Goal: Entertainment & Leisure: Consume media (video, audio)

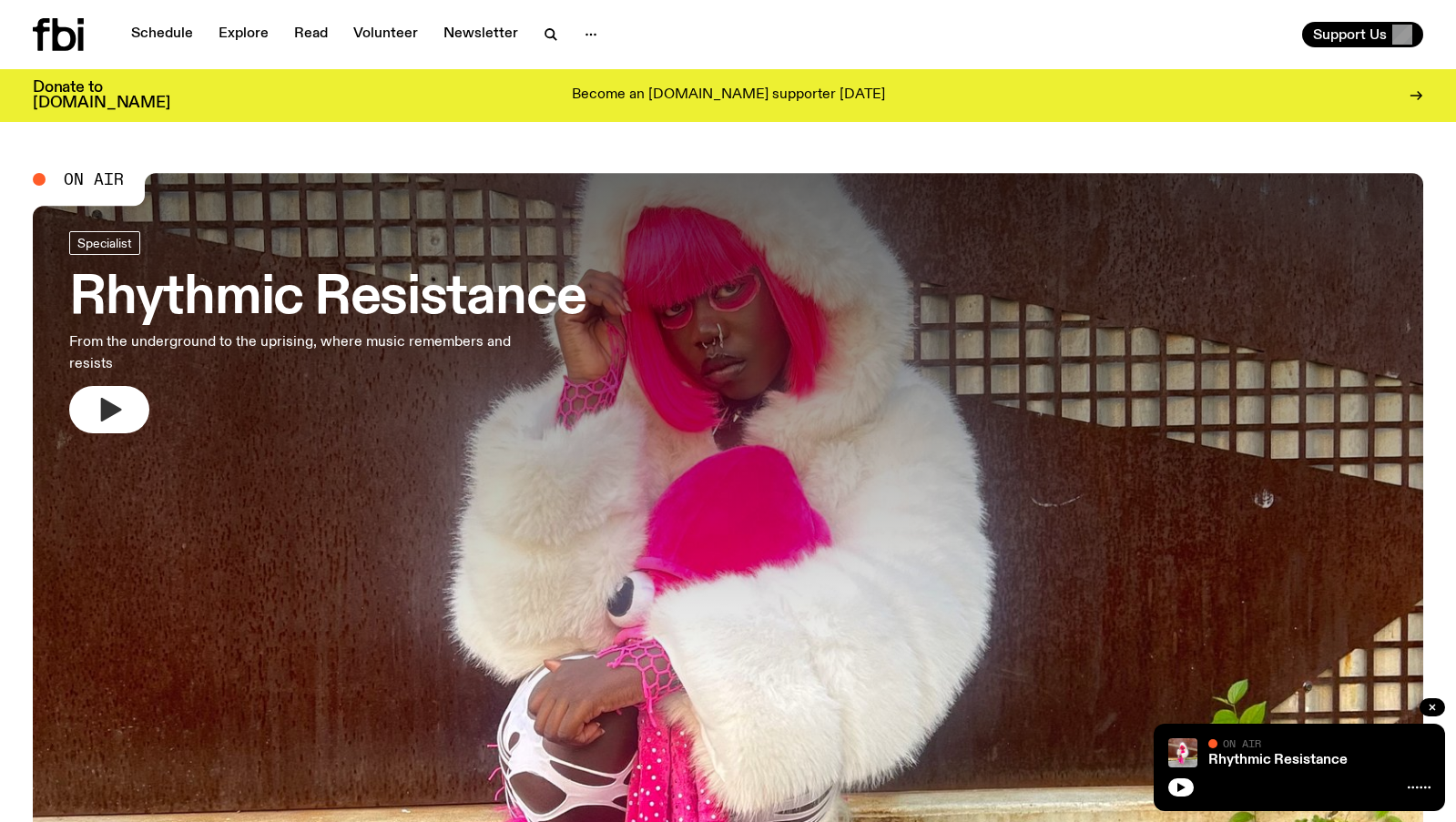
click at [108, 407] on icon "button" at bounding box center [112, 409] width 21 height 23
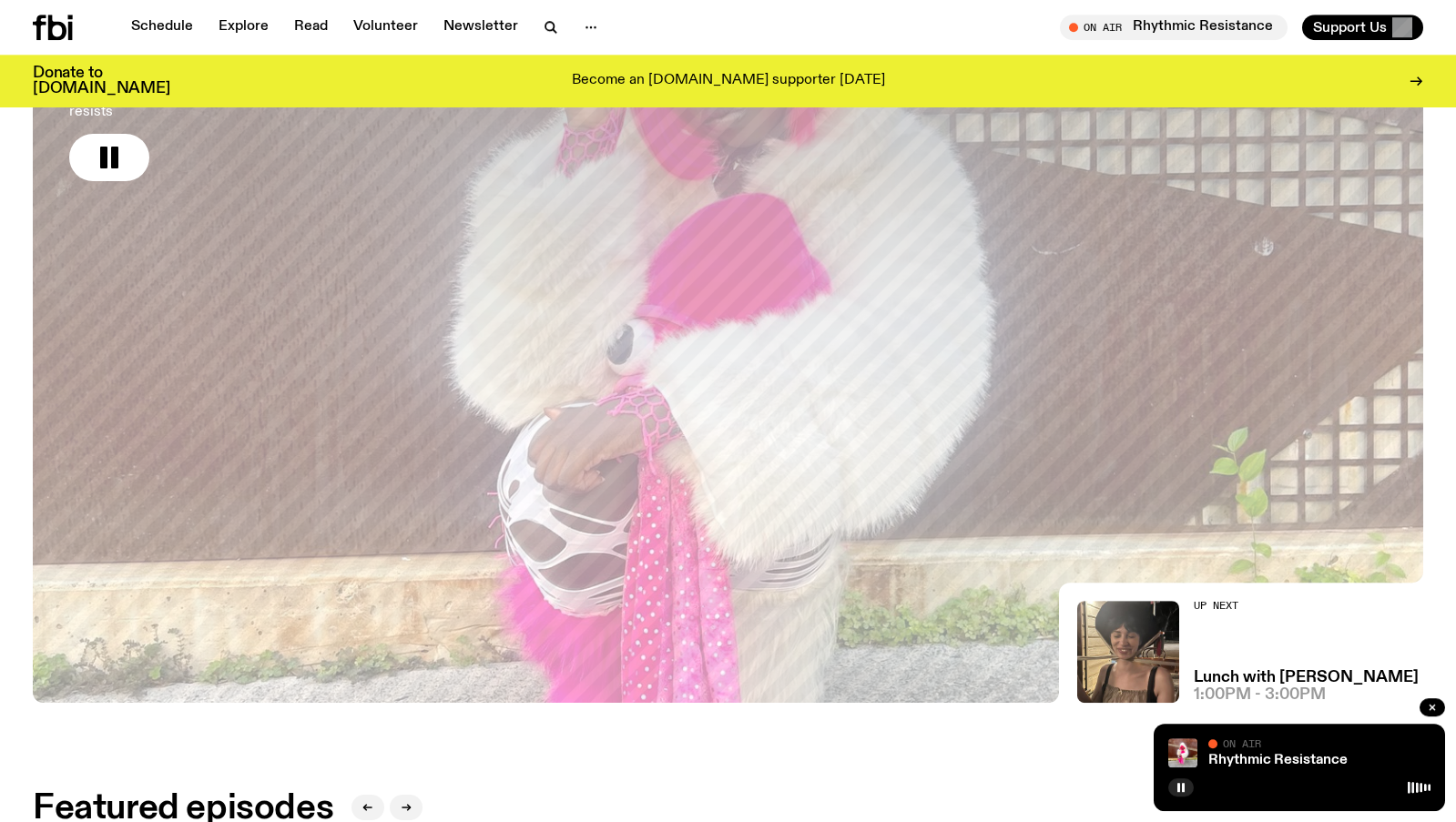
scroll to position [312, 0]
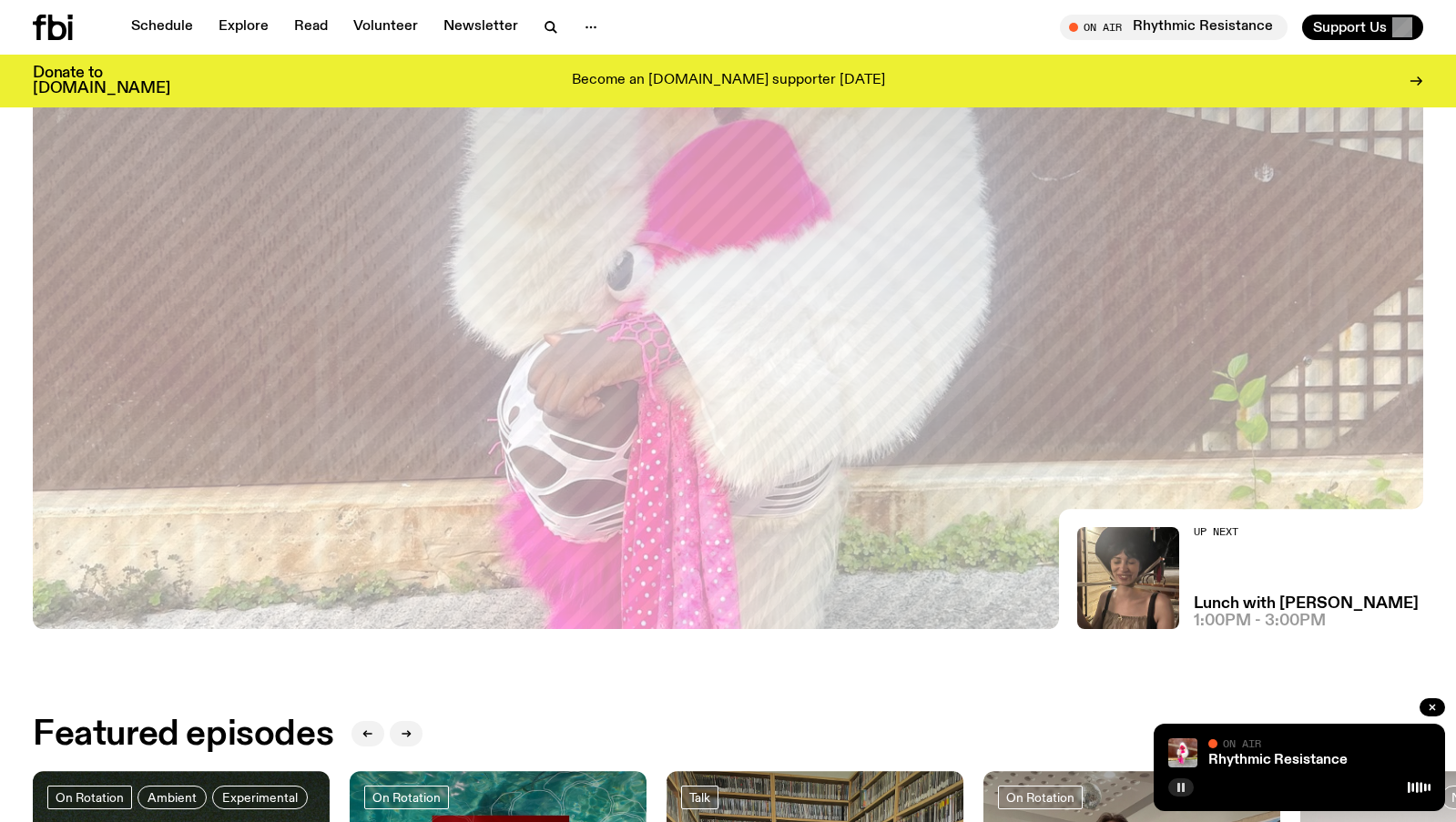
click at [1192, 783] on button "button" at bounding box center [1180, 786] width 25 height 18
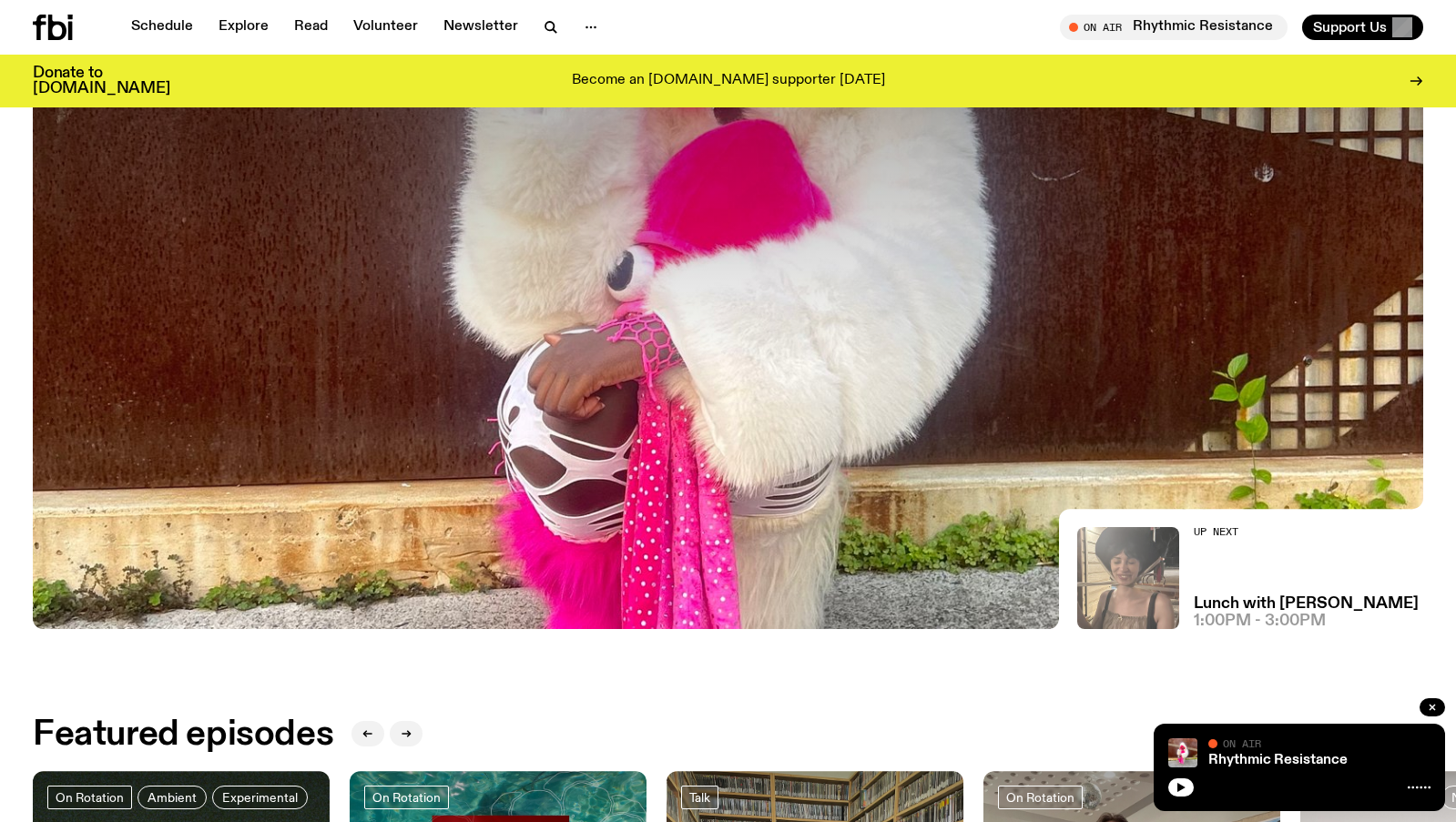
click at [1139, 530] on img at bounding box center [1127, 578] width 102 height 102
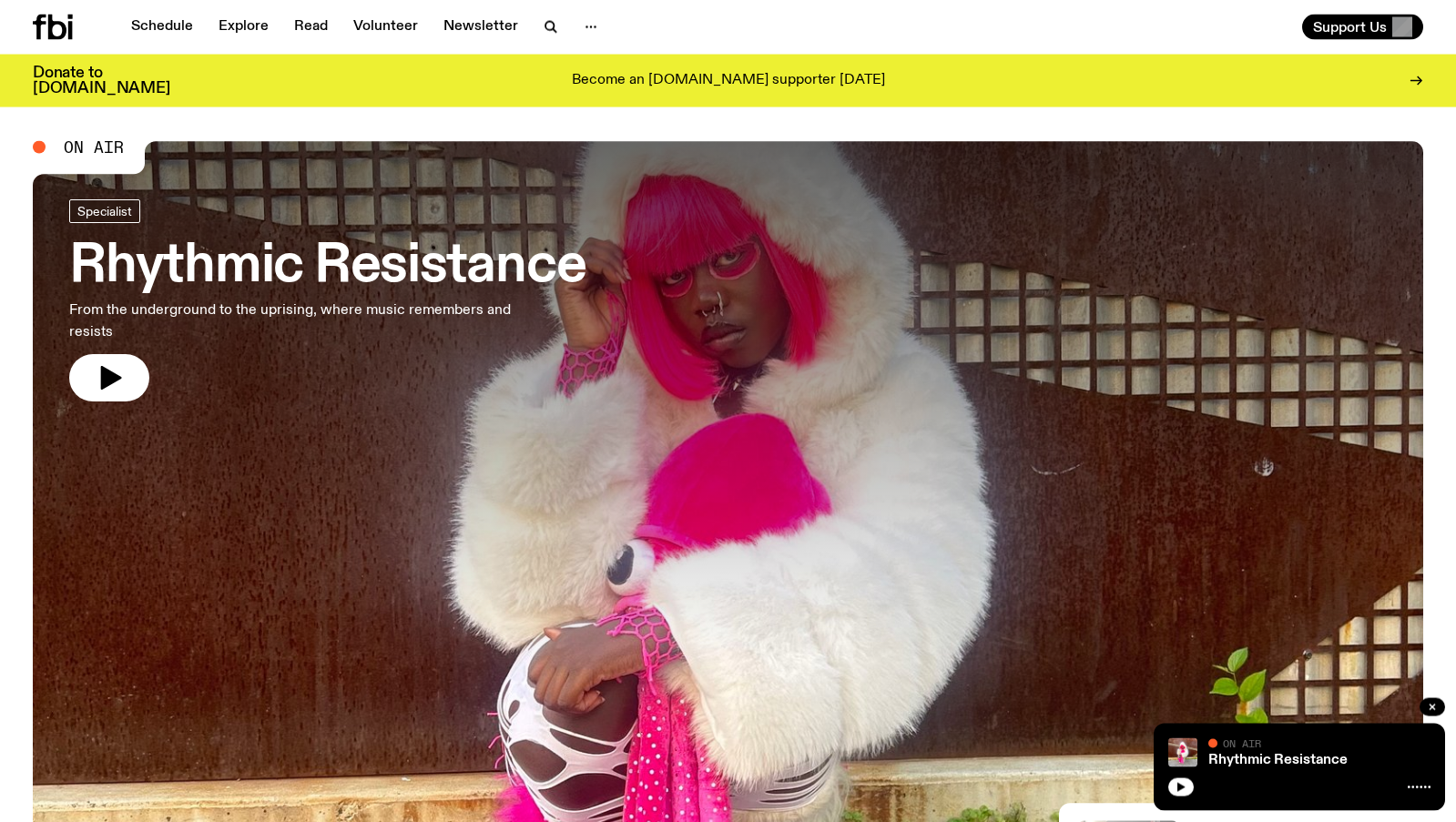
scroll to position [20, 0]
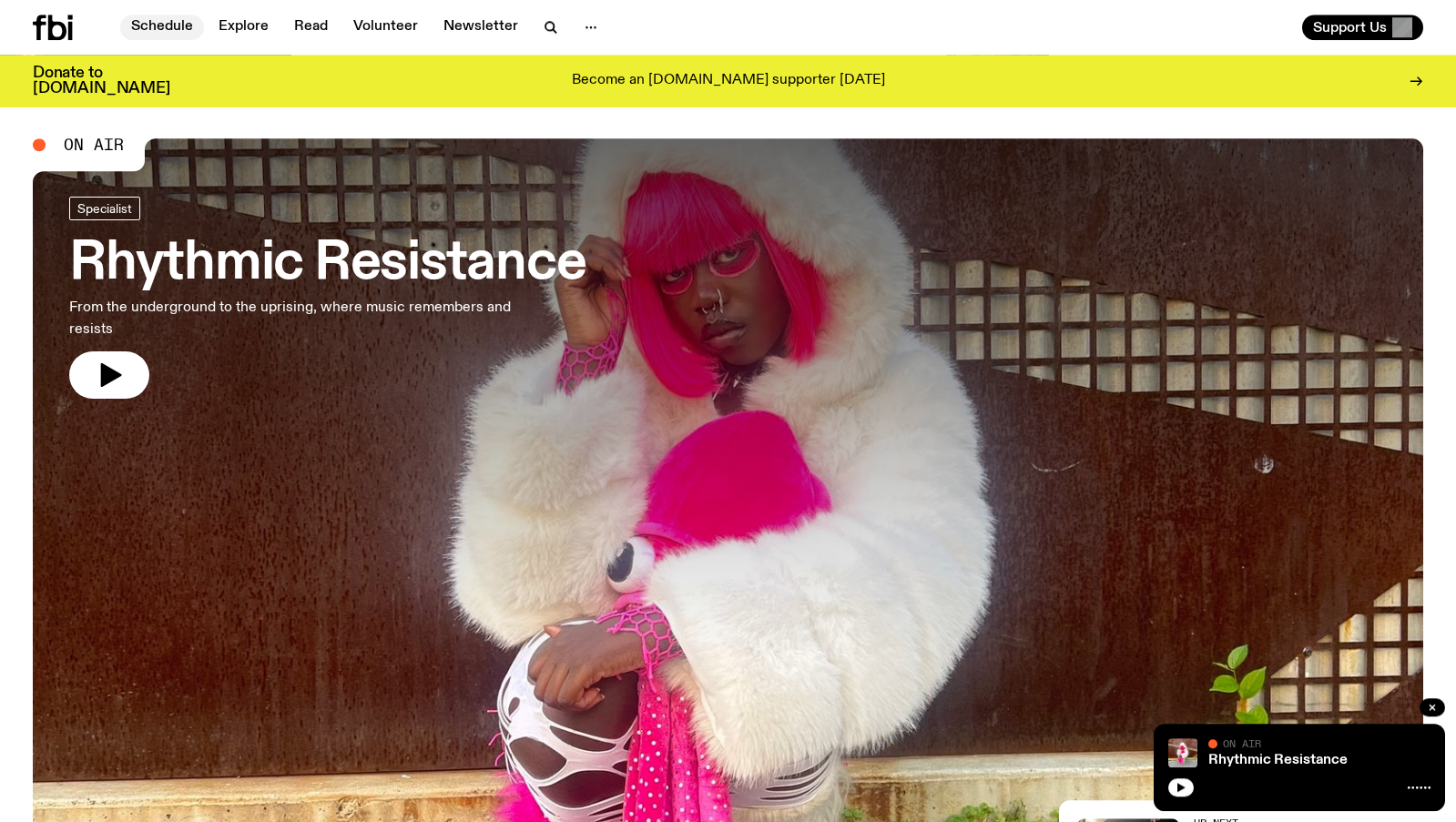
click at [169, 34] on link "Schedule" at bounding box center [161, 27] width 84 height 25
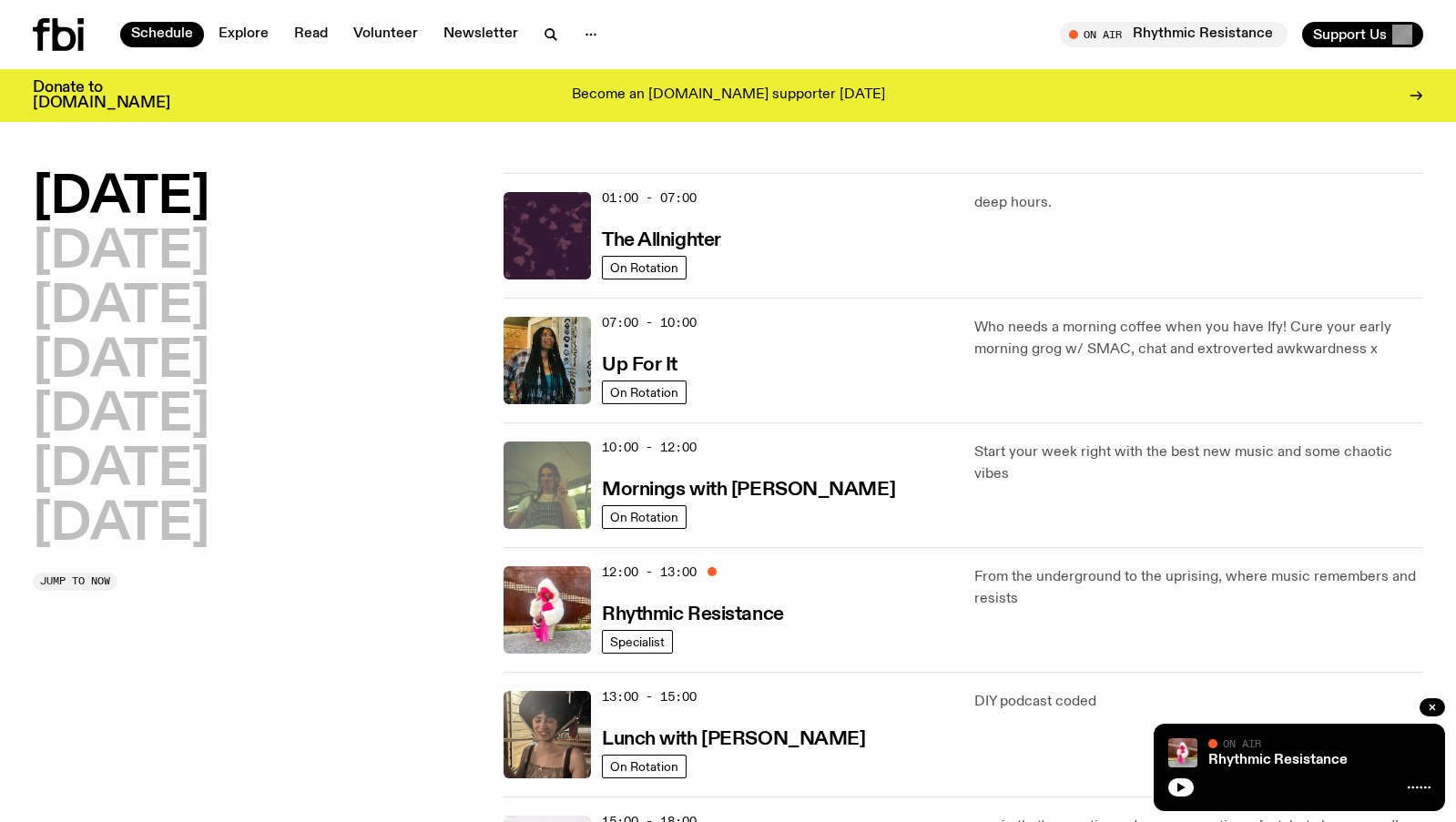
click at [552, 498] on img at bounding box center [546, 484] width 87 height 87
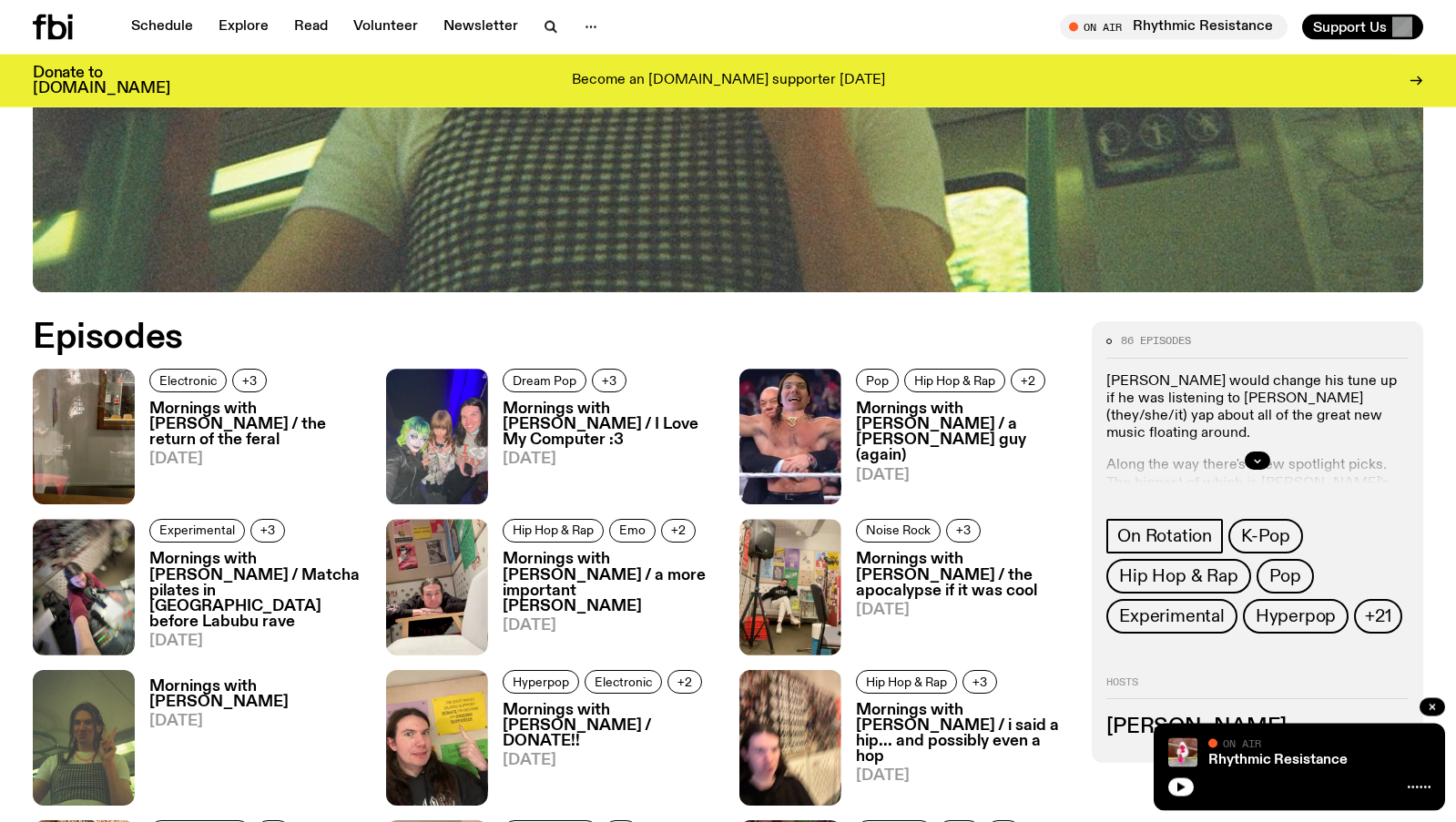
scroll to position [751, 0]
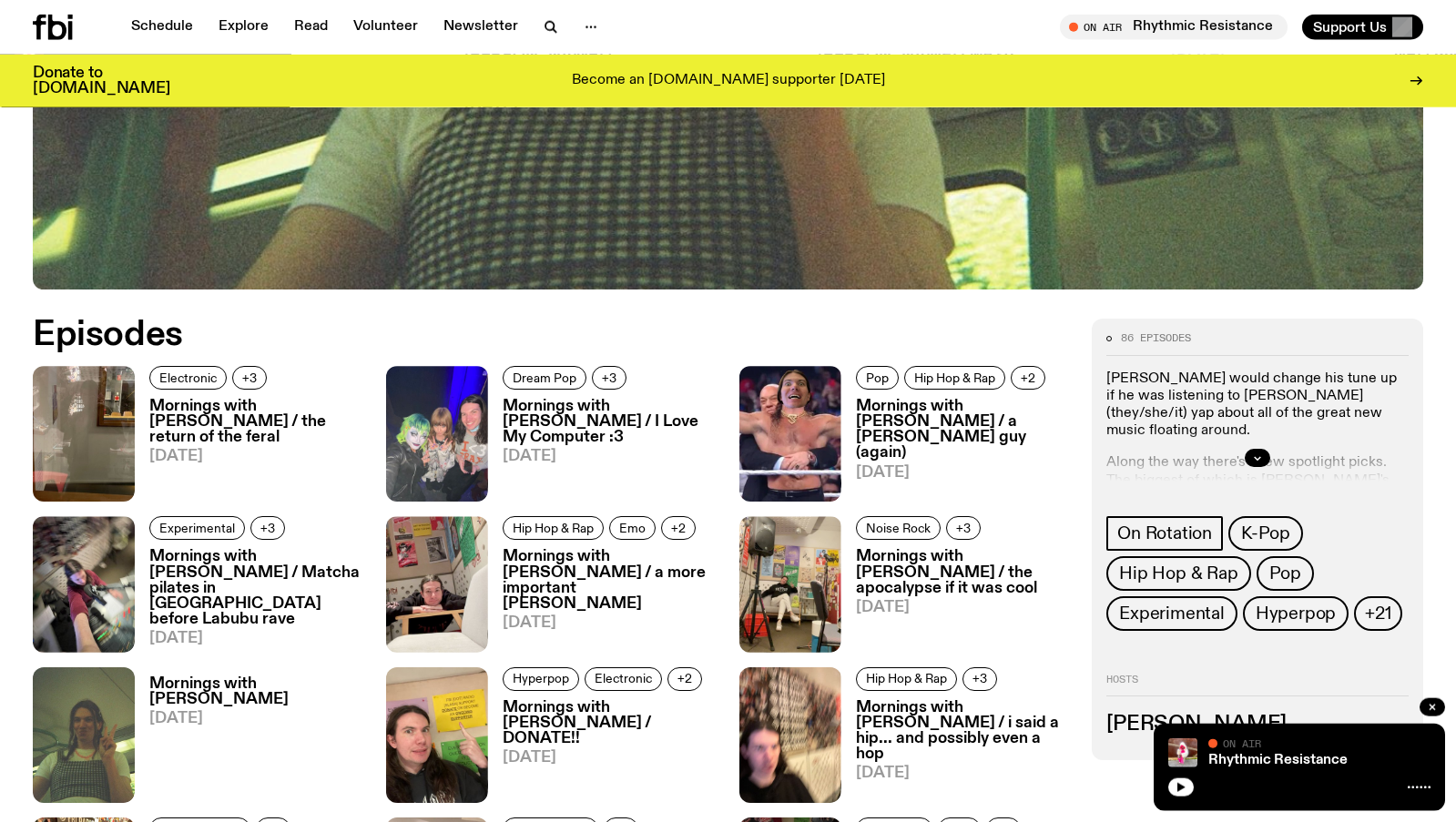
click at [199, 433] on h3 "Mornings with [PERSON_NAME] / the return of the feral" at bounding box center [256, 421] width 215 height 46
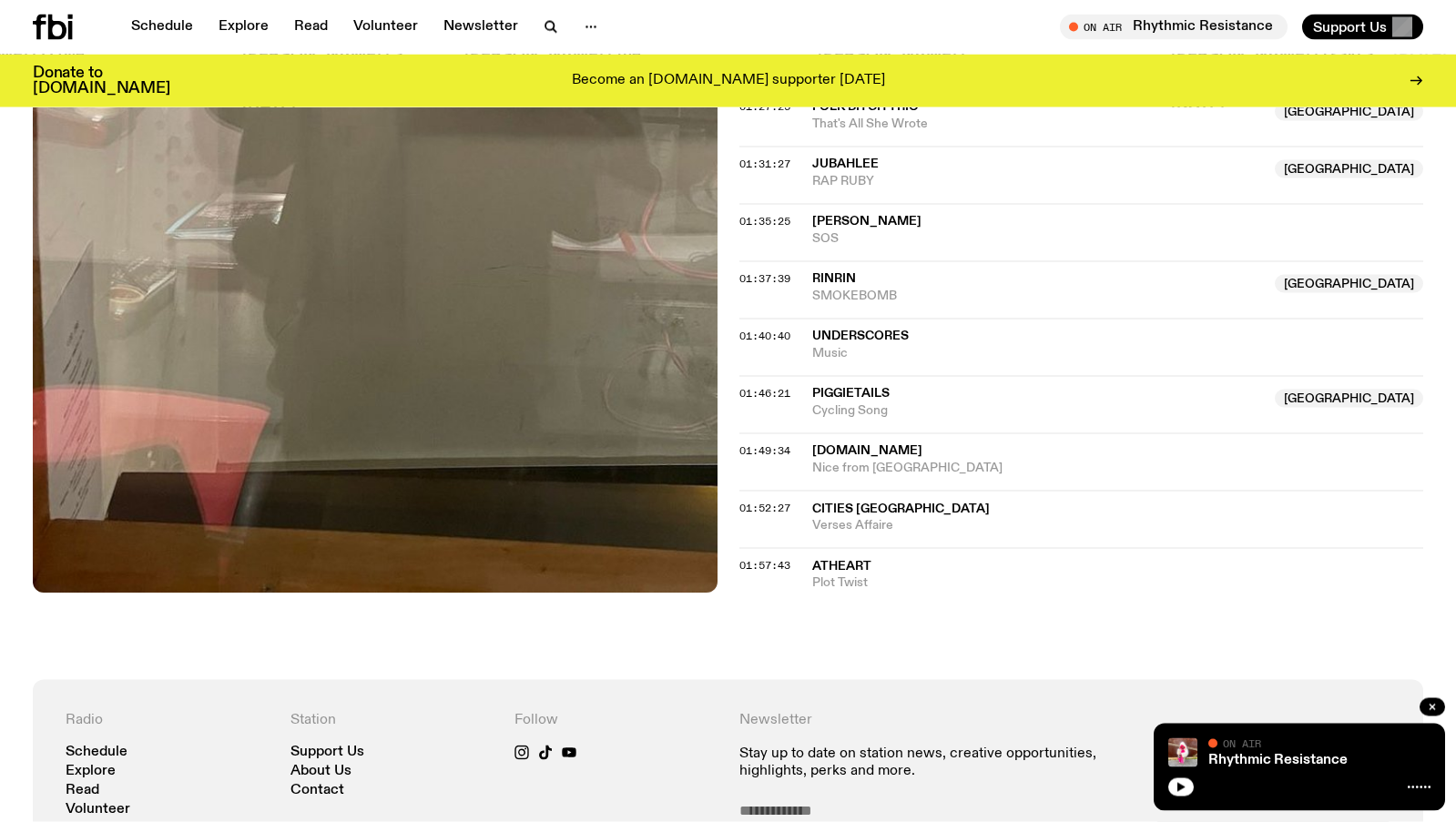
scroll to position [1919, 0]
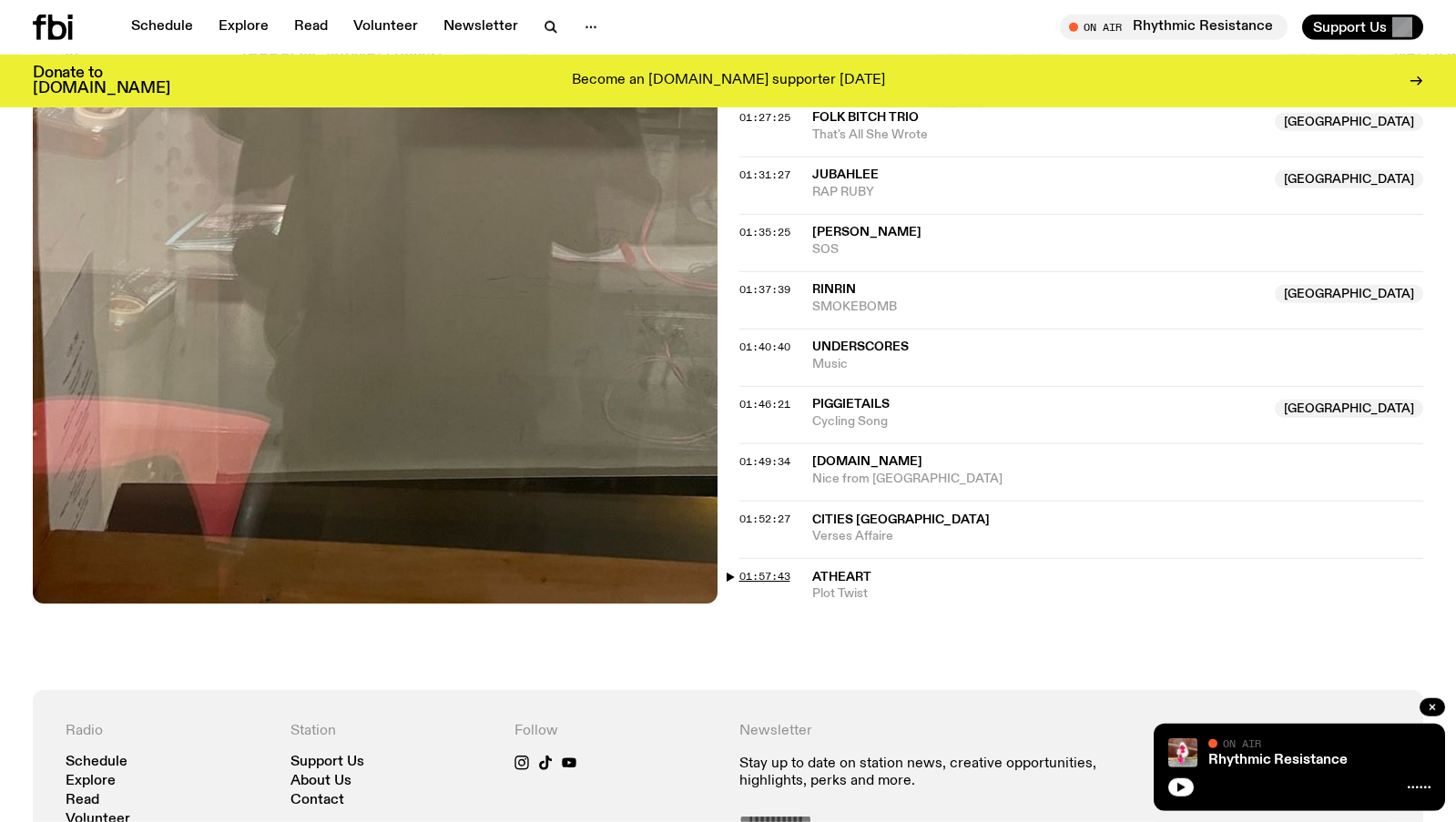
click at [749, 575] on span "01:57:43" at bounding box center [765, 576] width 51 height 15
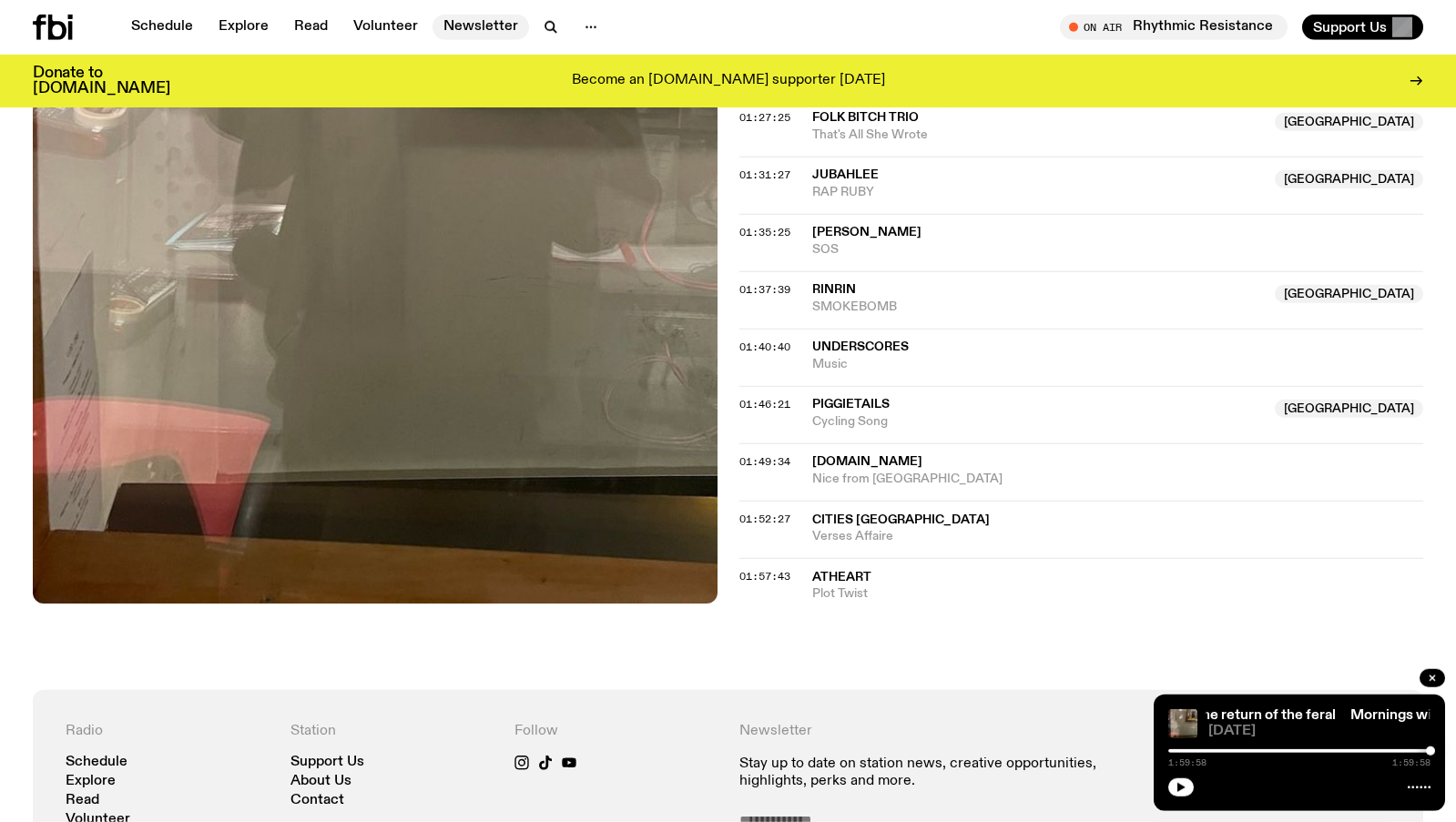
click at [484, 33] on link "Newsletter" at bounding box center [481, 27] width 97 height 25
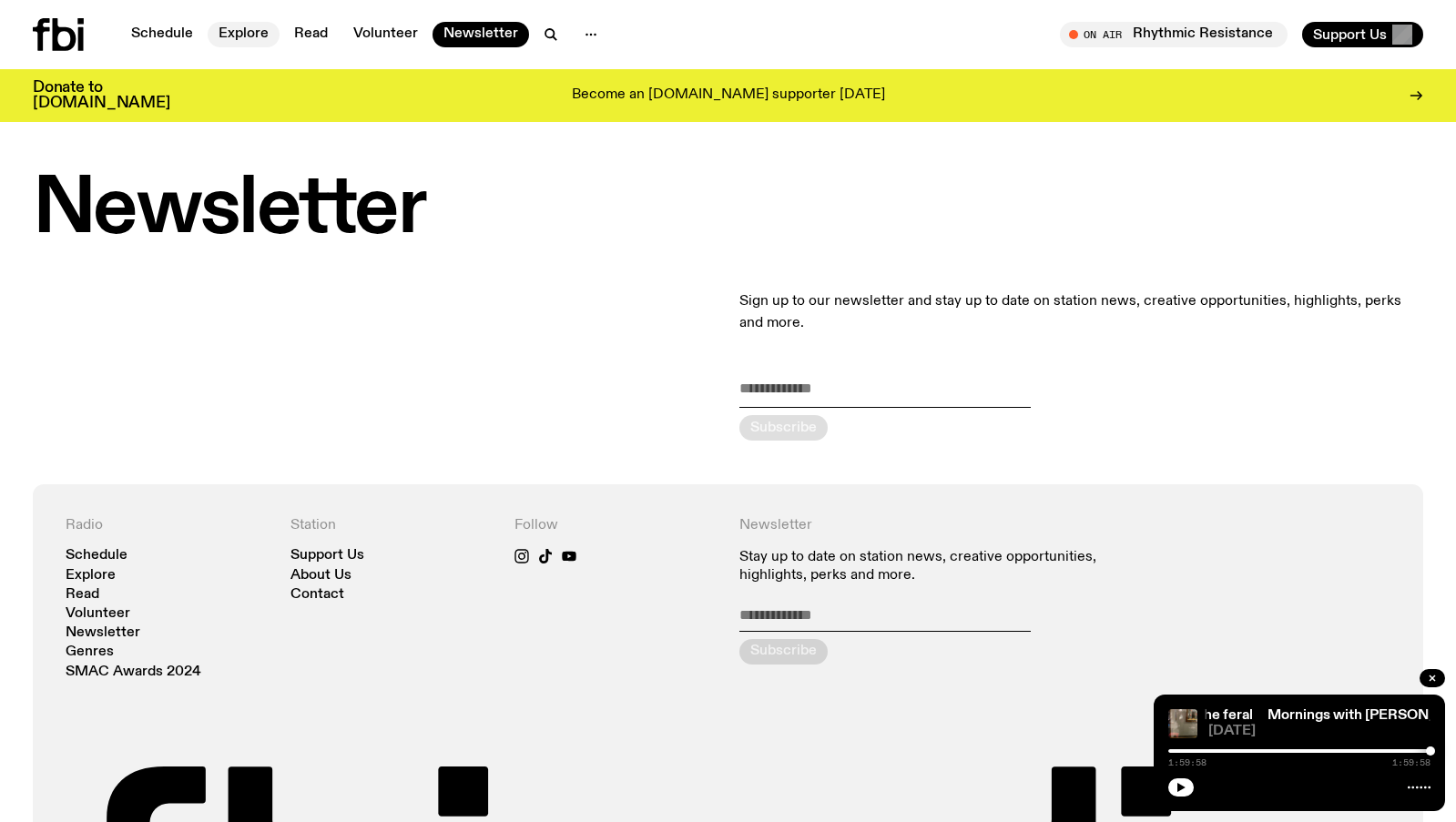
click at [258, 39] on link "Explore" at bounding box center [243, 34] width 72 height 25
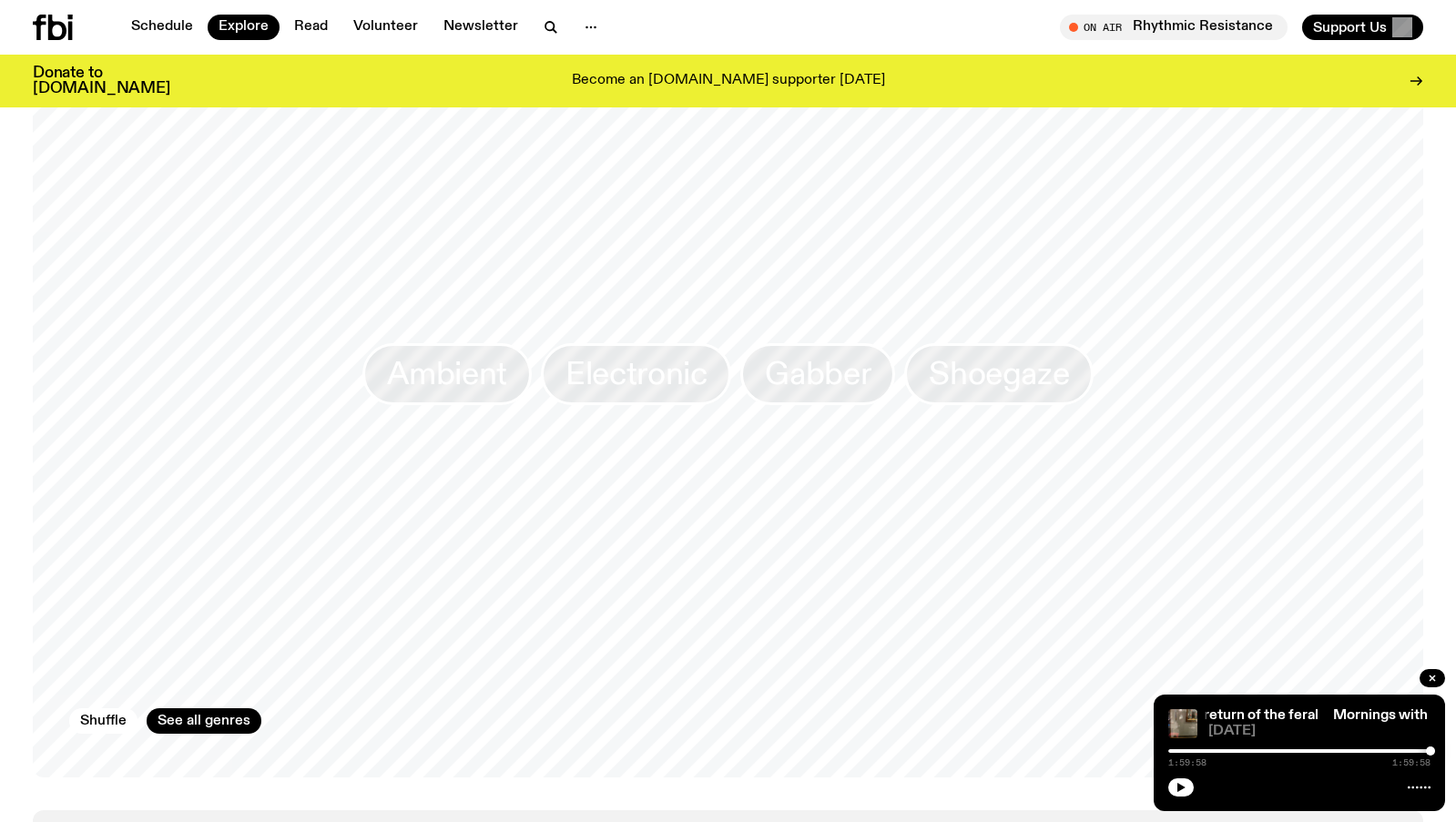
scroll to position [3420, 0]
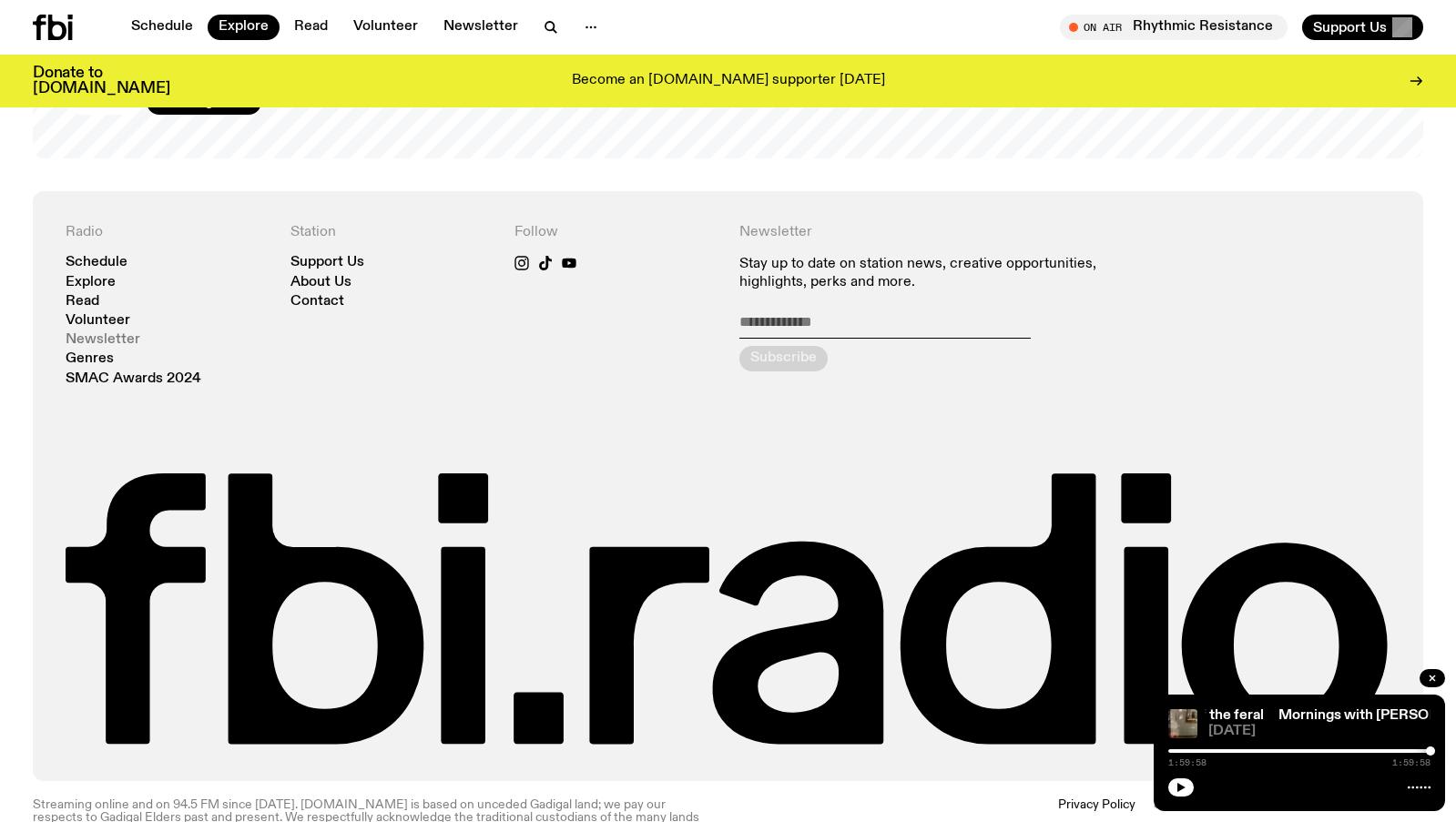
click at [100, 333] on link "Newsletter" at bounding box center [103, 340] width 75 height 14
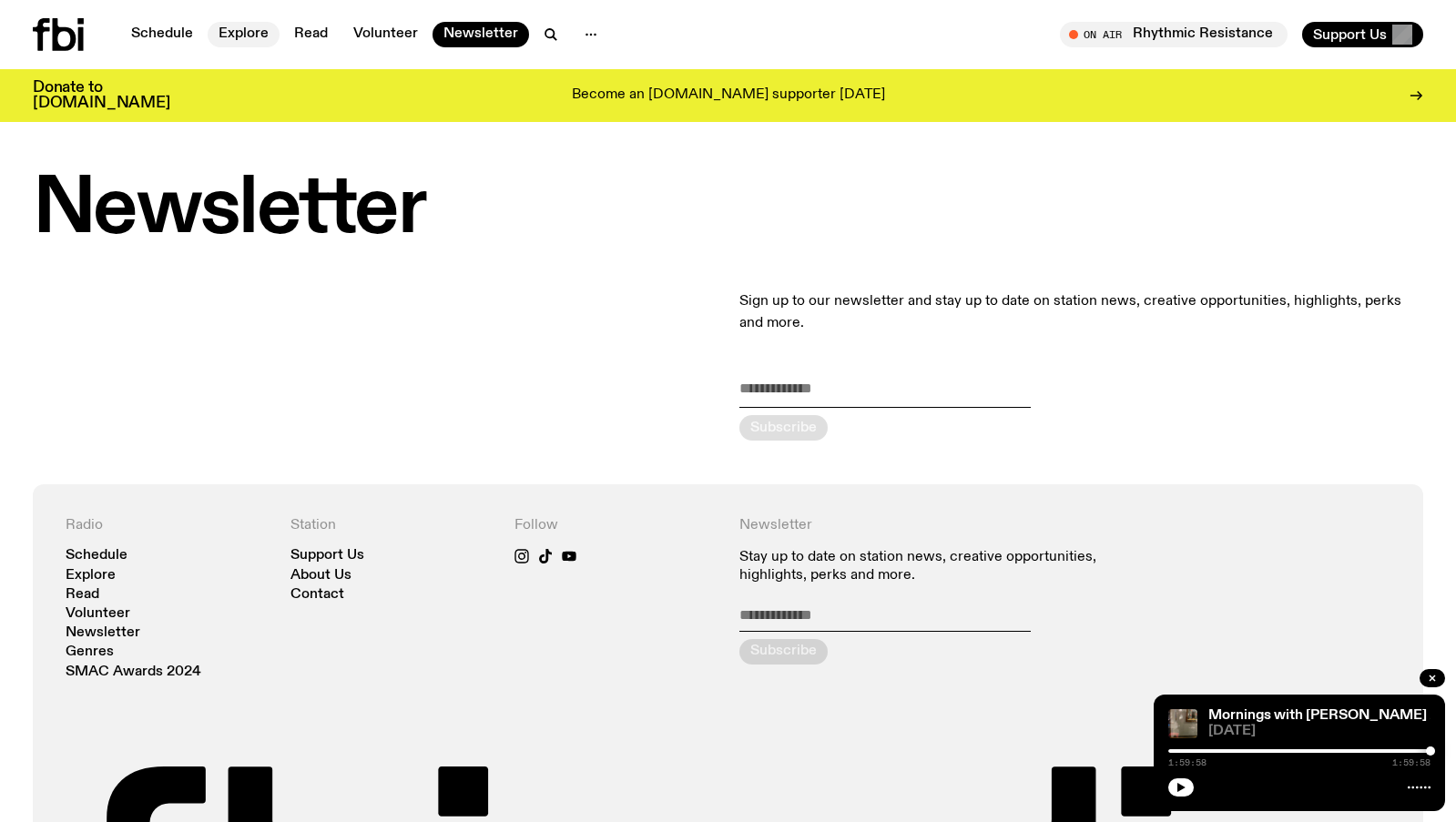
click at [257, 32] on link "Explore" at bounding box center [243, 34] width 72 height 25
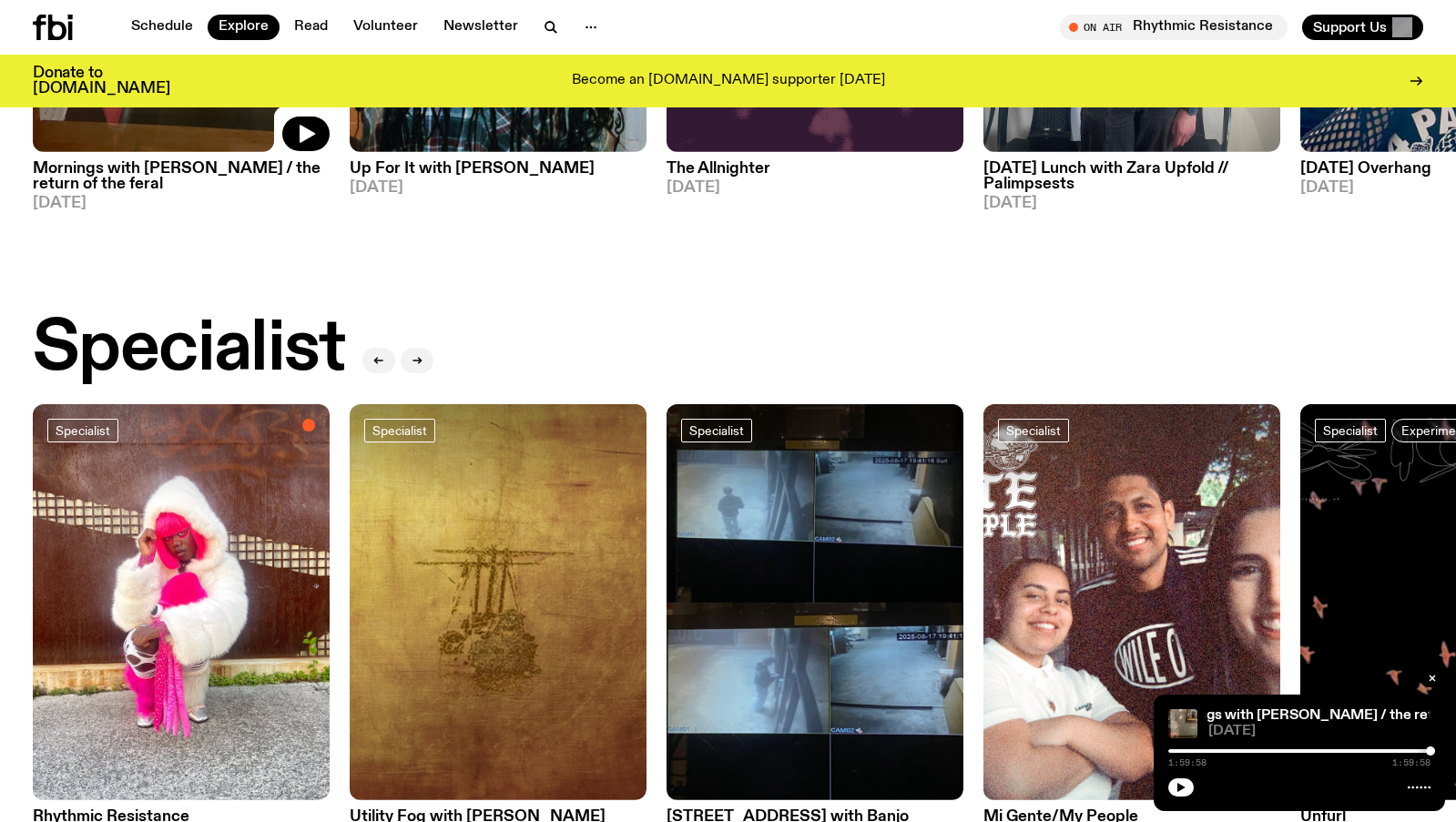
scroll to position [1348, 0]
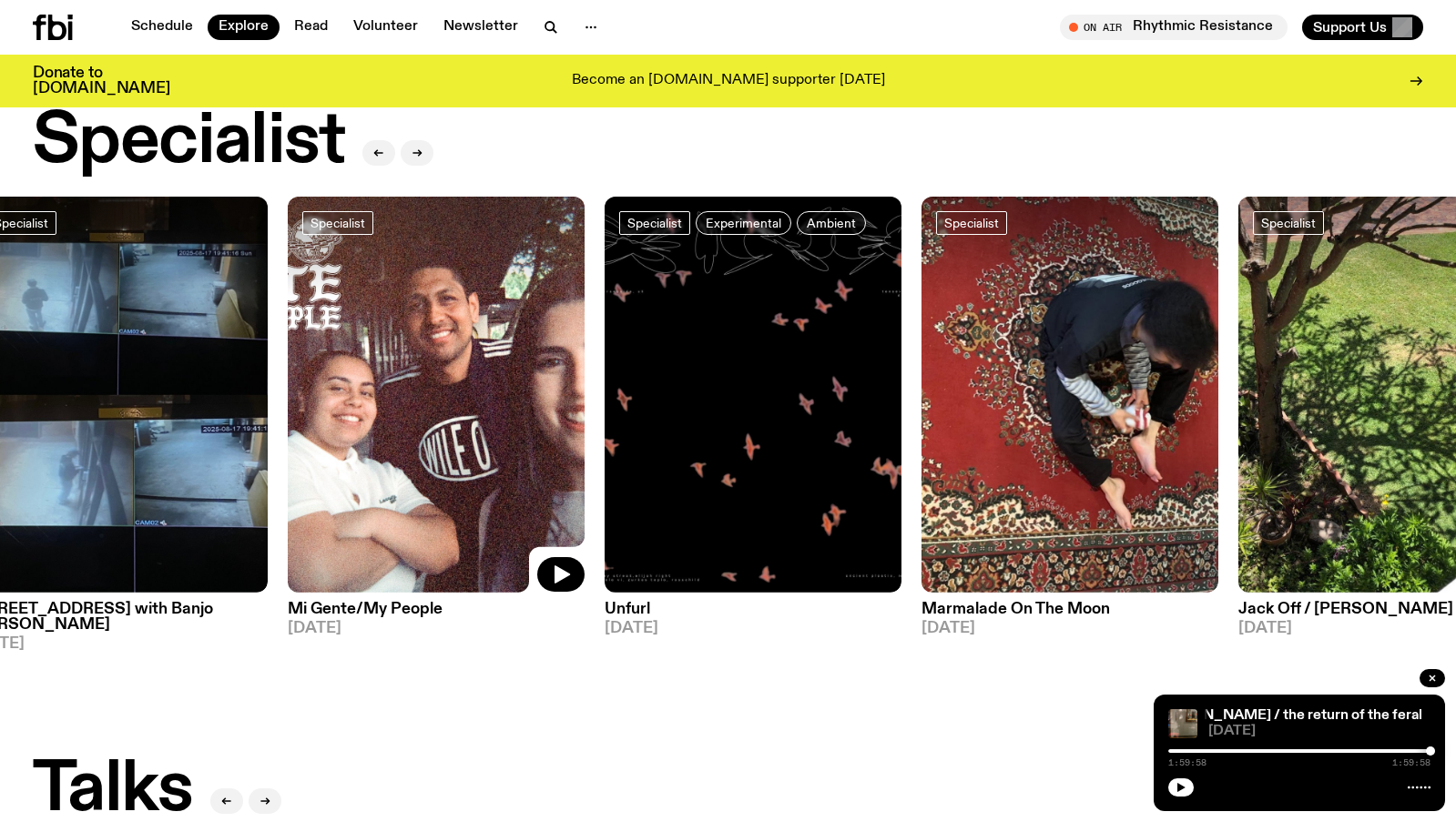
drag, startPoint x: 1119, startPoint y: 493, endPoint x: 368, endPoint y: 379, distance: 759.6
click at [368, 379] on img at bounding box center [437, 395] width 297 height 396
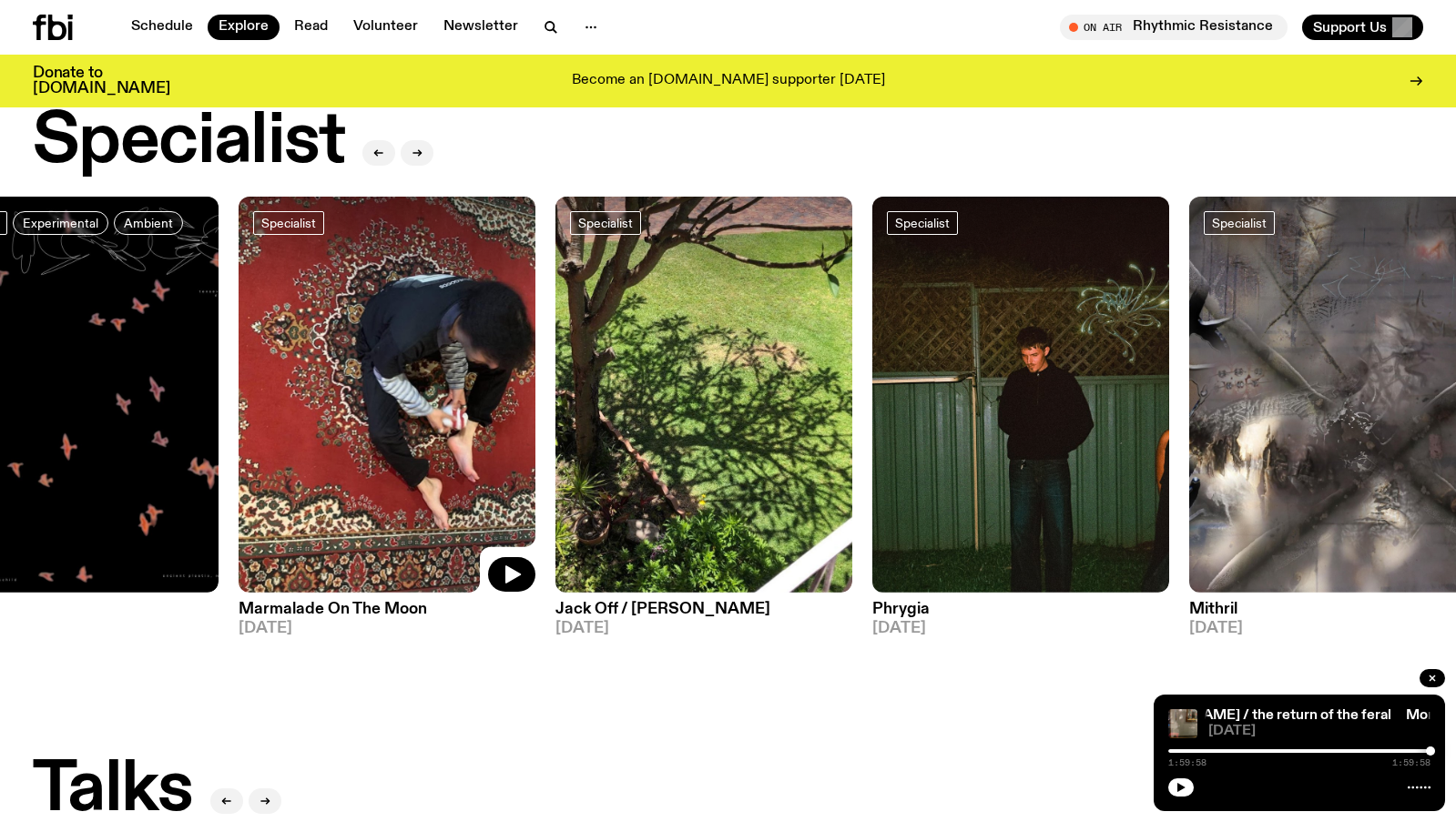
drag, startPoint x: 1137, startPoint y: 470, endPoint x: 392, endPoint y: 384, distance: 749.9
click at [392, 384] on img at bounding box center [387, 395] width 297 height 396
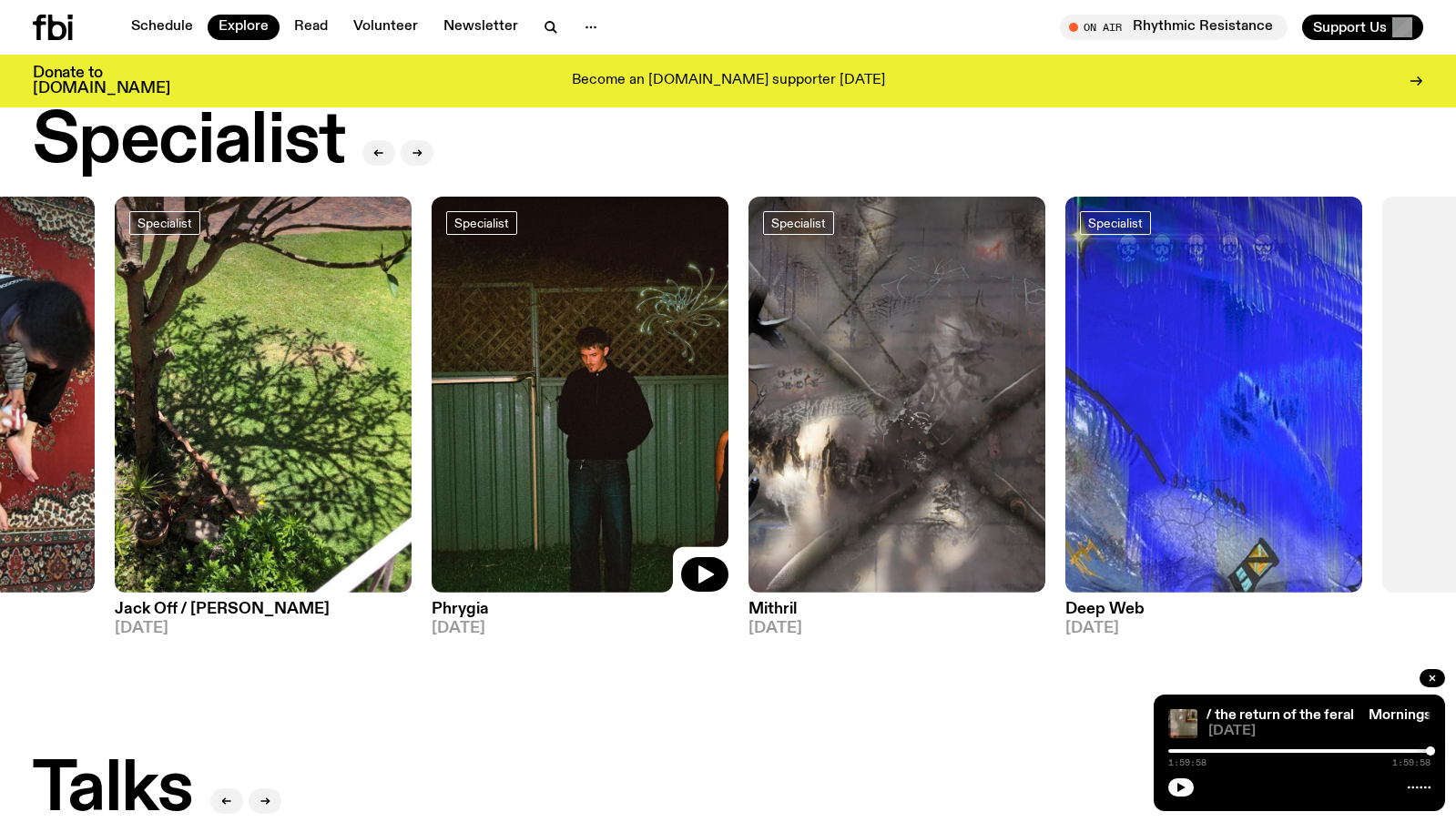
drag, startPoint x: 1227, startPoint y: 453, endPoint x: 673, endPoint y: 396, distance: 556.9
click at [673, 396] on img at bounding box center [580, 395] width 297 height 396
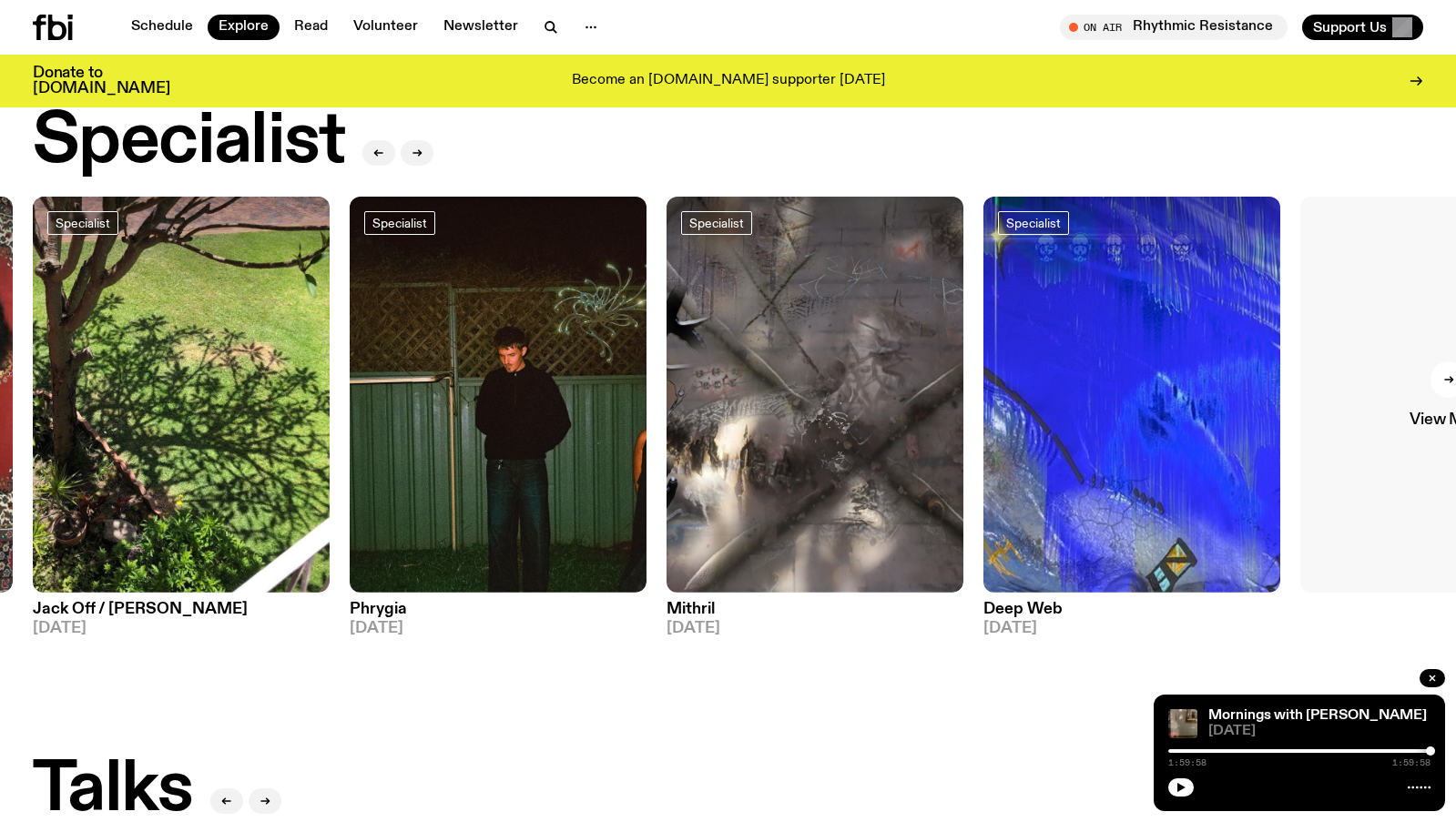
click at [1442, 361] on div at bounding box center [1448, 379] width 37 height 37
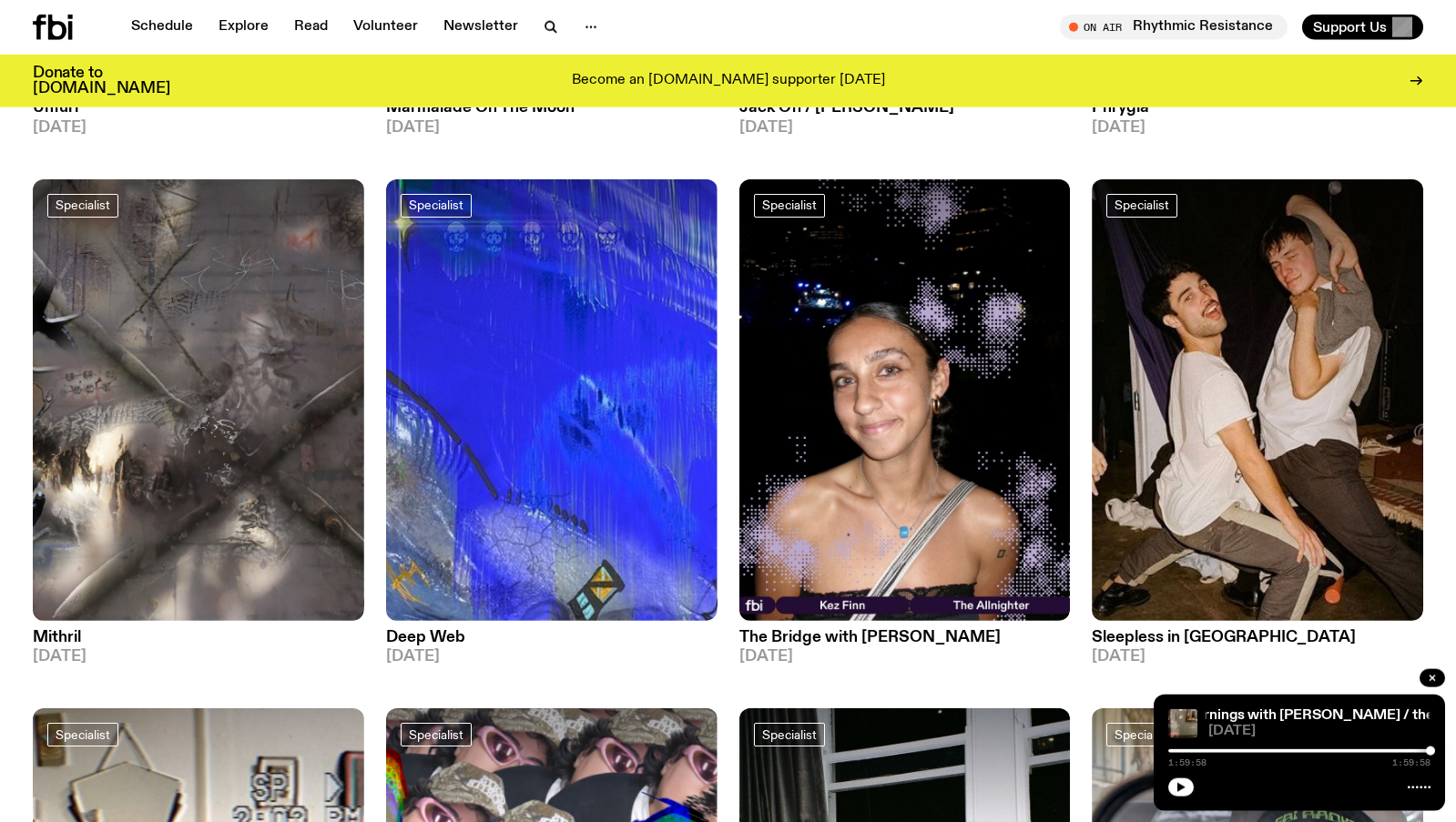
scroll to position [1245, 0]
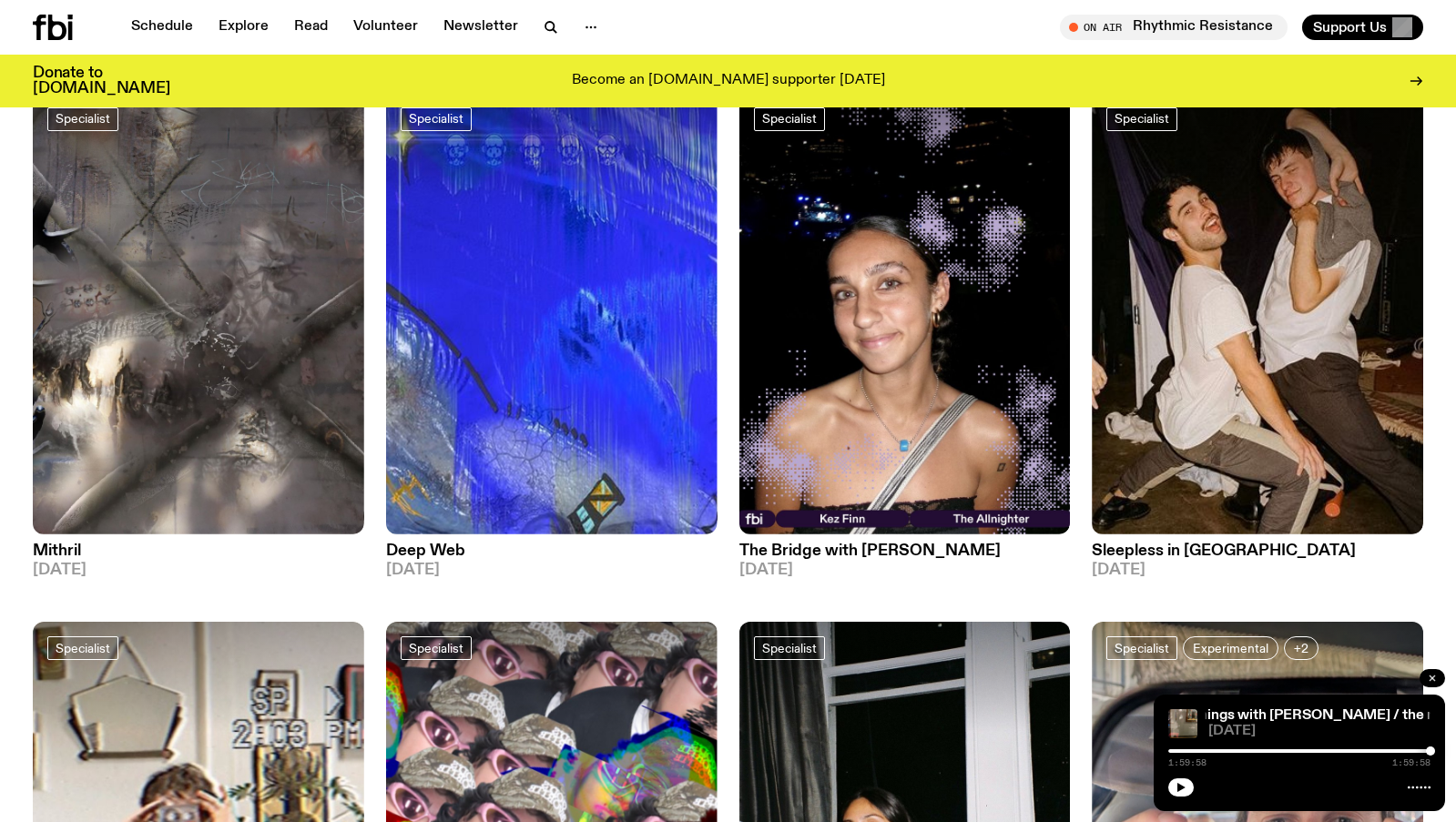
click at [1440, 678] on button "button" at bounding box center [1432, 677] width 25 height 18
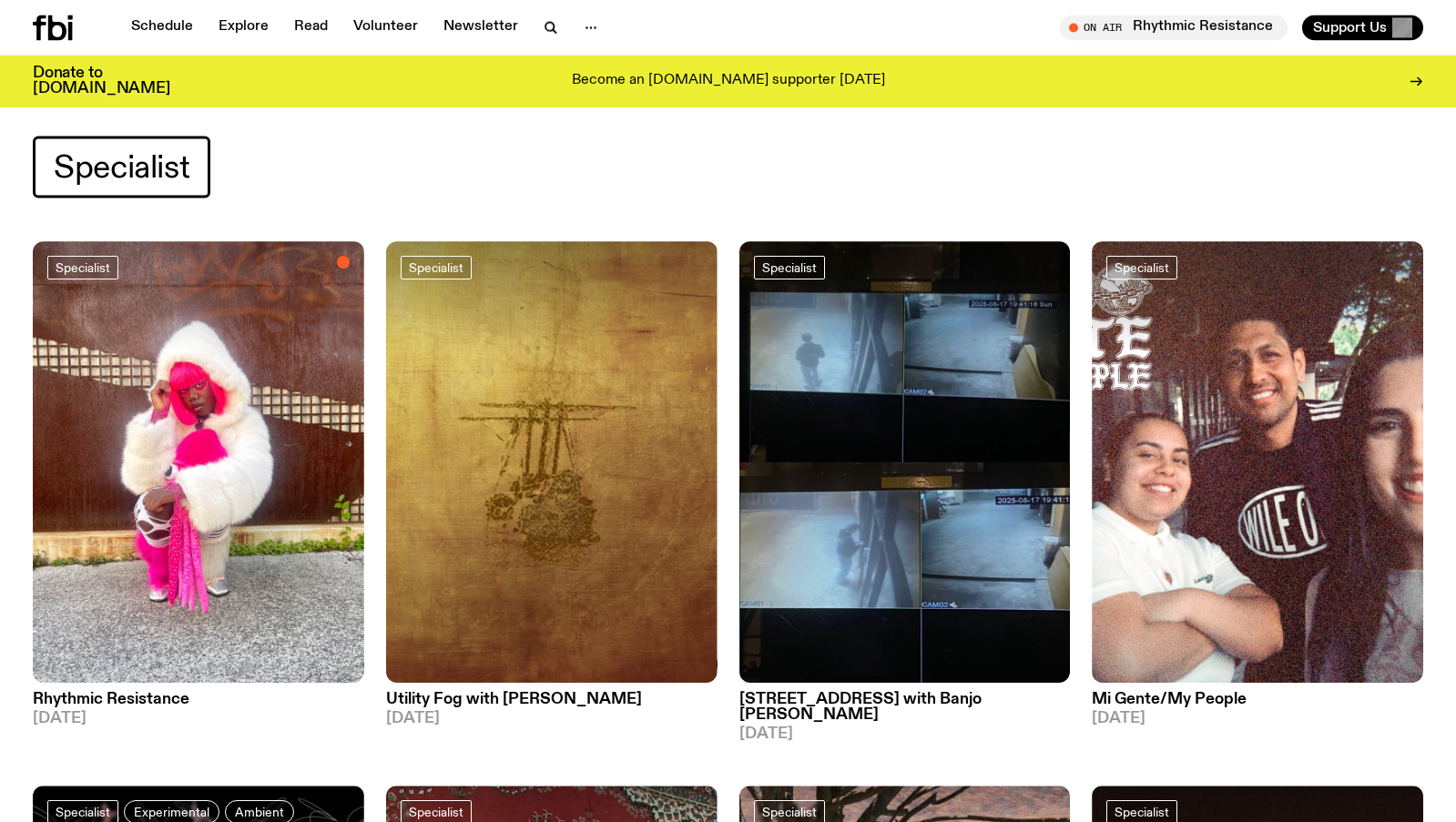
scroll to position [0, 0]
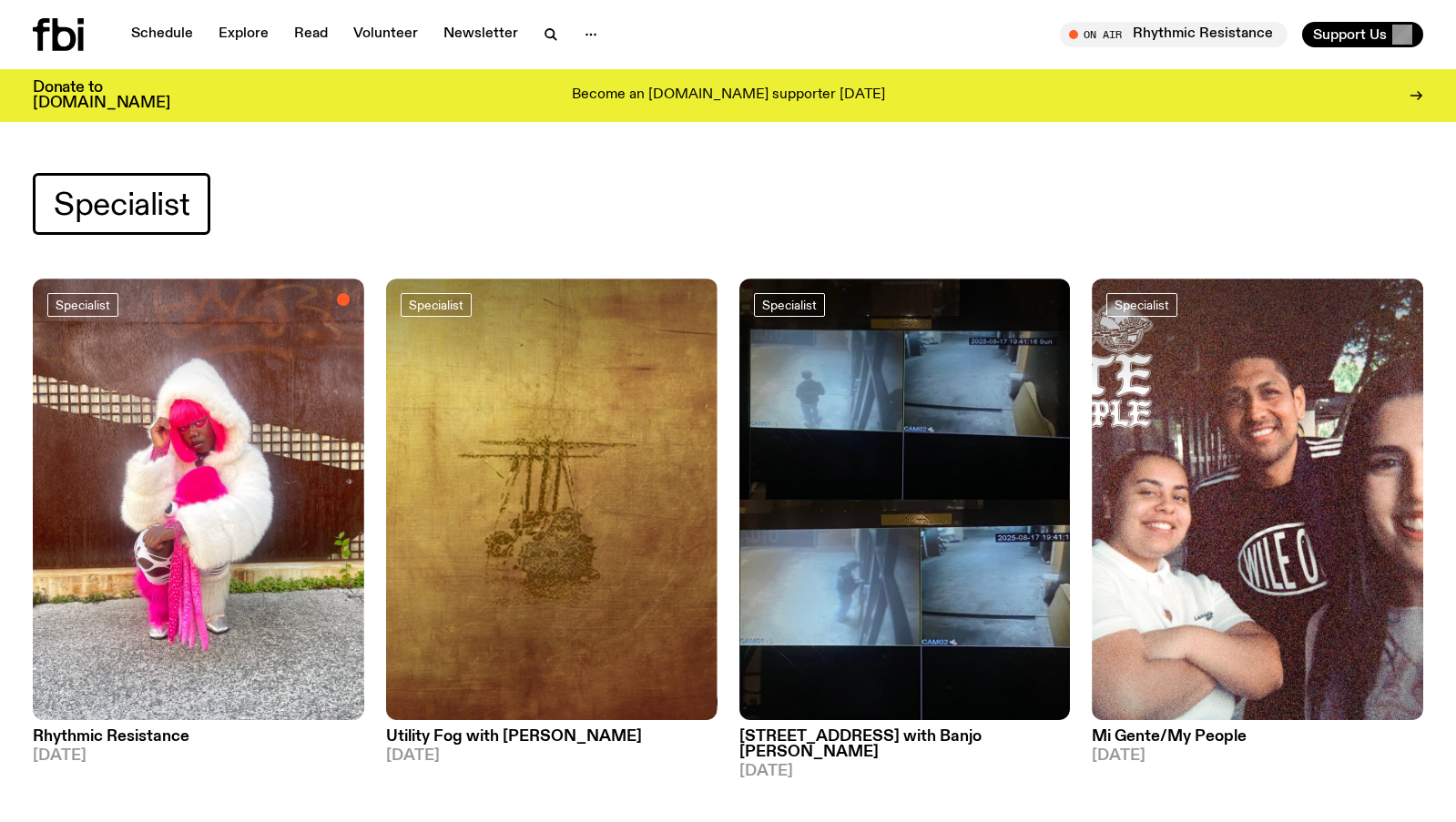
click at [65, 38] on icon at bounding box center [58, 34] width 51 height 33
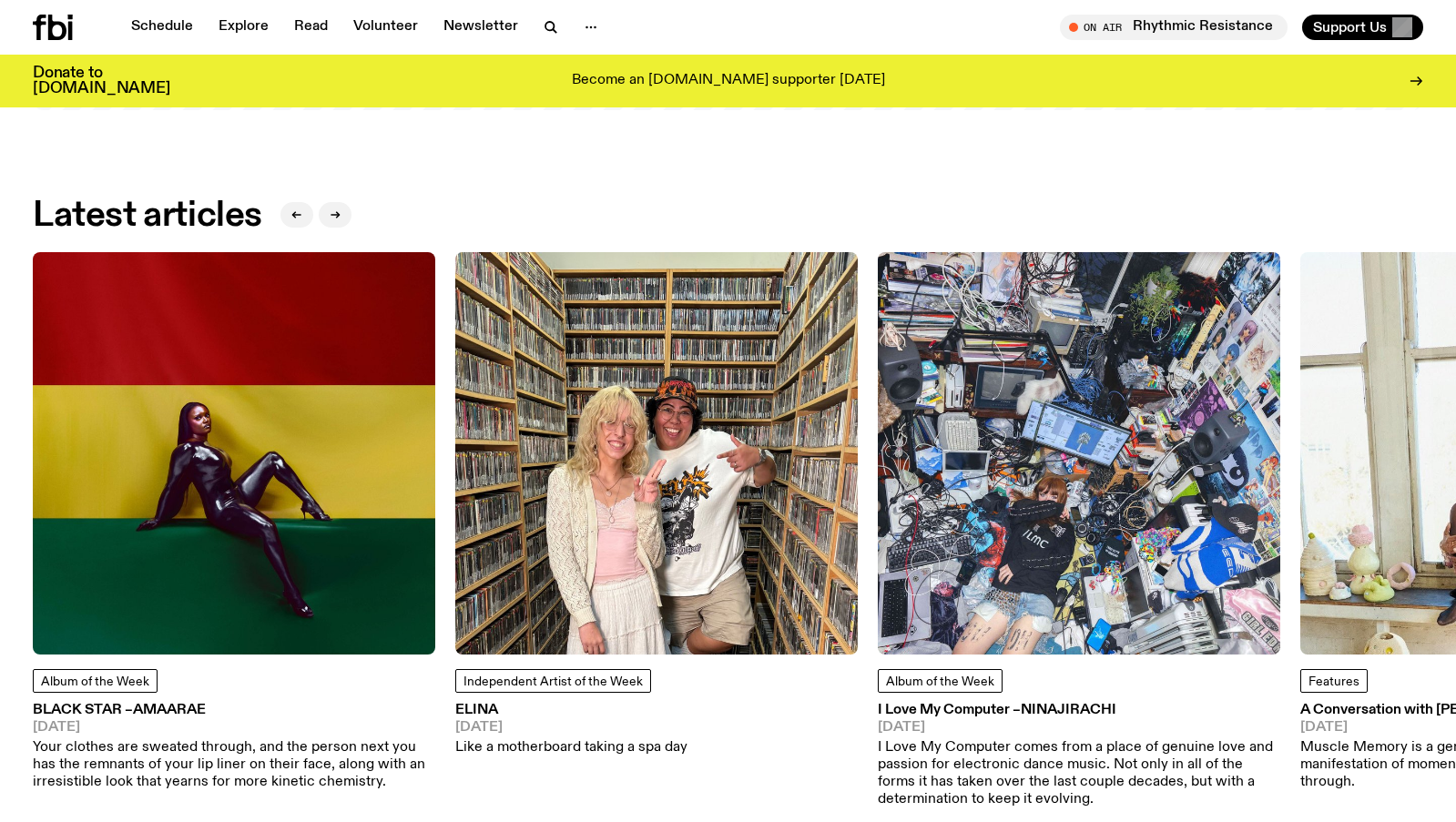
scroll to position [2519, 0]
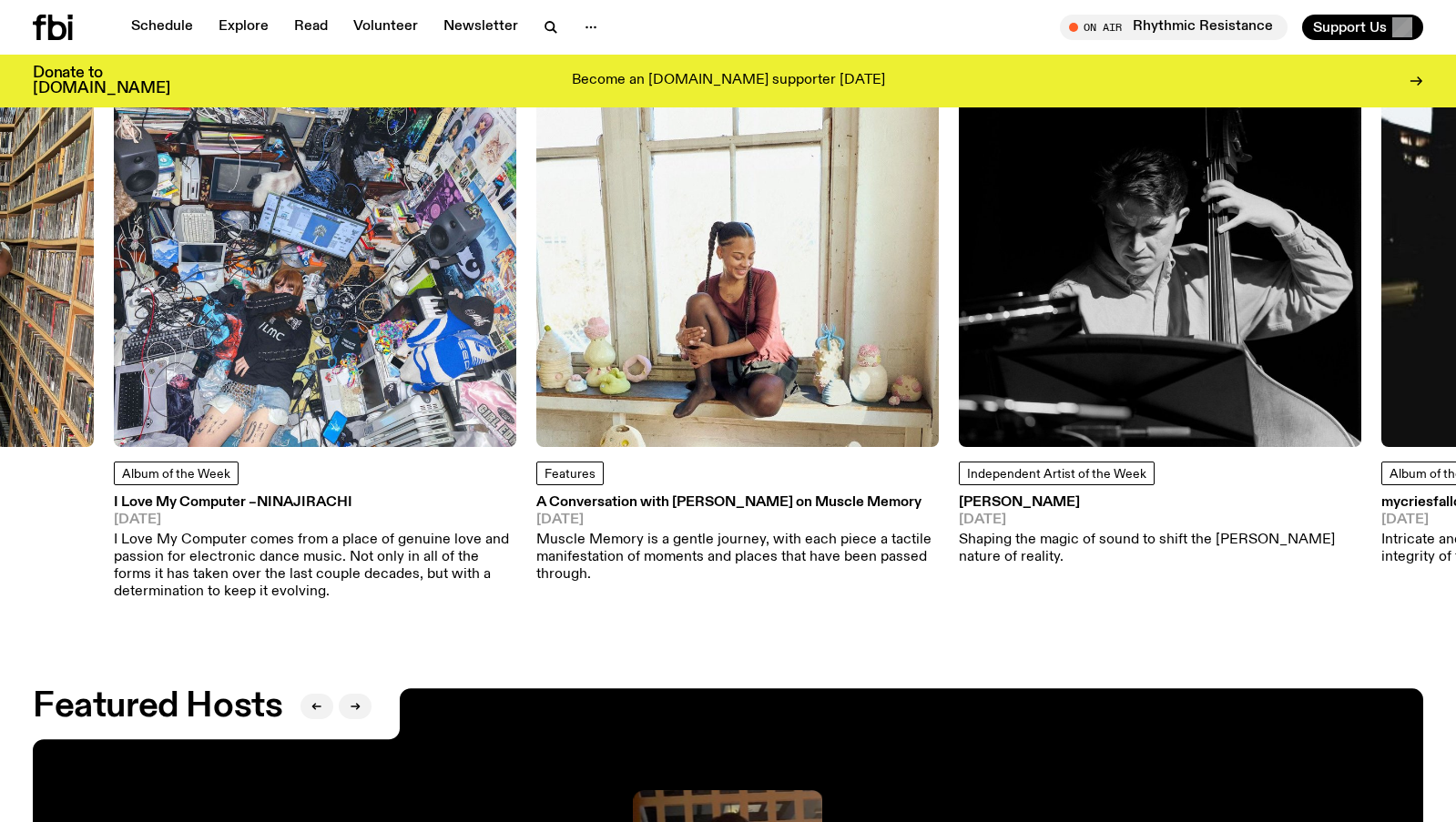
drag, startPoint x: 1111, startPoint y: 363, endPoint x: 345, endPoint y: 253, distance: 773.9
click at [345, 253] on img at bounding box center [314, 246] width 403 height 403
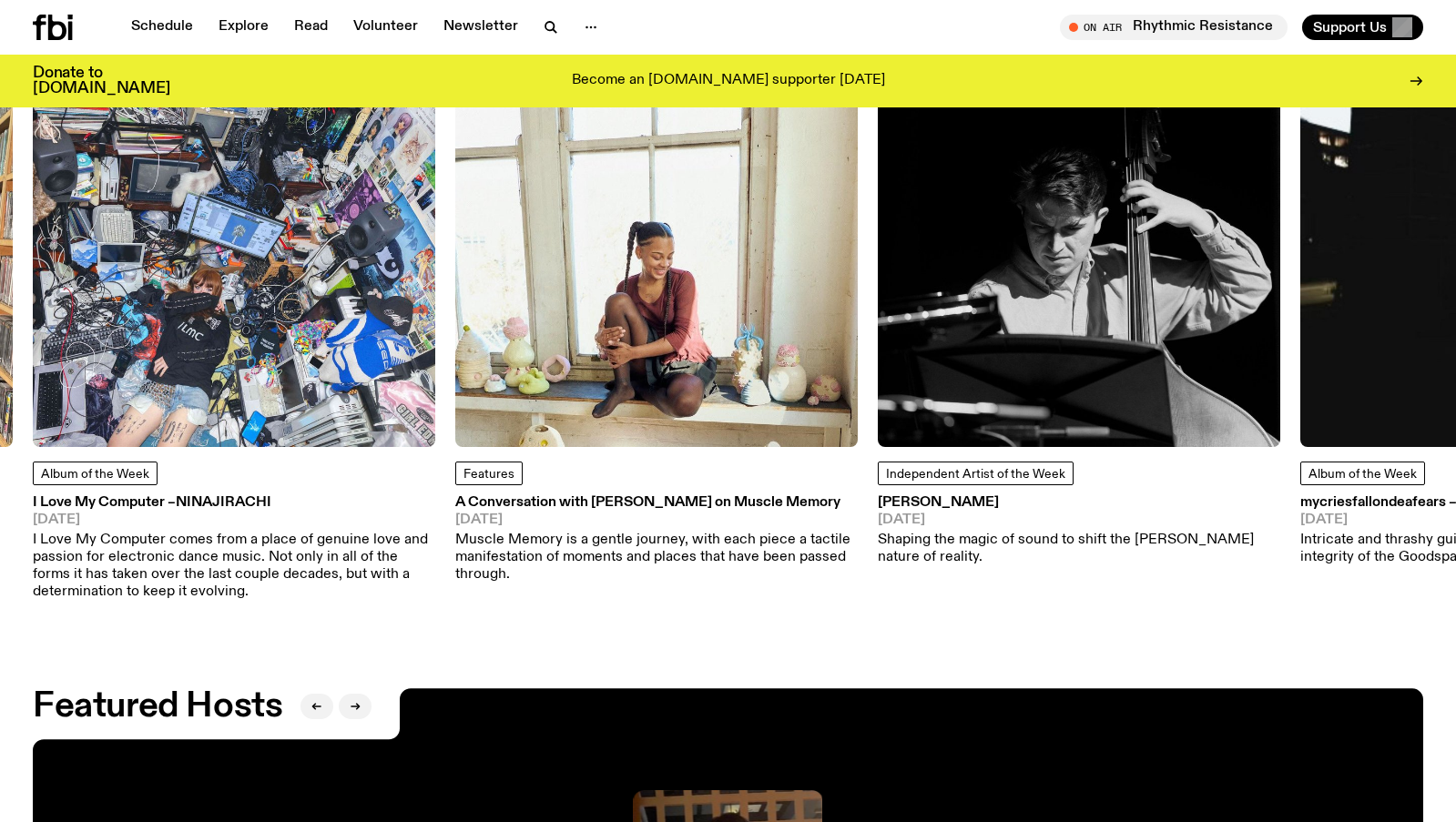
drag, startPoint x: 1146, startPoint y: 348, endPoint x: 885, endPoint y: 334, distance: 261.4
click at [885, 334] on img at bounding box center [1079, 246] width 403 height 403
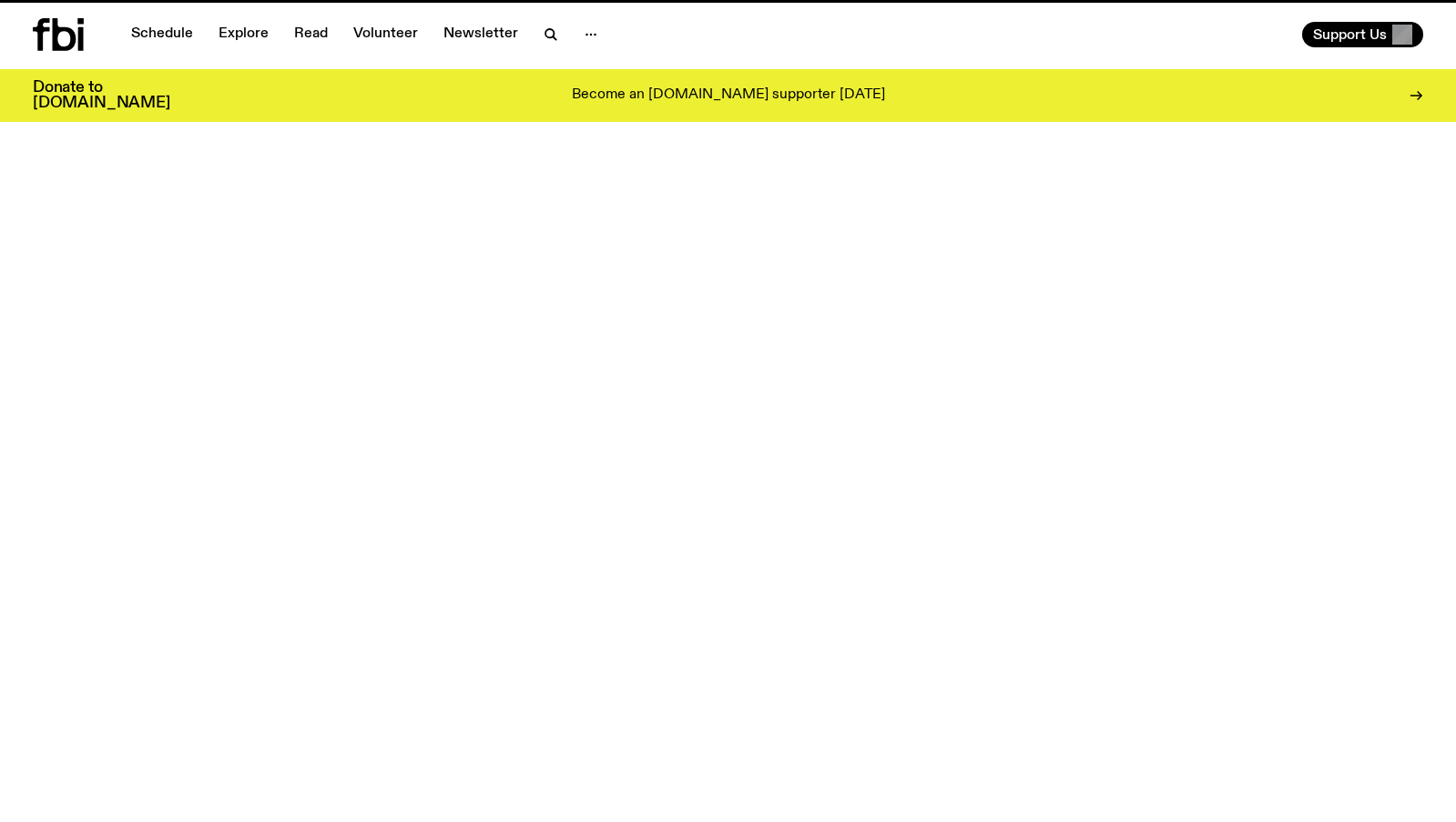
scroll to position [2519, 0]
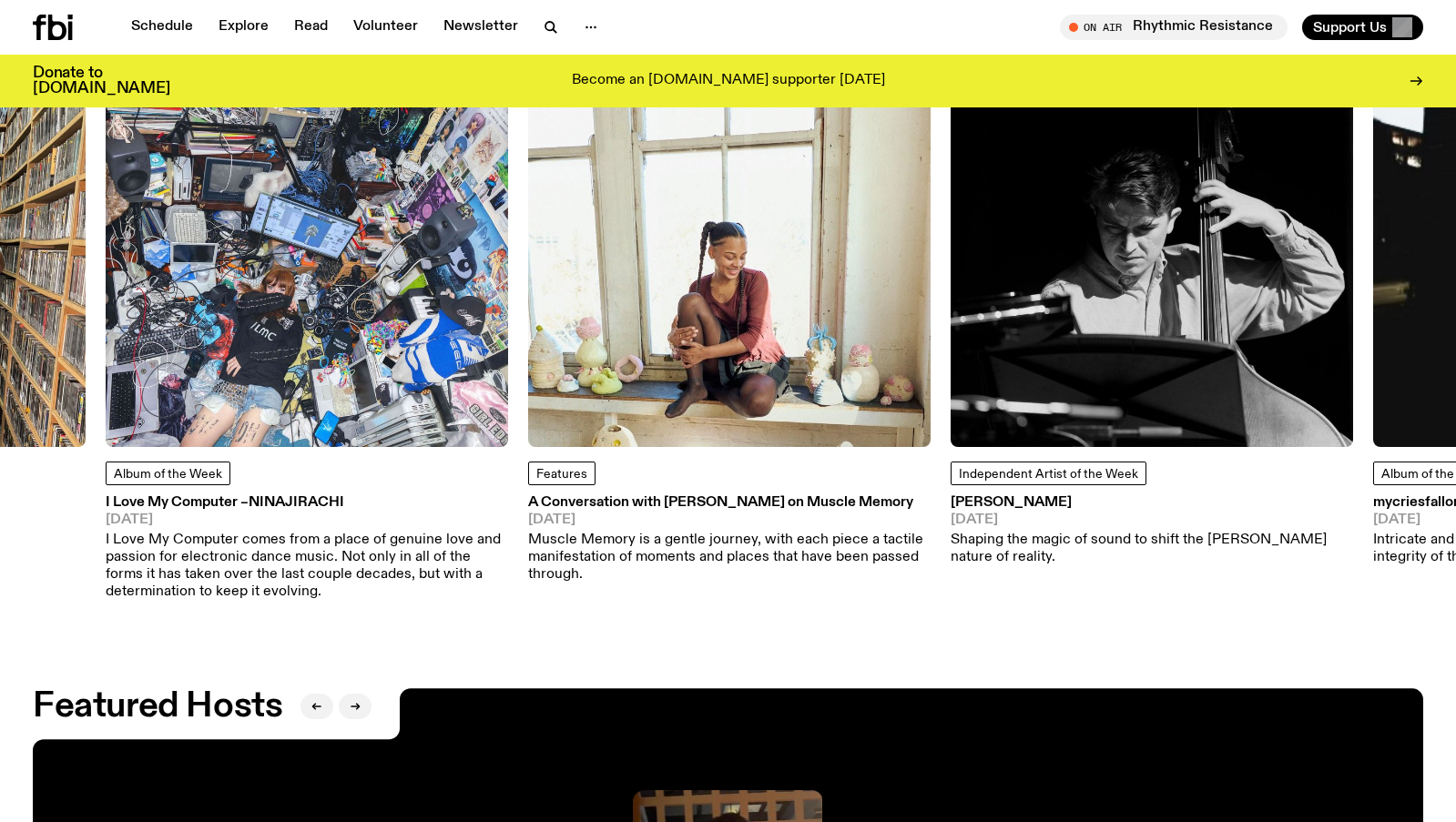
drag, startPoint x: 1076, startPoint y: 410, endPoint x: 304, endPoint y: 324, distance: 776.8
click at [304, 324] on img at bounding box center [307, 246] width 403 height 403
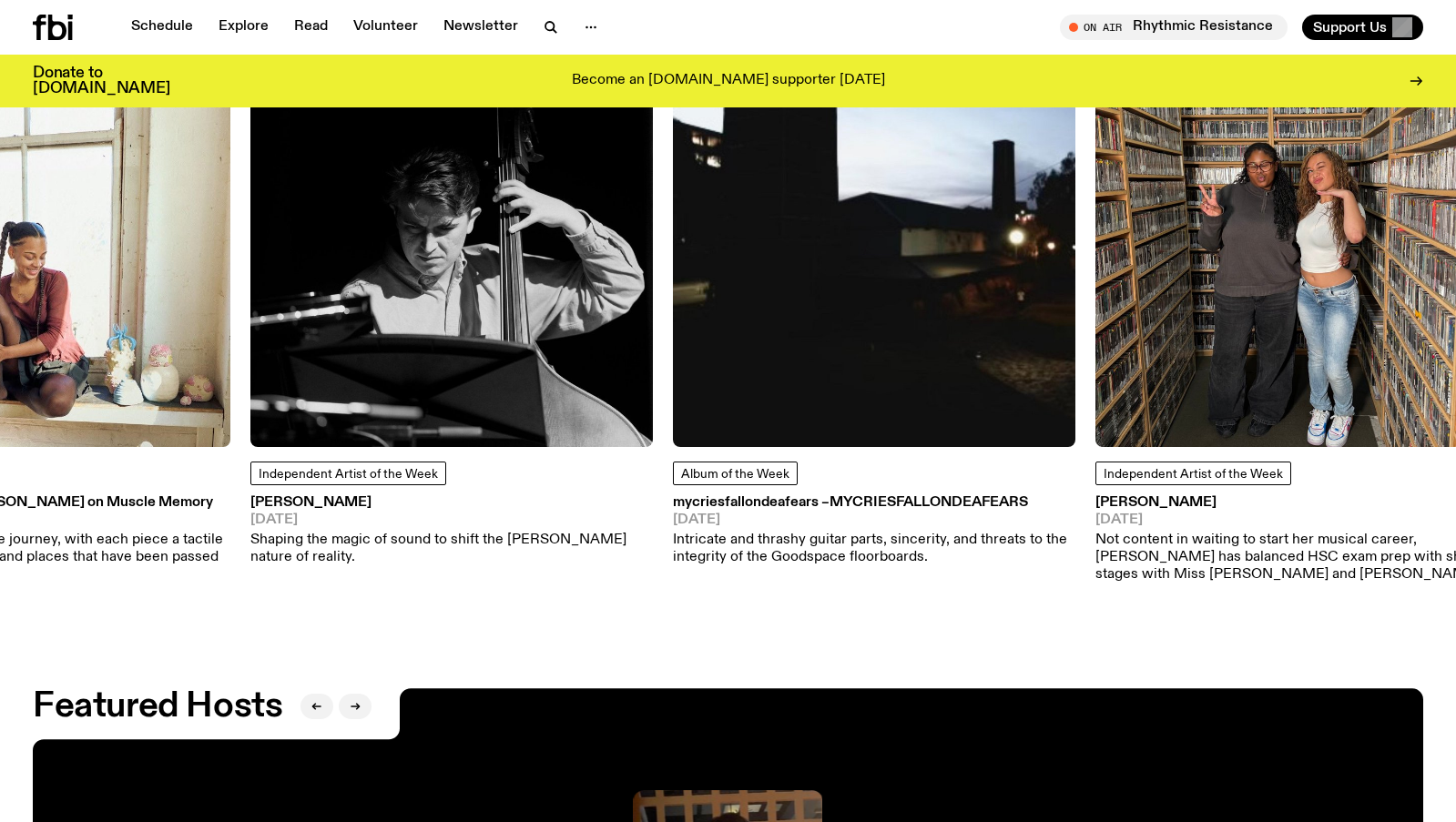
drag, startPoint x: 1119, startPoint y: 388, endPoint x: 472, endPoint y: 290, distance: 654.4
click at [489, 294] on img at bounding box center [452, 246] width 403 height 403
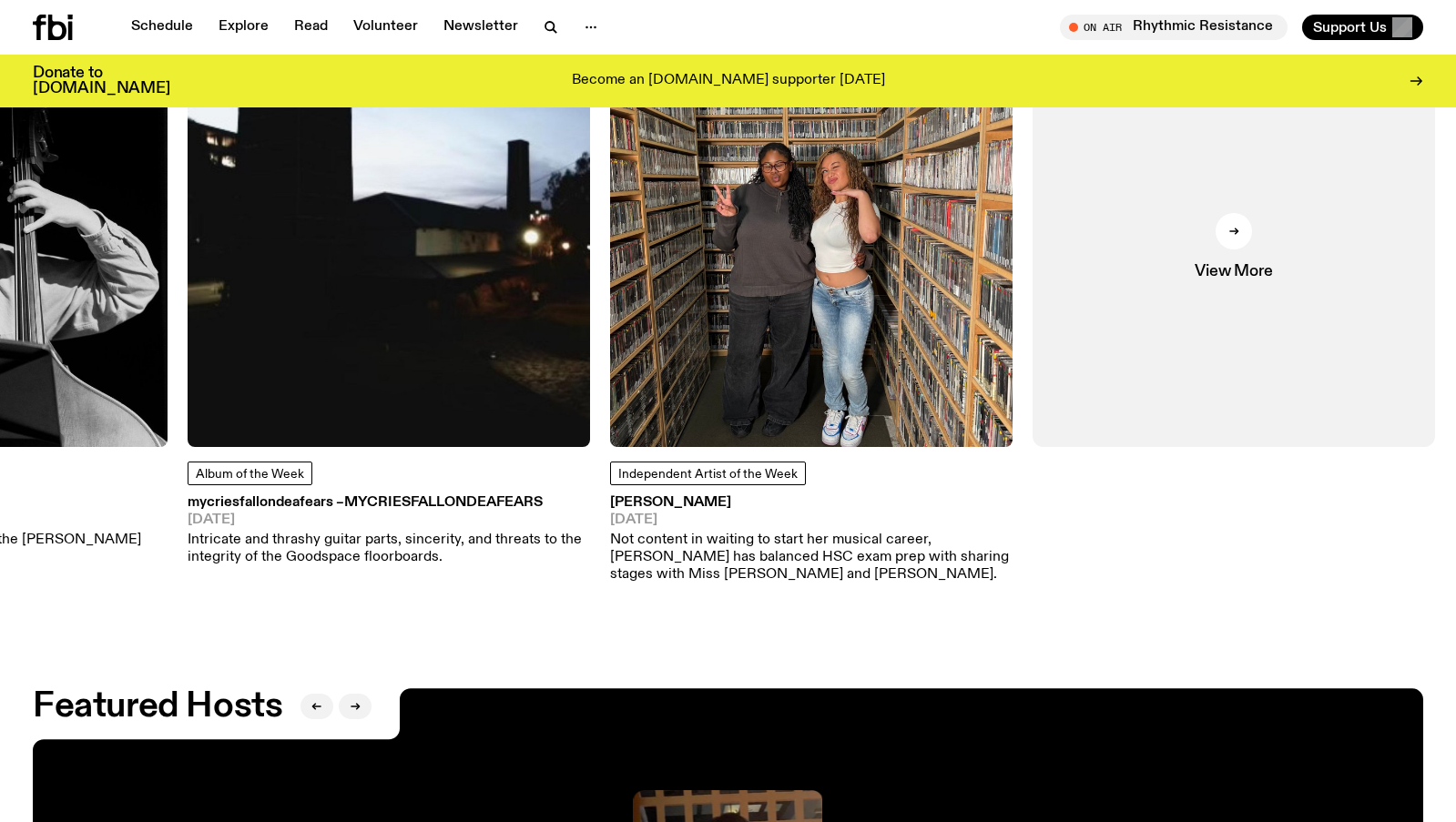
drag, startPoint x: 1276, startPoint y: 370, endPoint x: 586, endPoint y: 349, distance: 690.3
click at [586, 349] on img at bounding box center [389, 246] width 403 height 403
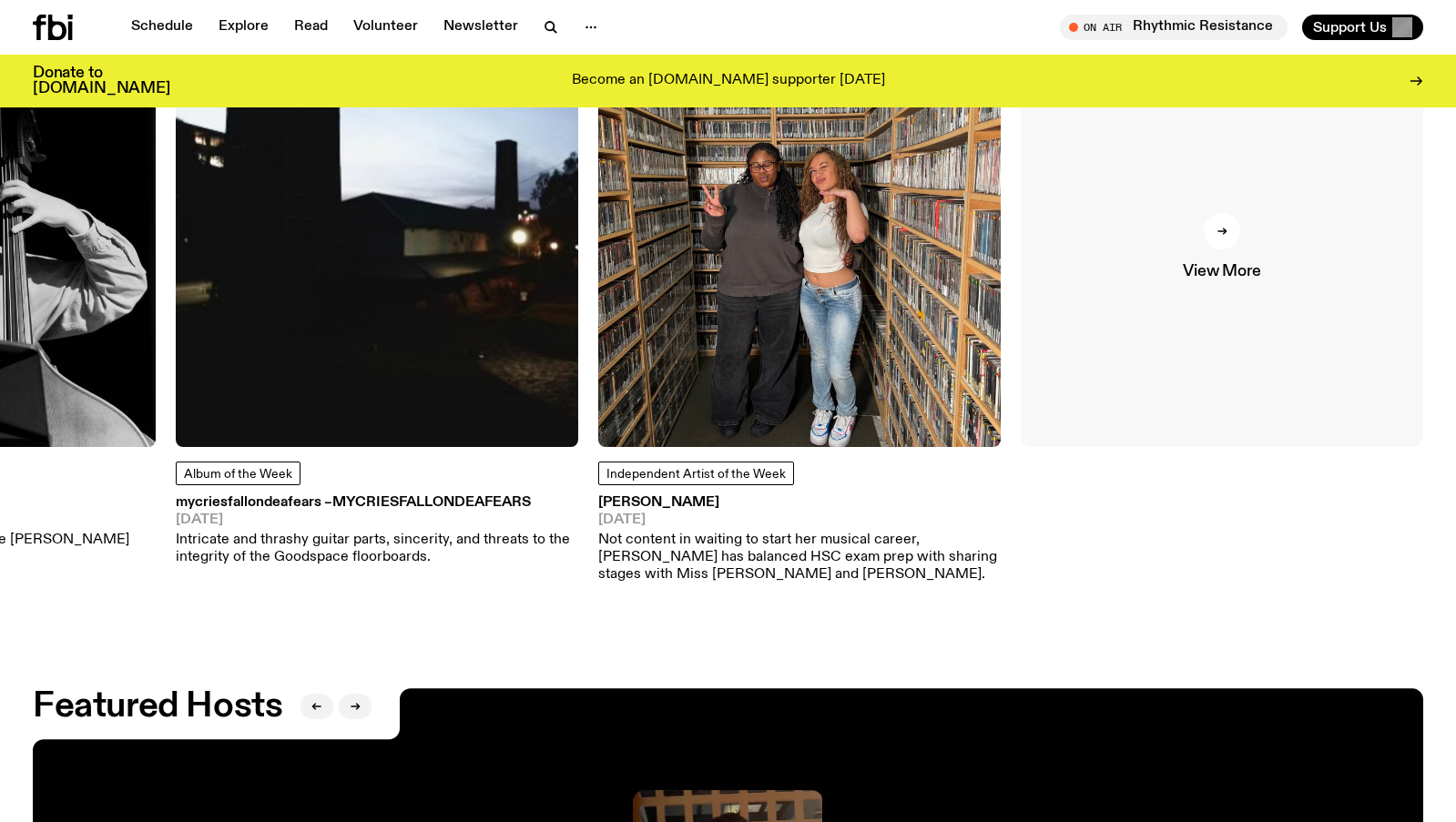
click at [1217, 244] on div at bounding box center [1221, 231] width 37 height 37
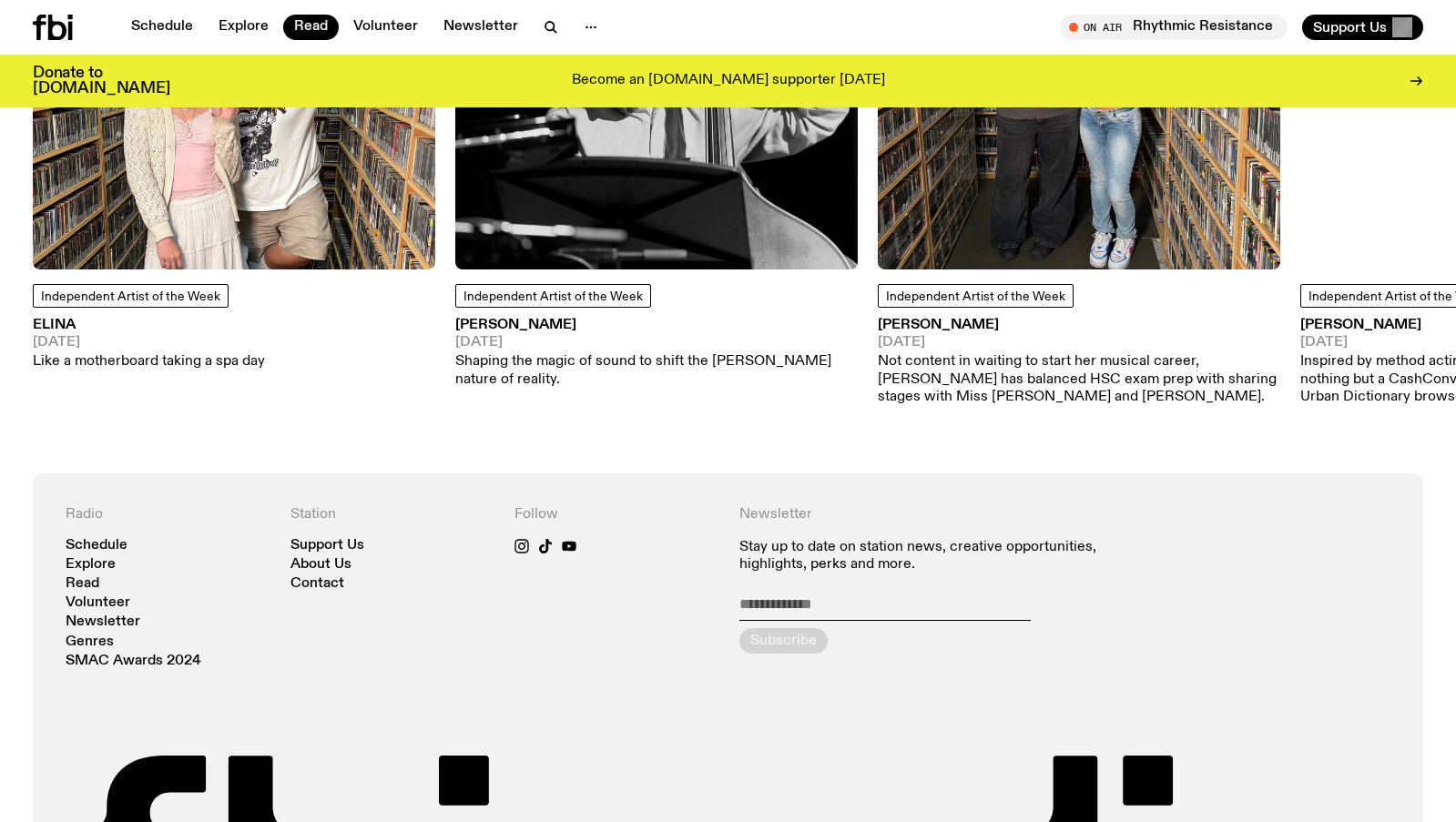
scroll to position [1492, 0]
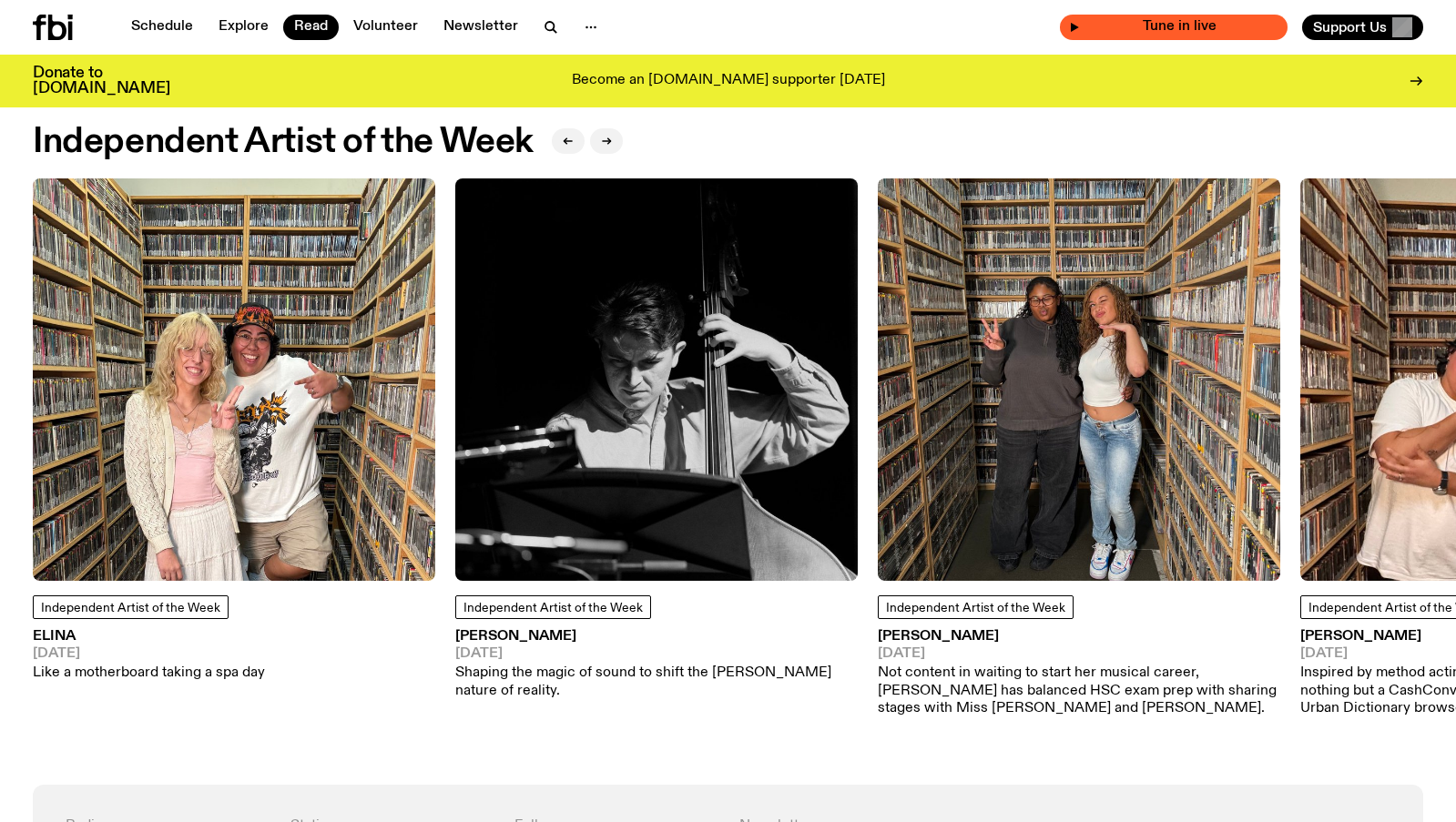
click at [1087, 29] on span "Tune in live" at bounding box center [1178, 26] width 198 height 14
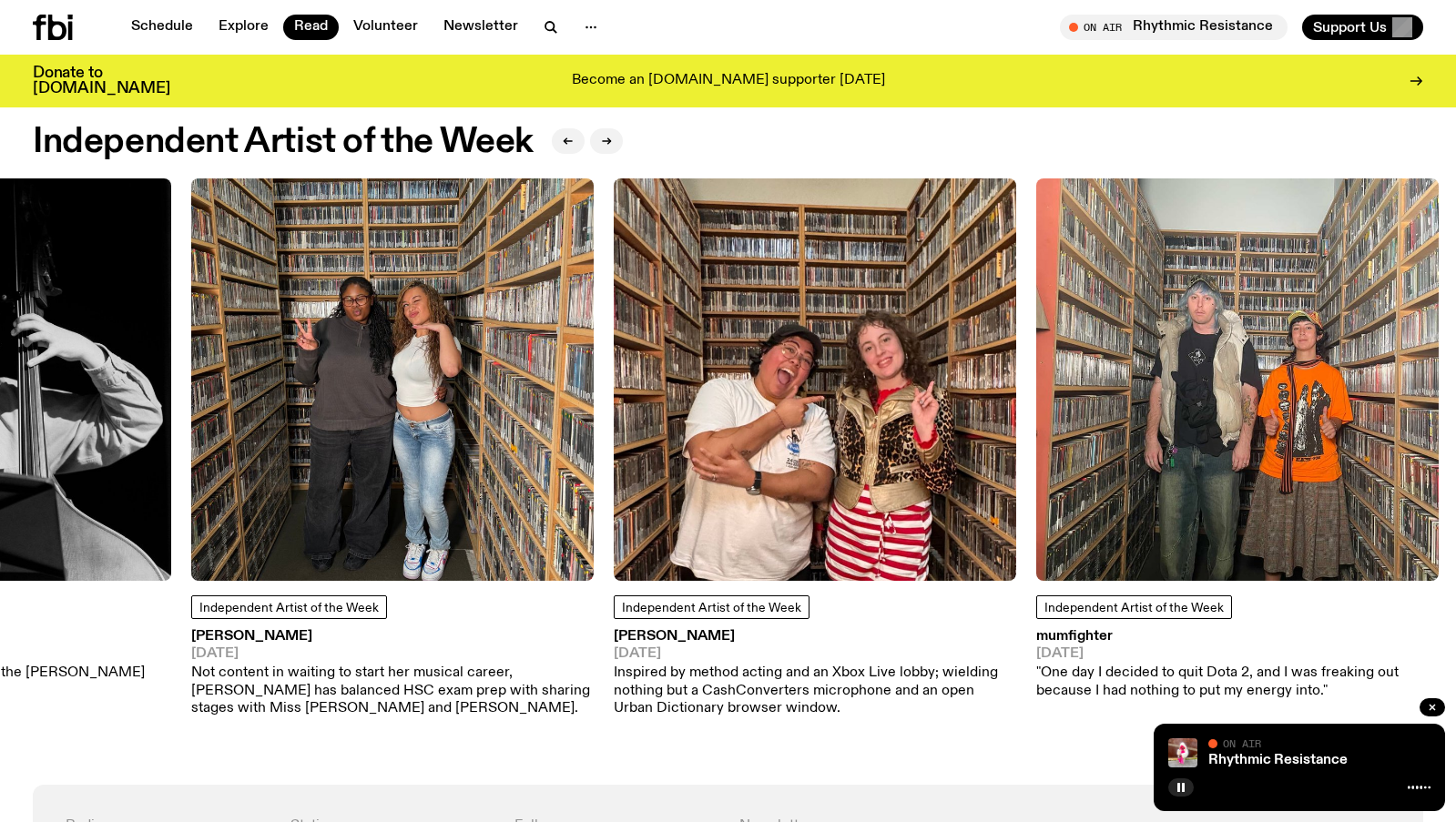
drag, startPoint x: 1161, startPoint y: 402, endPoint x: 473, endPoint y: 366, distance: 688.9
click at [473, 366] on img at bounding box center [392, 379] width 403 height 403
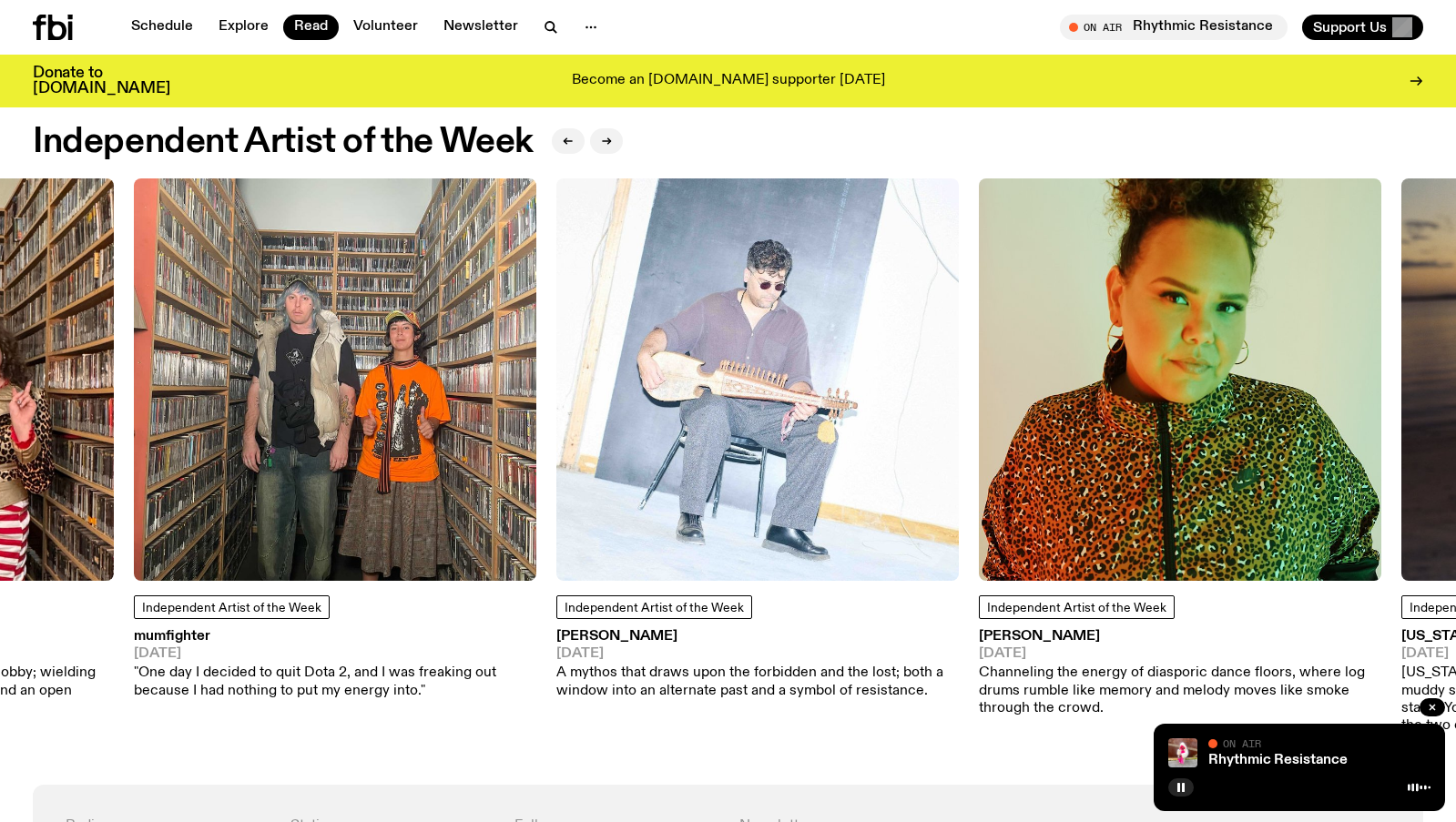
drag, startPoint x: 1142, startPoint y: 437, endPoint x: 412, endPoint y: 422, distance: 730.2
click at [412, 422] on img at bounding box center [335, 379] width 403 height 403
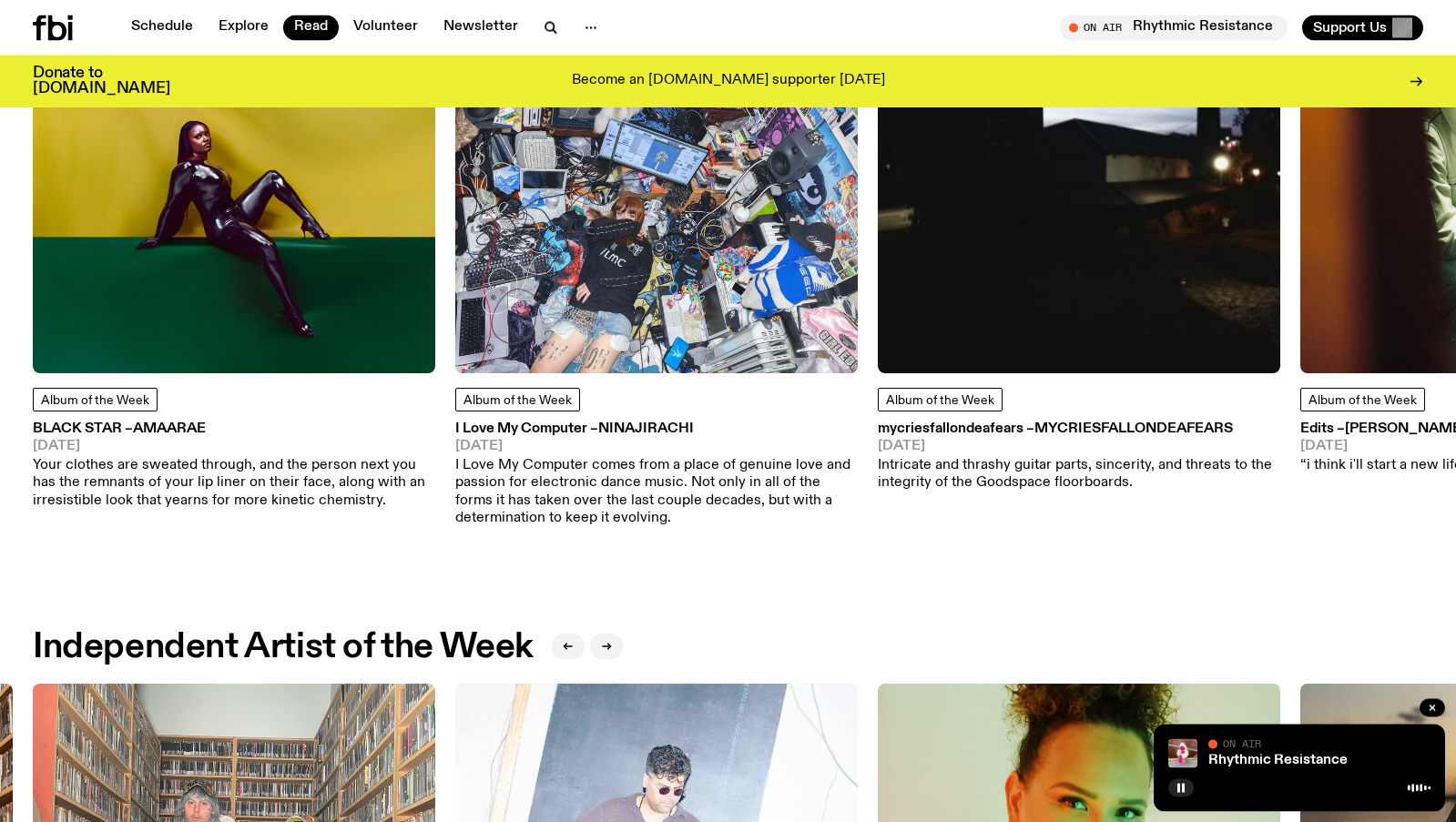
scroll to position [766, 0]
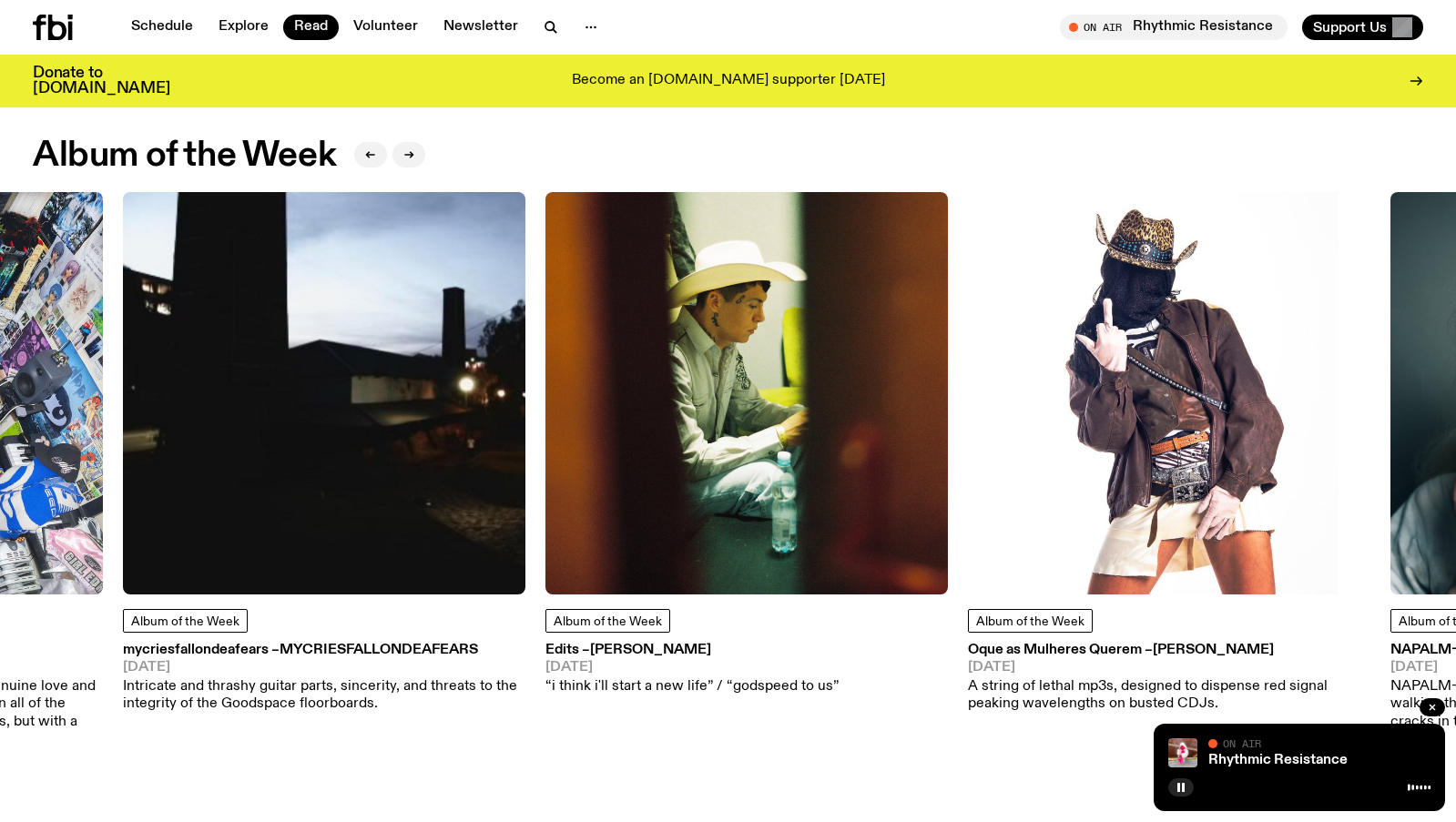
drag, startPoint x: 1218, startPoint y: 440, endPoint x: 461, endPoint y: 370, distance: 760.2
click at [461, 370] on img at bounding box center [324, 393] width 403 height 403
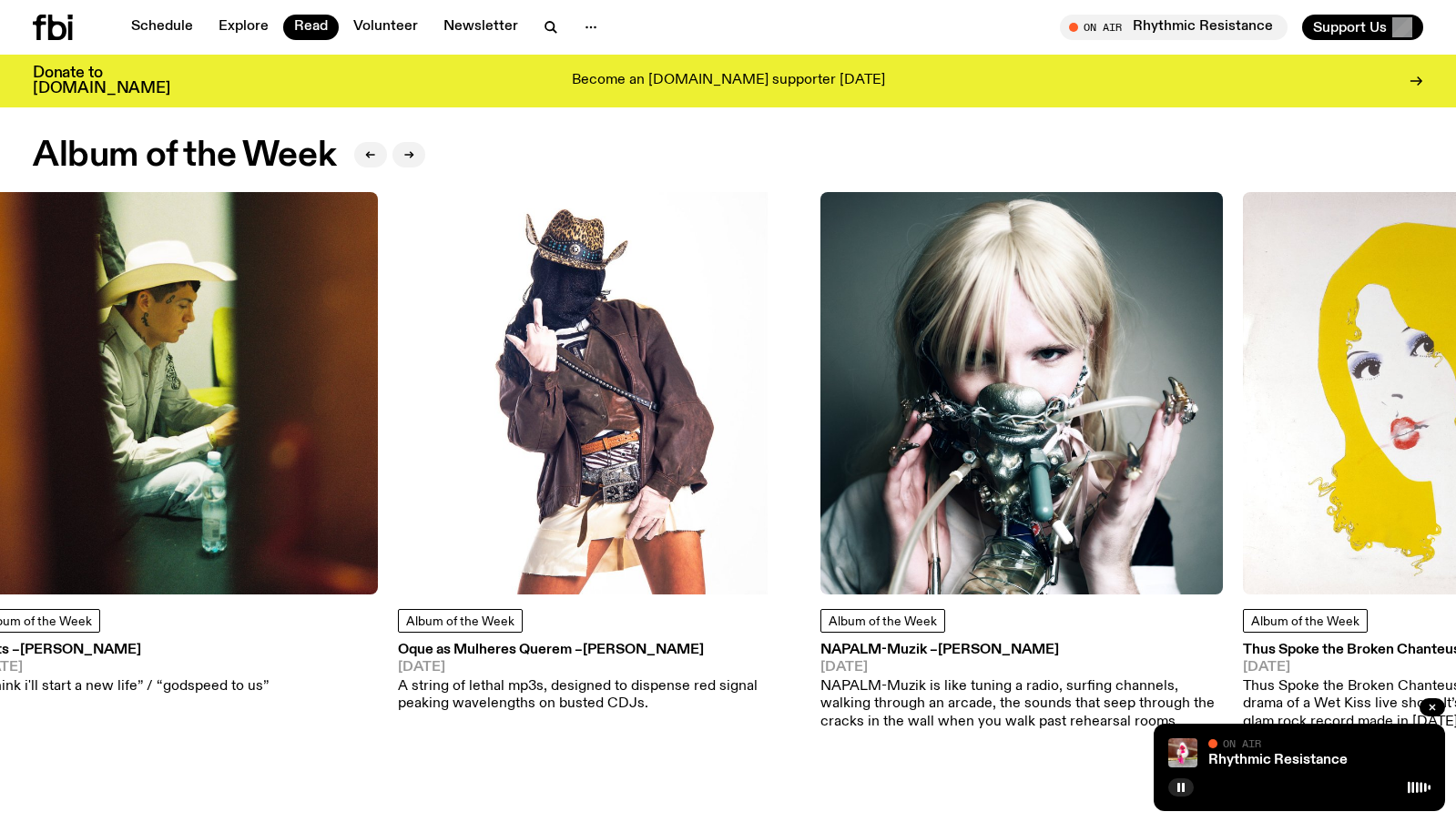
drag, startPoint x: 1115, startPoint y: 390, endPoint x: 643, endPoint y: 353, distance: 473.4
click at [643, 353] on img at bounding box center [599, 393] width 403 height 403
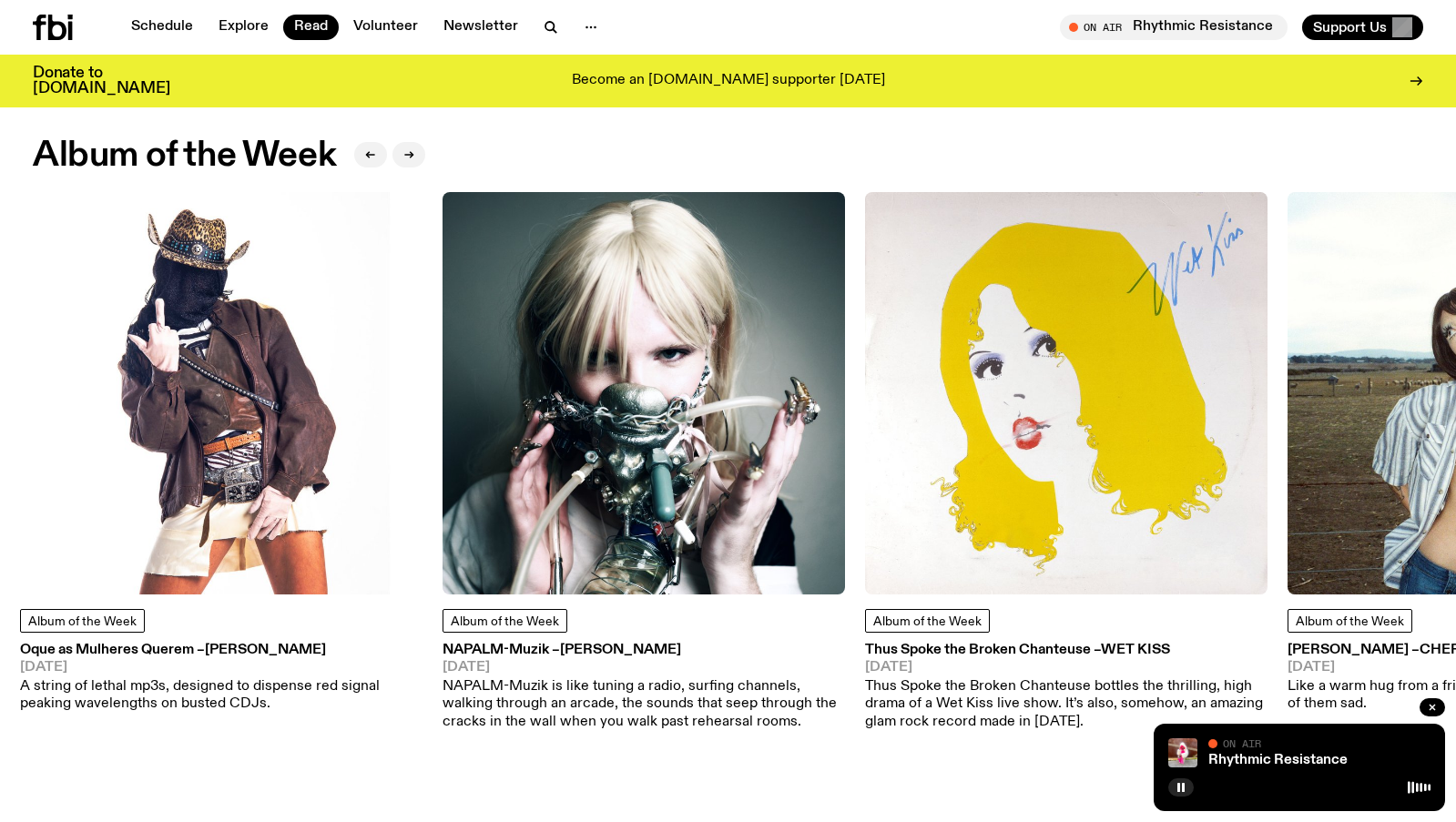
drag, startPoint x: 1250, startPoint y: 399, endPoint x: 815, endPoint y: 399, distance: 435.0
click at [815, 399] on img at bounding box center [643, 393] width 403 height 403
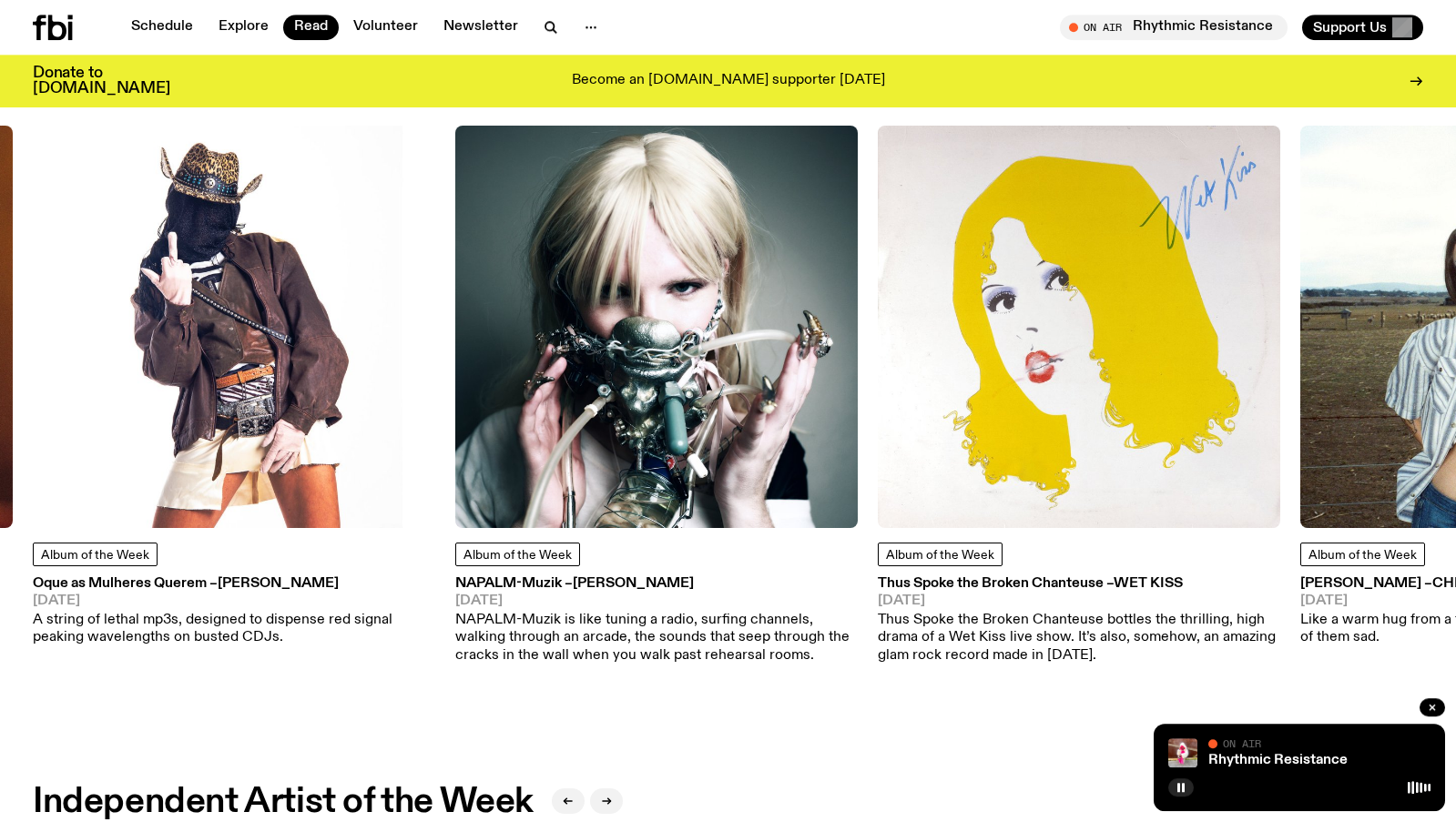
scroll to position [869, 0]
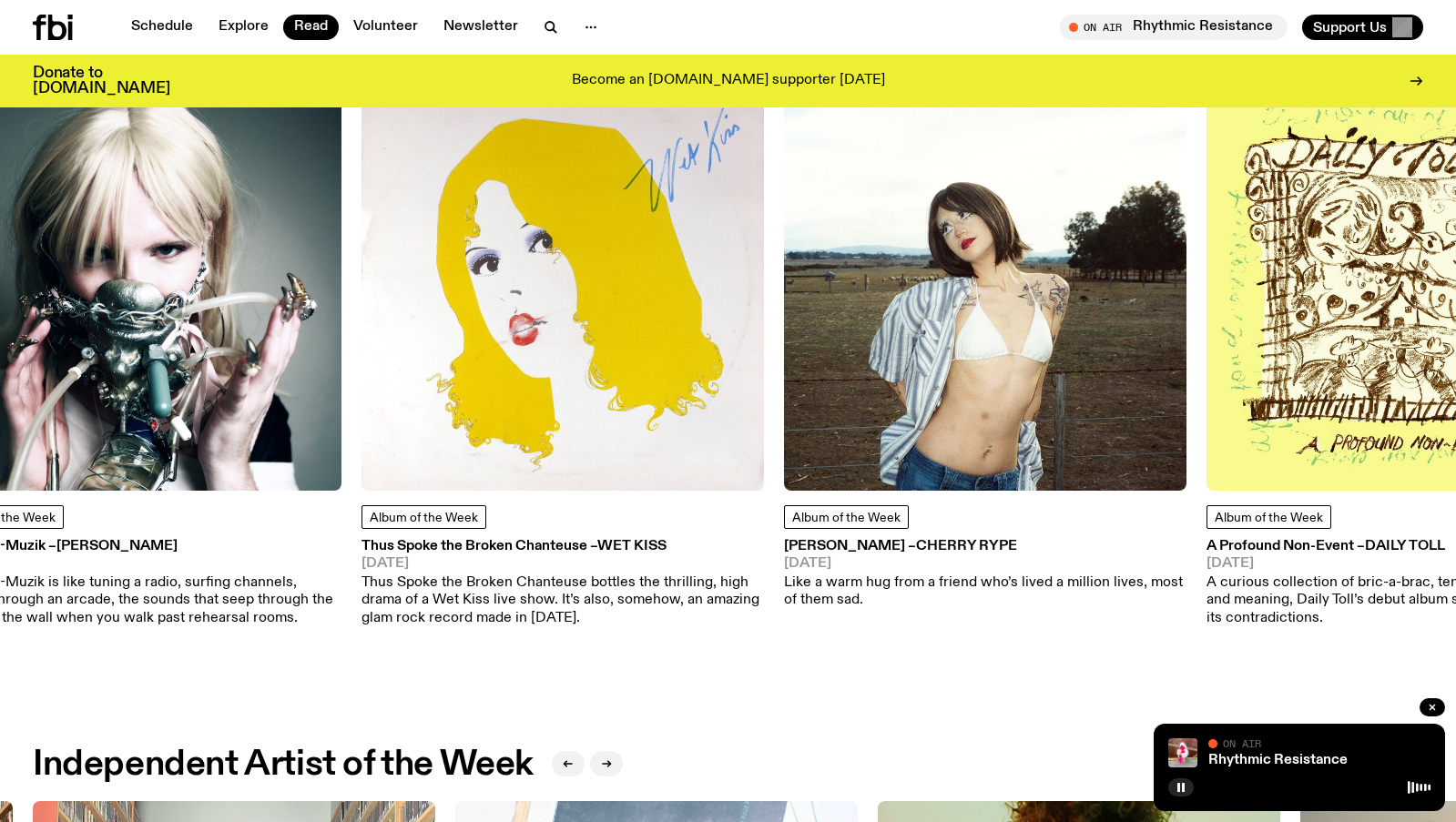
drag, startPoint x: 1269, startPoint y: 392, endPoint x: 751, endPoint y: 376, distance: 518.2
click at [751, 376] on img at bounding box center [562, 289] width 403 height 403
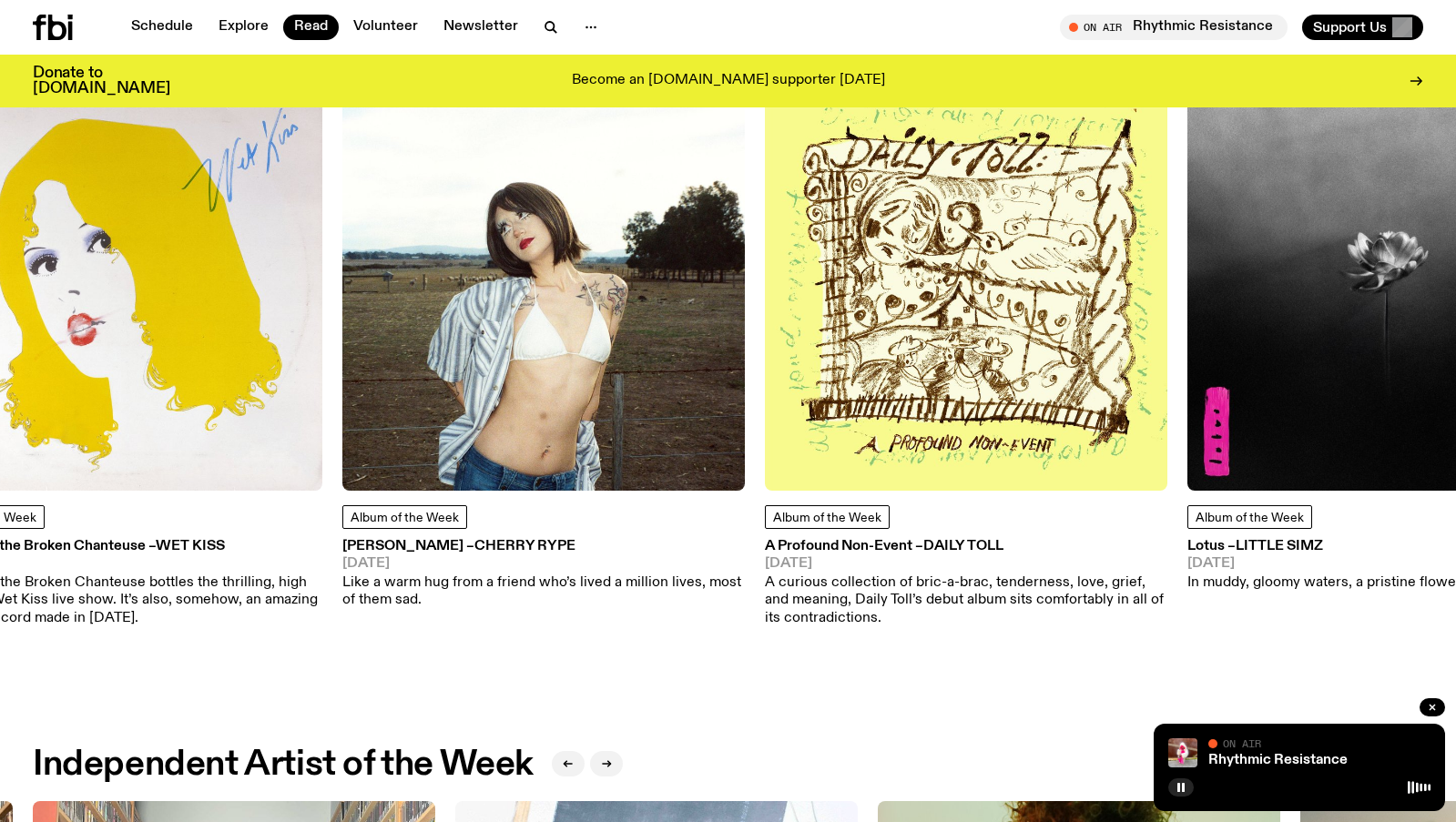
drag, startPoint x: 1137, startPoint y: 393, endPoint x: 597, endPoint y: 358, distance: 541.1
click at [597, 358] on img at bounding box center [544, 289] width 403 height 403
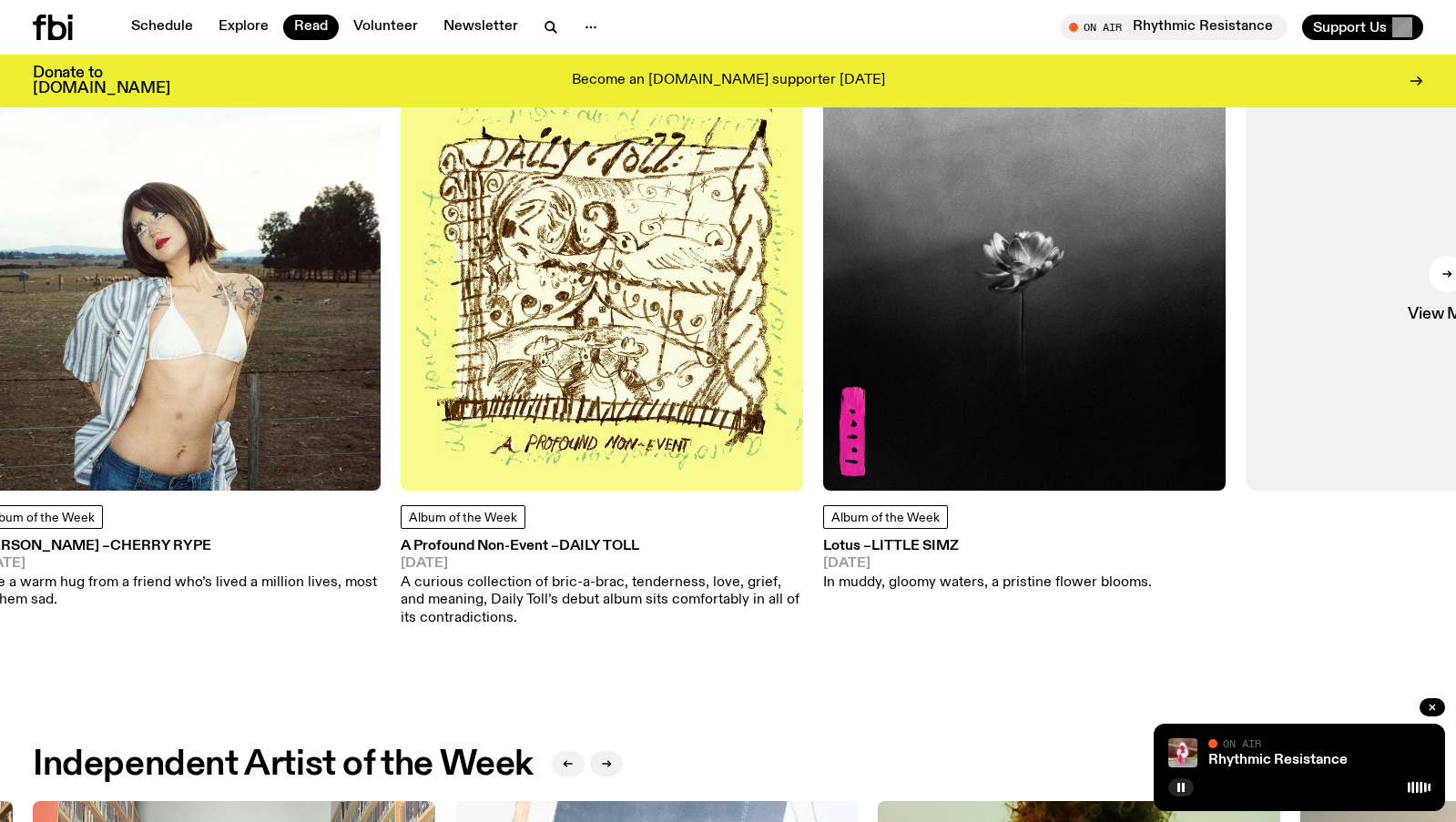
drag, startPoint x: 1206, startPoint y: 379, endPoint x: 726, endPoint y: 379, distance: 480.0
click at [726, 379] on img at bounding box center [602, 289] width 403 height 403
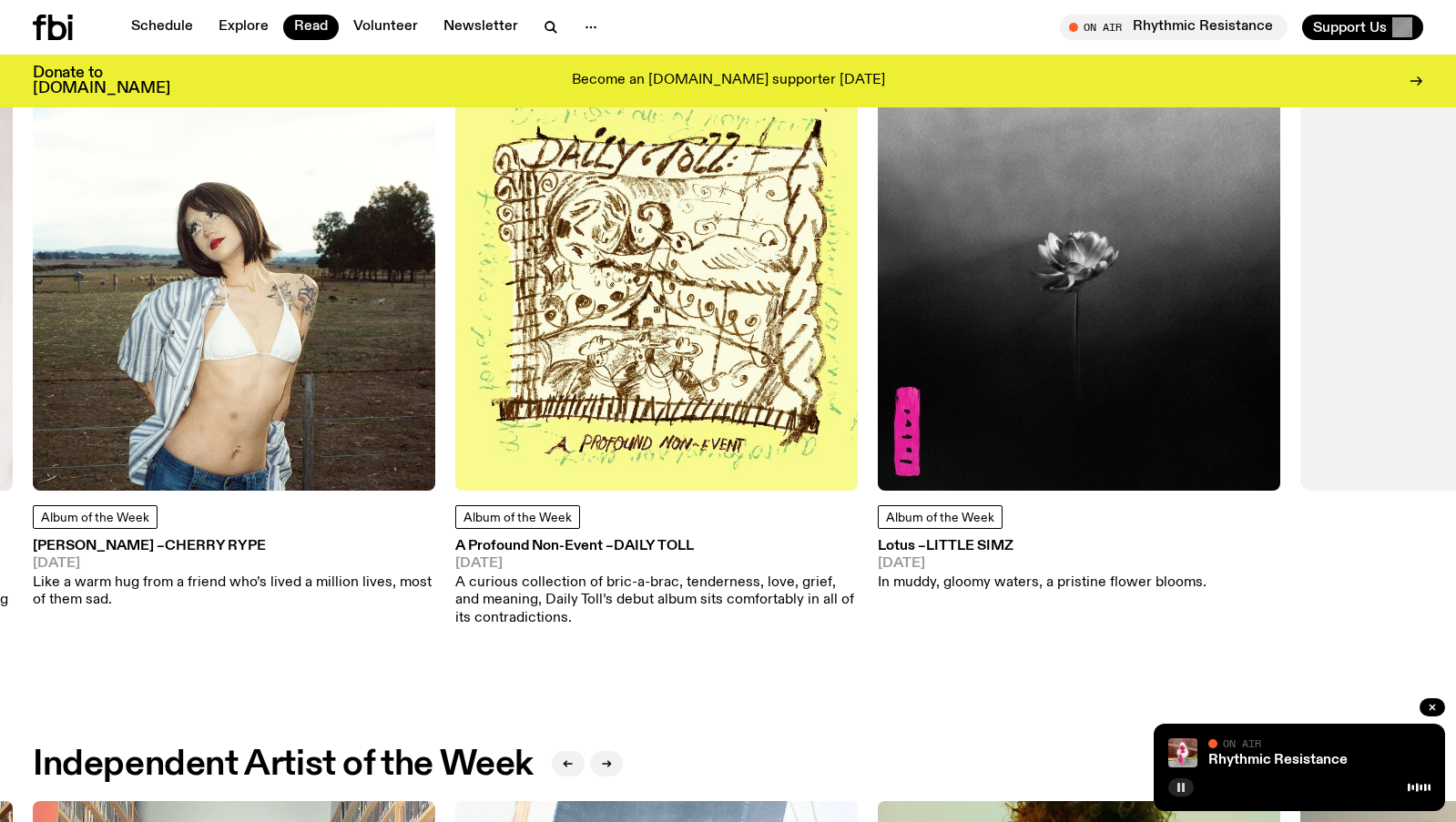
click at [1175, 789] on button "button" at bounding box center [1180, 786] width 25 height 18
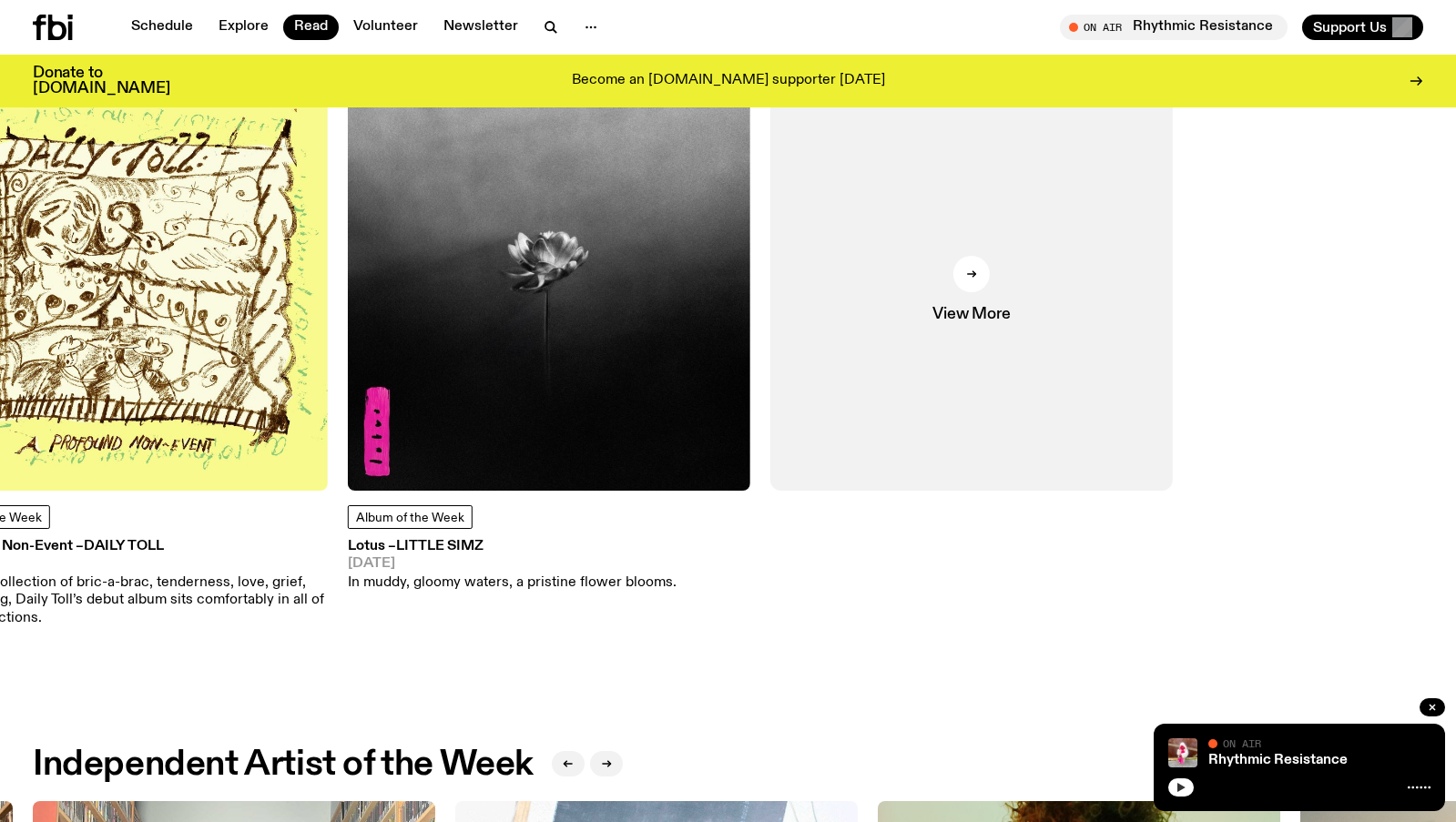
drag, startPoint x: 1357, startPoint y: 367, endPoint x: 709, endPoint y: 308, distance: 650.7
click at [709, 308] on div "Album of the Week BLACK STAR – Amaarae 16.08.25 Your clothes are sweated throug…" at bounding box center [728, 366] width 1390 height 556
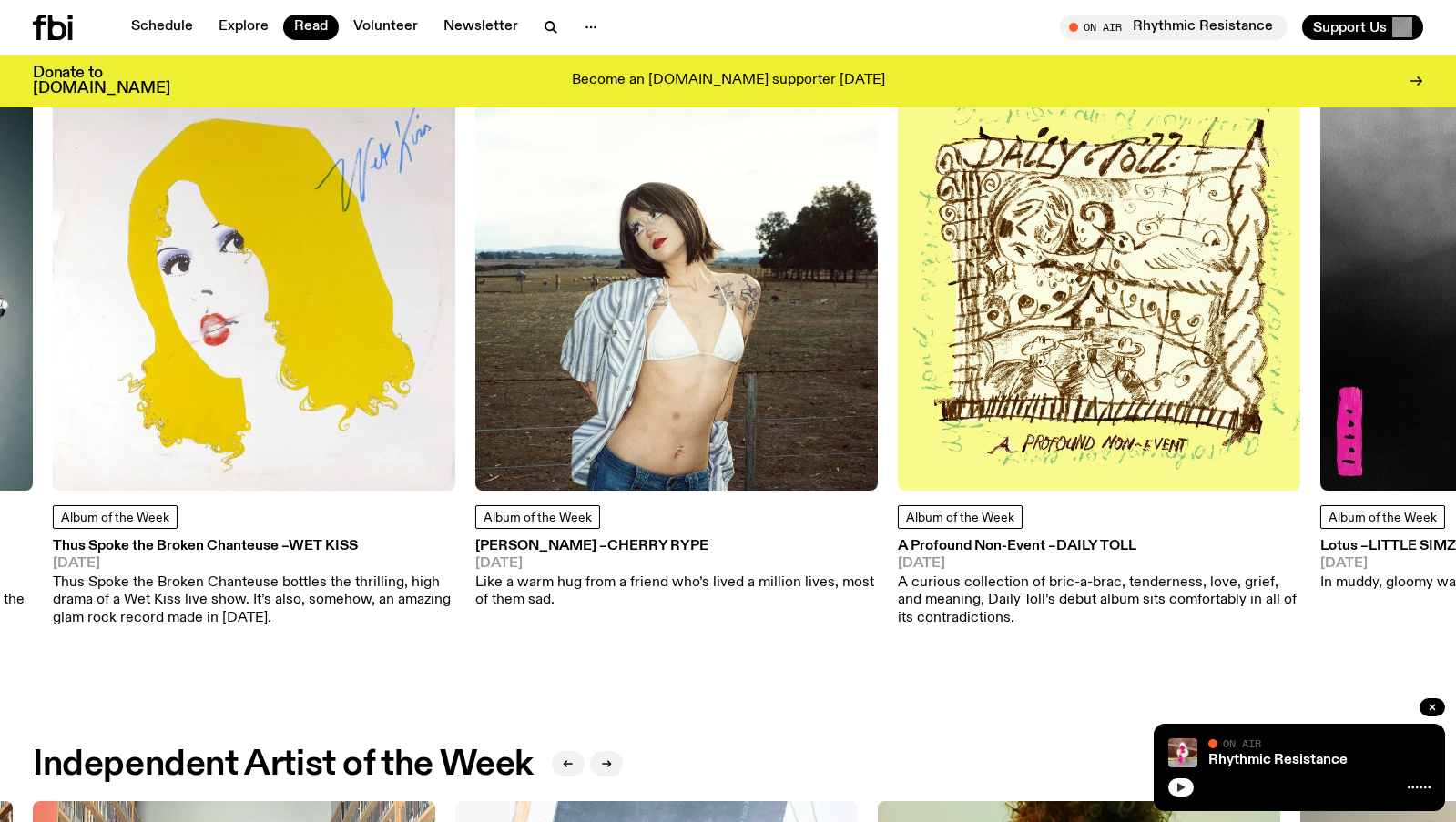
drag, startPoint x: 466, startPoint y: 208, endPoint x: 1191, endPoint y: 285, distance: 729.1
click at [1191, 285] on img at bounding box center [1098, 289] width 403 height 403
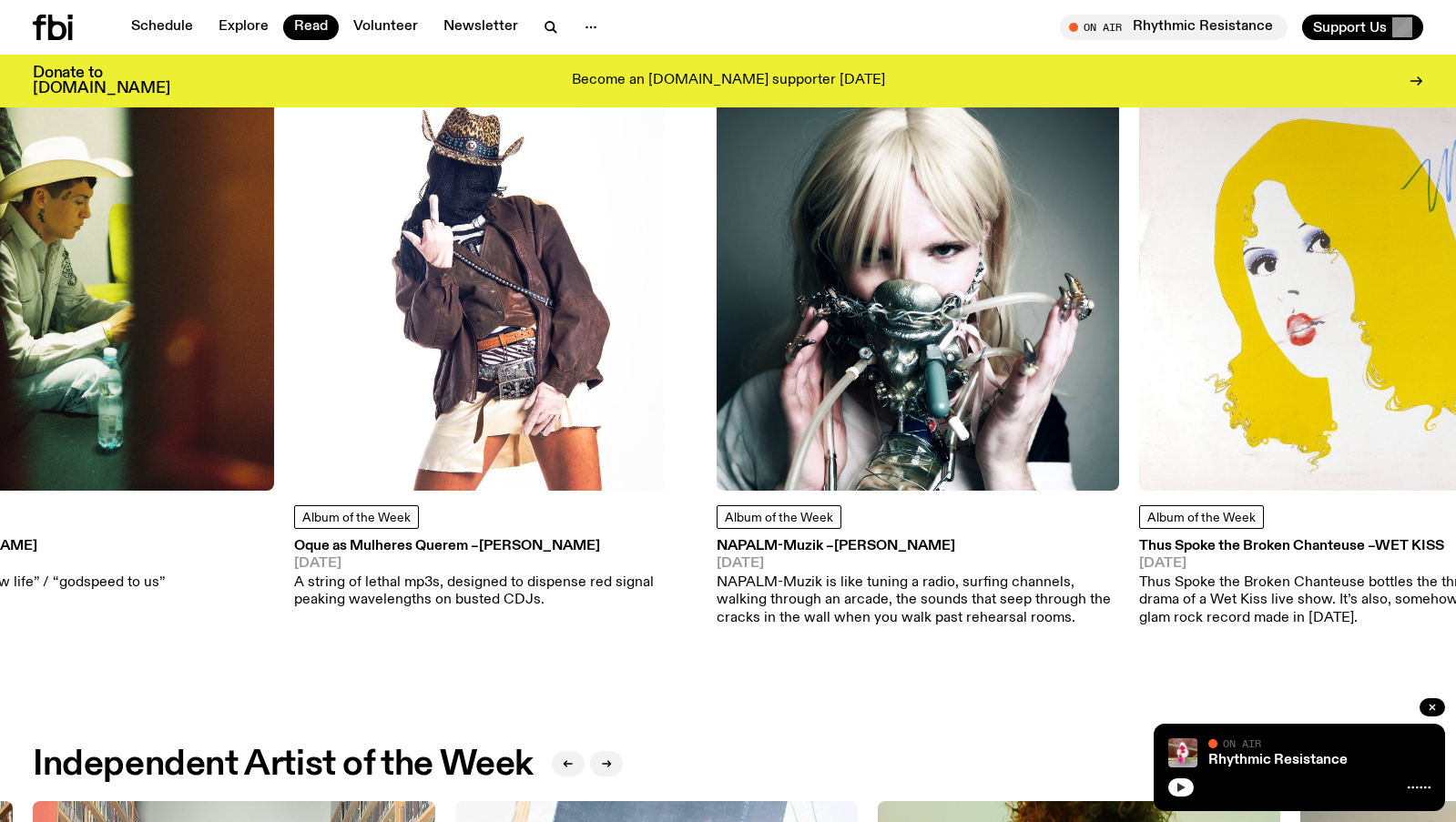
drag, startPoint x: 235, startPoint y: 248, endPoint x: 919, endPoint y: 319, distance: 687.7
click at [919, 319] on img at bounding box center [917, 289] width 403 height 403
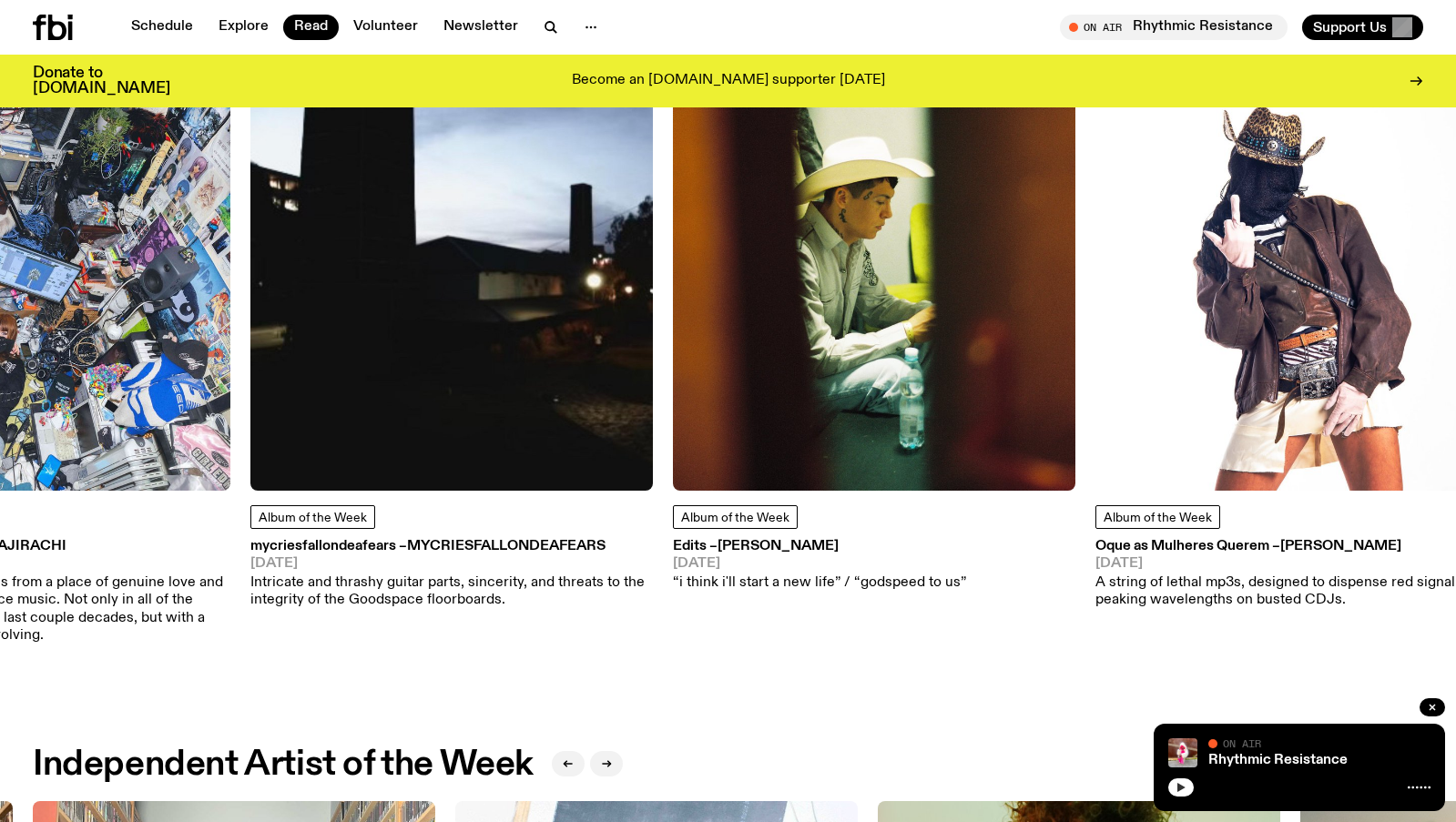
drag, startPoint x: 287, startPoint y: 276, endPoint x: 927, endPoint y: 538, distance: 691.6
click at [927, 538] on div "Album of the Week Edits – Chuquimamani-Condori 25.07.25 “i think i'll start a n…" at bounding box center [874, 340] width 403 height 504
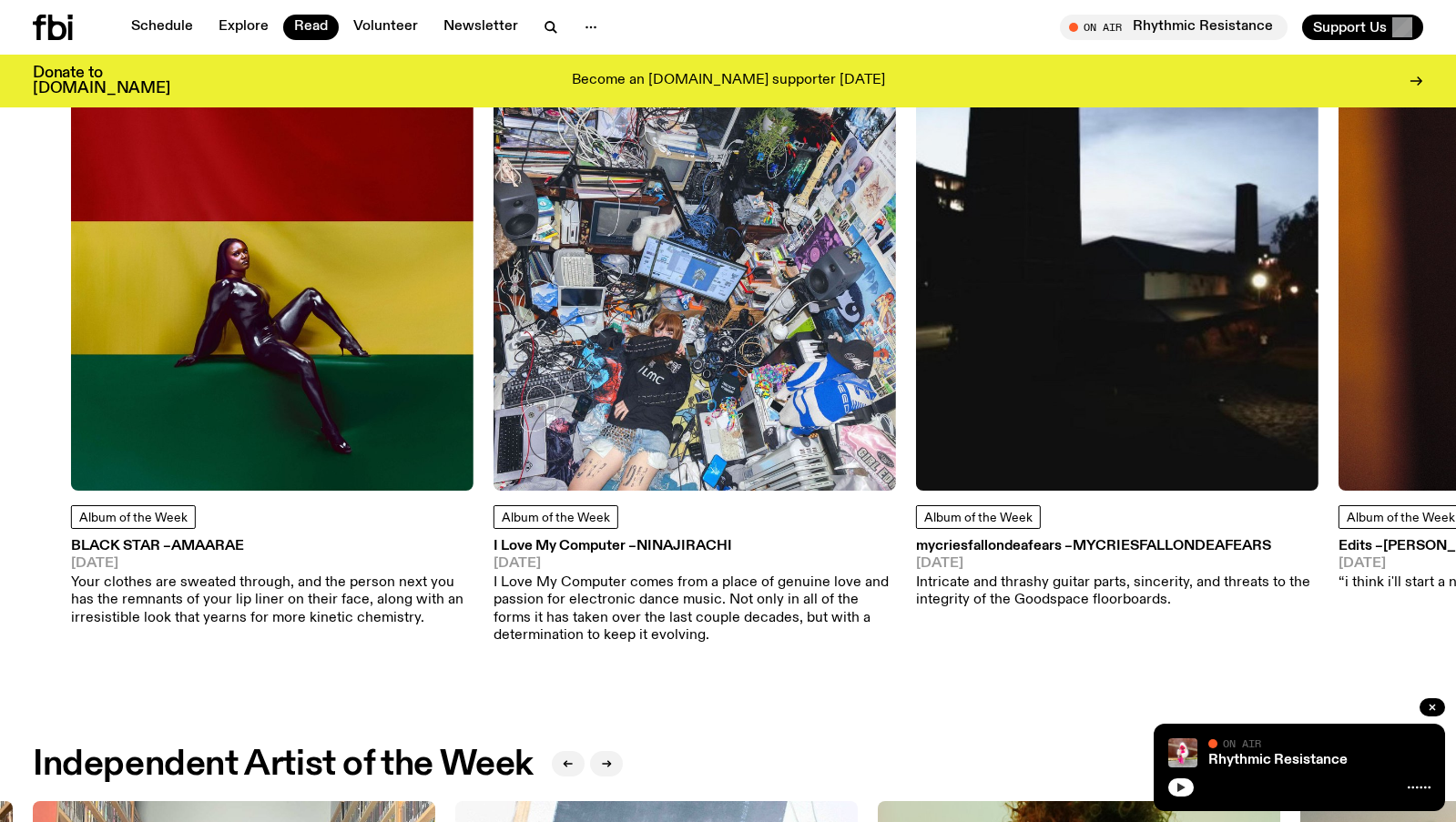
drag, startPoint x: 325, startPoint y: 283, endPoint x: 807, endPoint y: 357, distance: 487.6
click at [807, 357] on img at bounding box center [695, 289] width 403 height 403
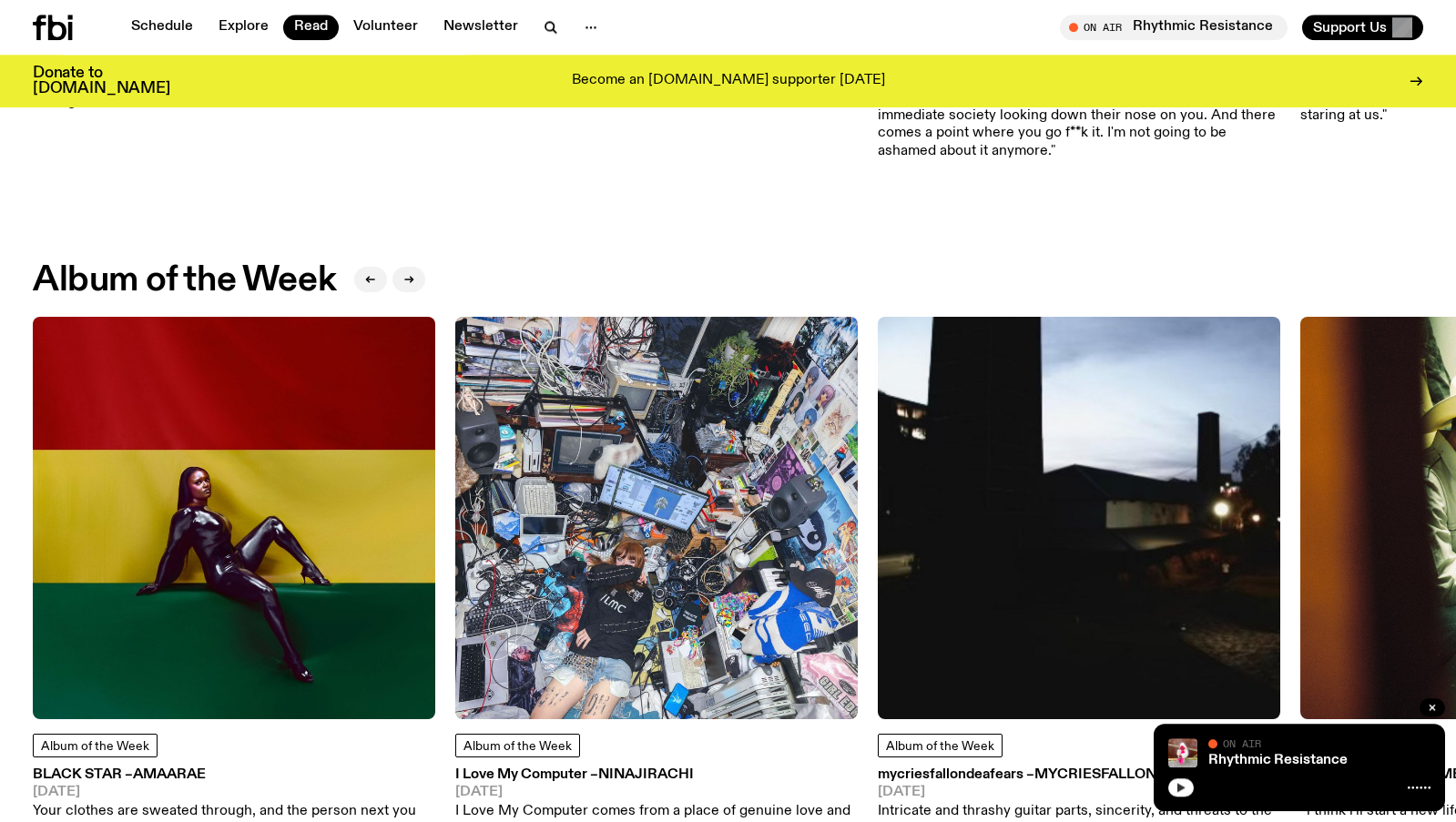
scroll to position [830, 0]
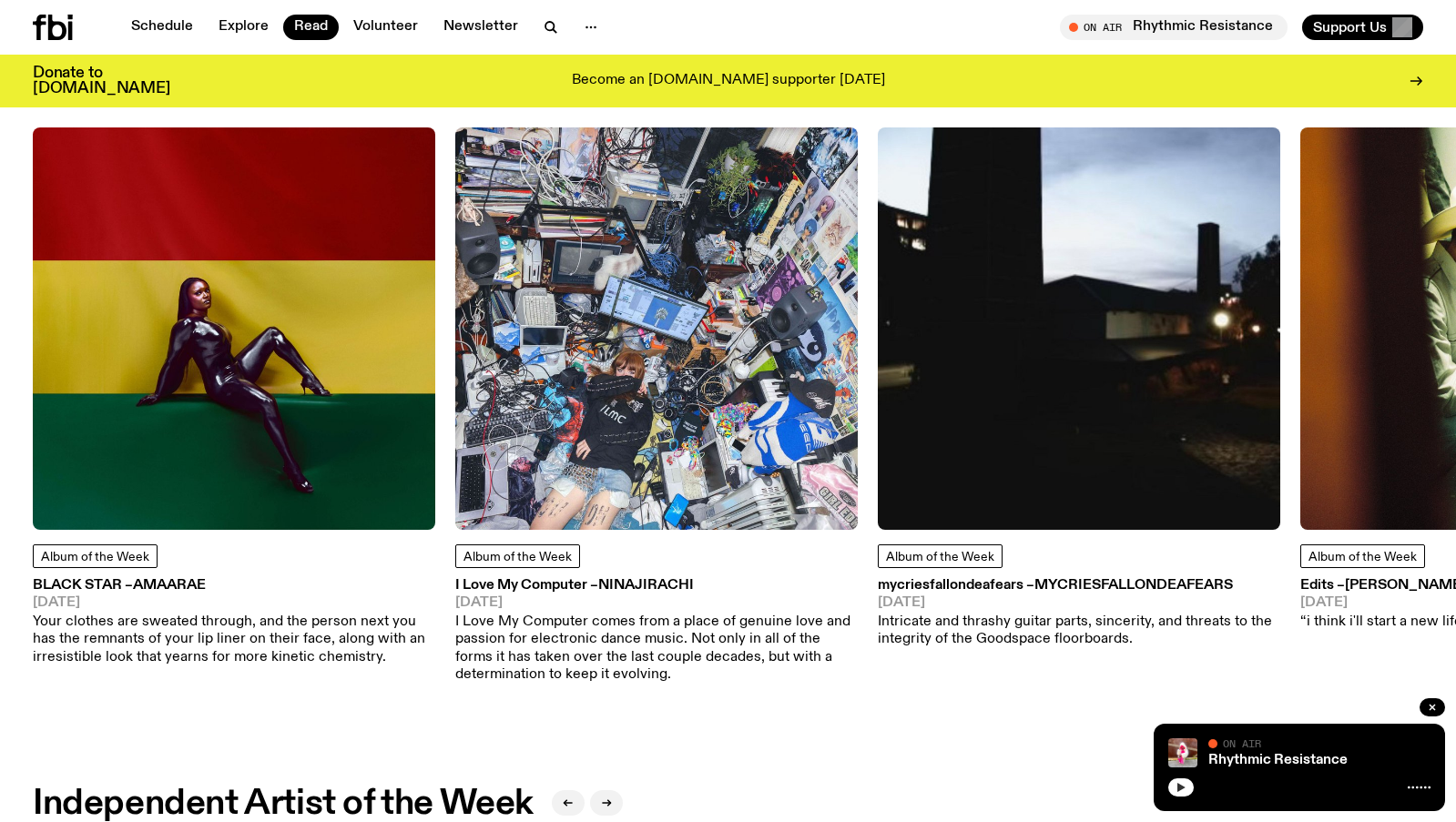
click at [987, 588] on h3 "mycriesfallondeafears – mycriesfallondeafears" at bounding box center [1079, 586] width 403 height 14
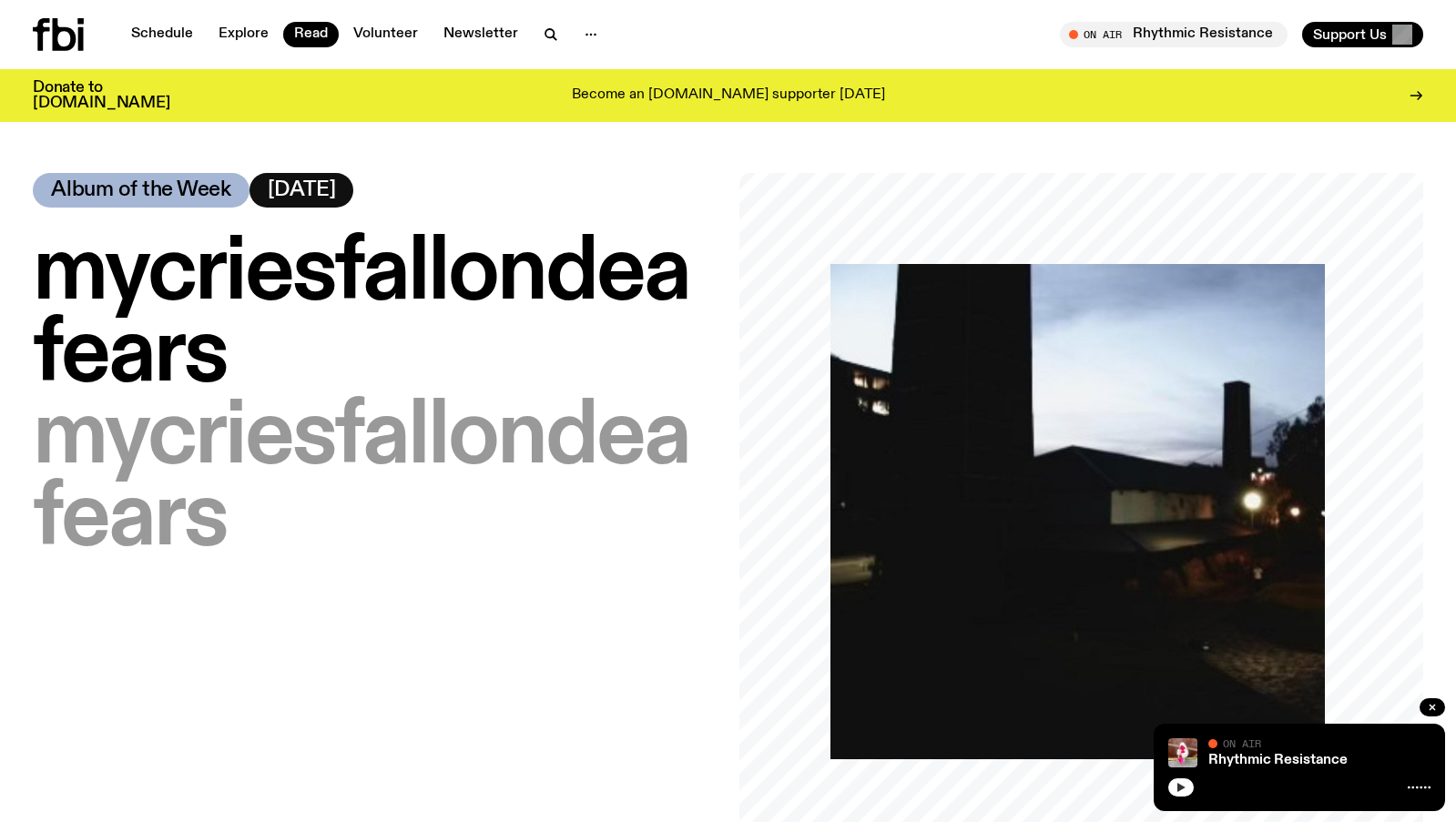
click at [491, 263] on span "mycriesfallondeafears" at bounding box center [360, 314] width 656 height 173
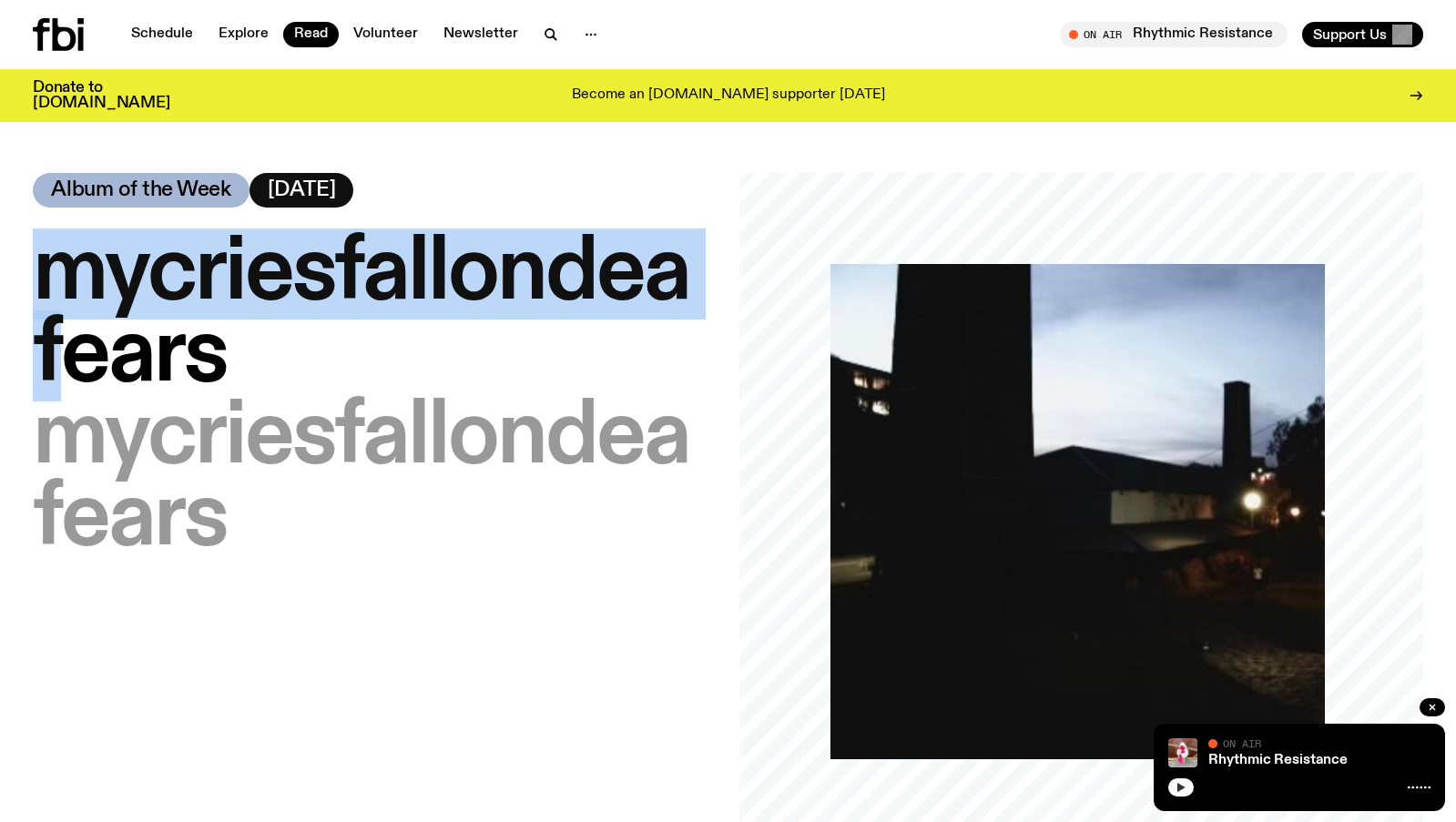
click at [492, 261] on span "mycriesfallondeafears" at bounding box center [360, 314] width 656 height 173
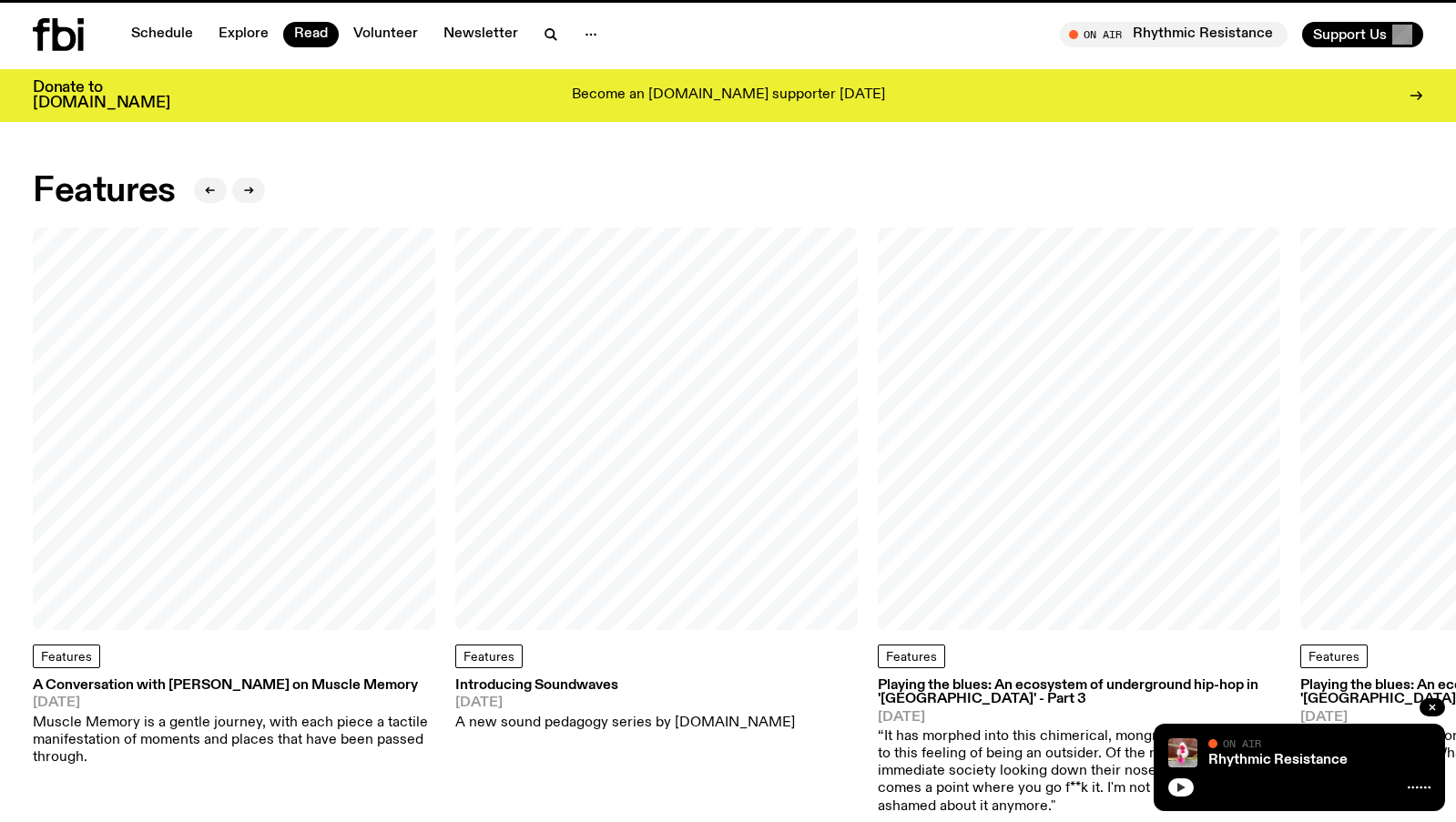
scroll to position [830, 0]
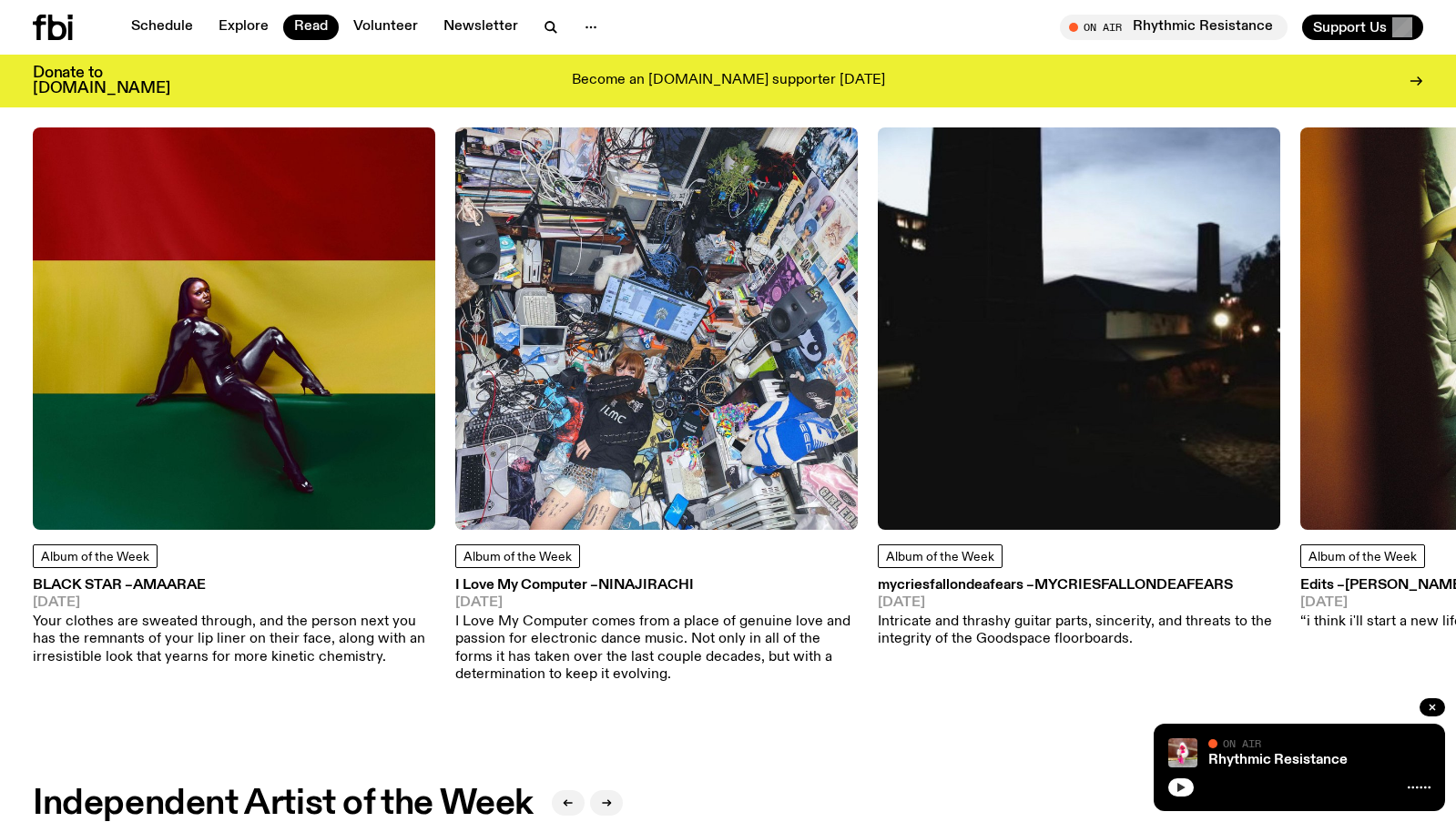
drag, startPoint x: 871, startPoint y: 587, endPoint x: 1033, endPoint y: 587, distance: 162.0
click at [1033, 587] on div "Album of the Week BLACK STAR – Amaarae 16.08.25 Your clothes are sweated throug…" at bounding box center [728, 405] width 1390 height 556
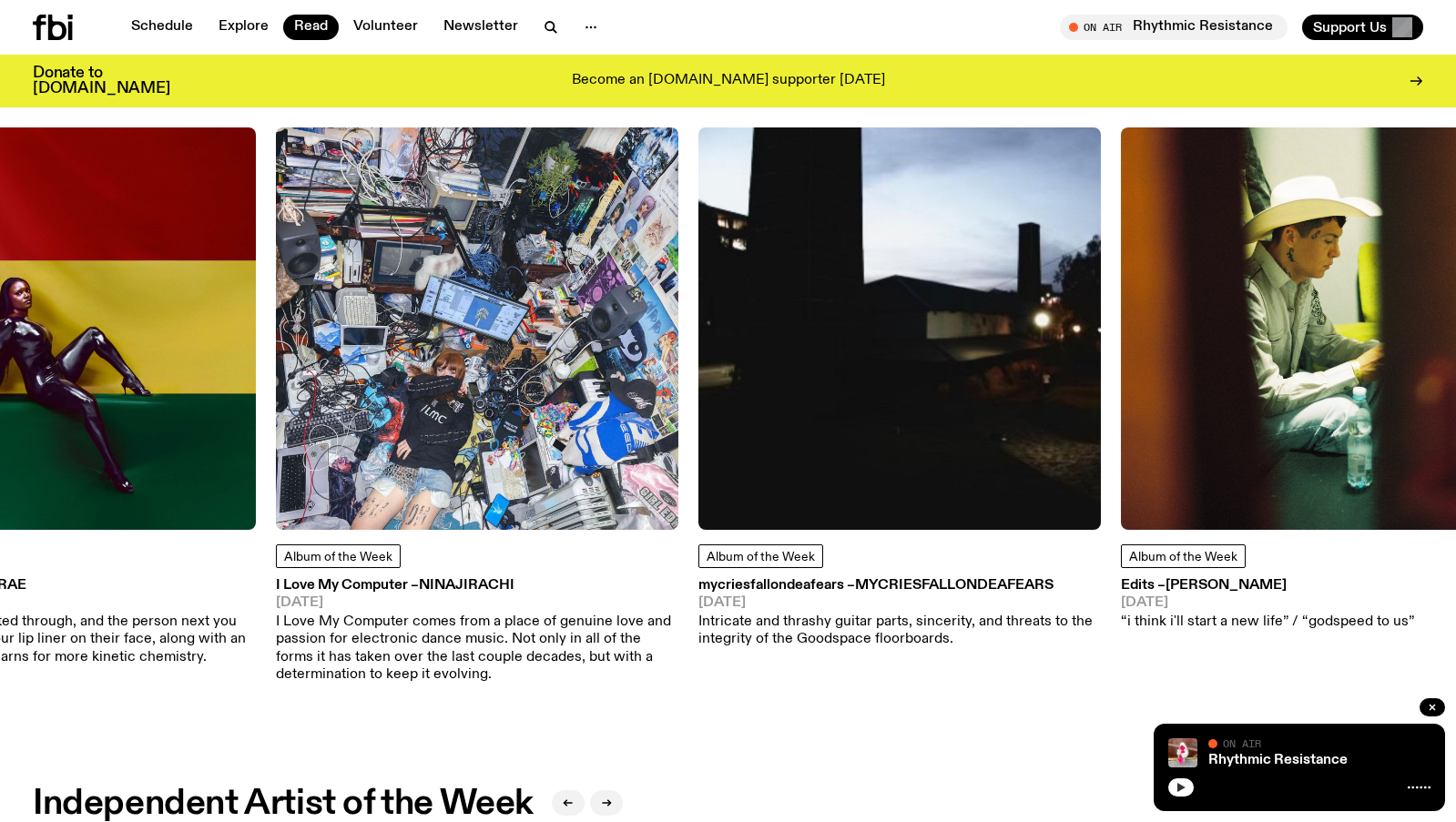
drag, startPoint x: 1024, startPoint y: 585, endPoint x: 845, endPoint y: 584, distance: 179.0
click at [845, 584] on h3 "mycriesfallondeafears – mycriesfallondeafears" at bounding box center [899, 586] width 403 height 14
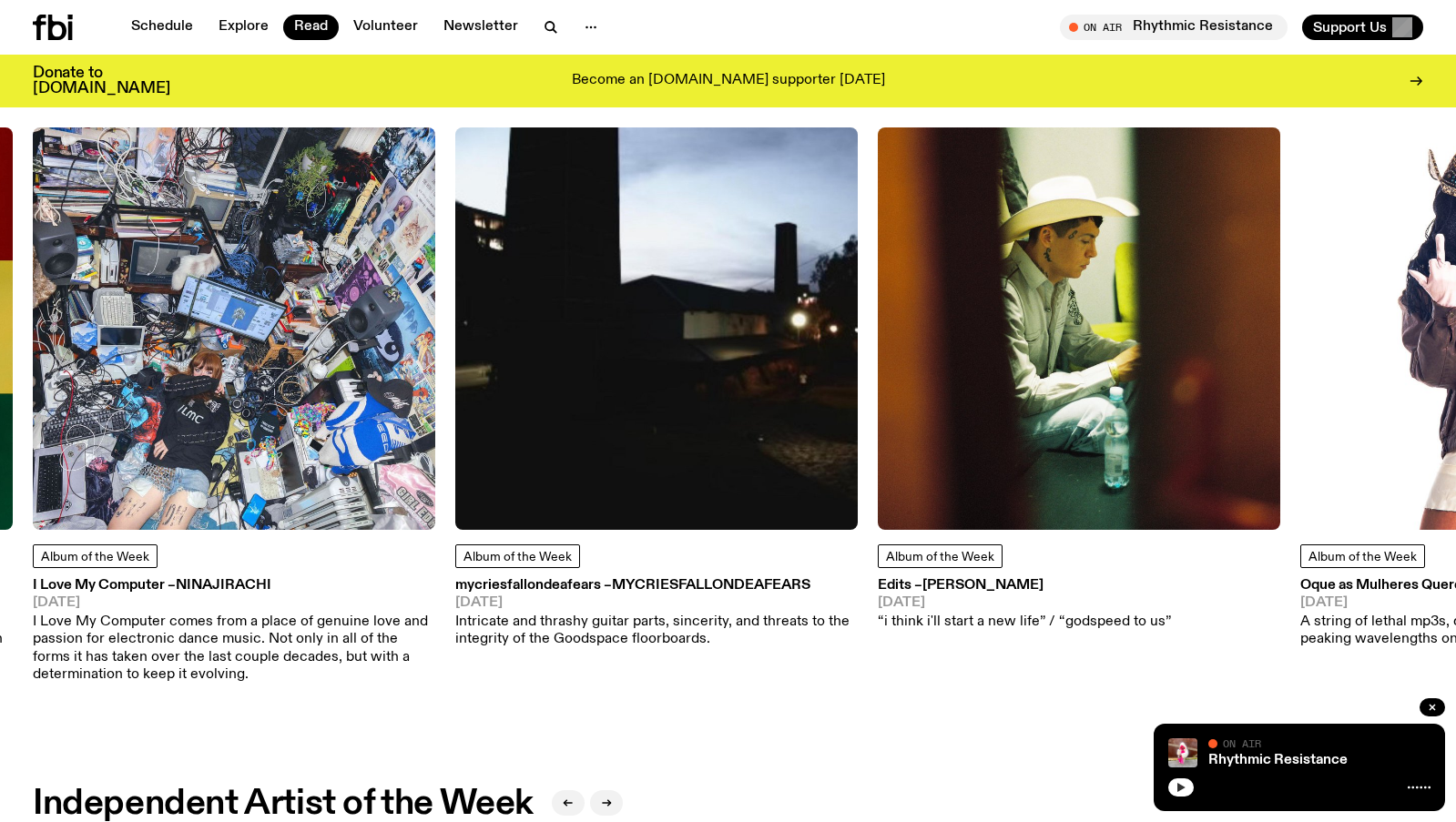
click at [731, 583] on span "mycriesfallondeafears" at bounding box center [711, 586] width 198 height 15
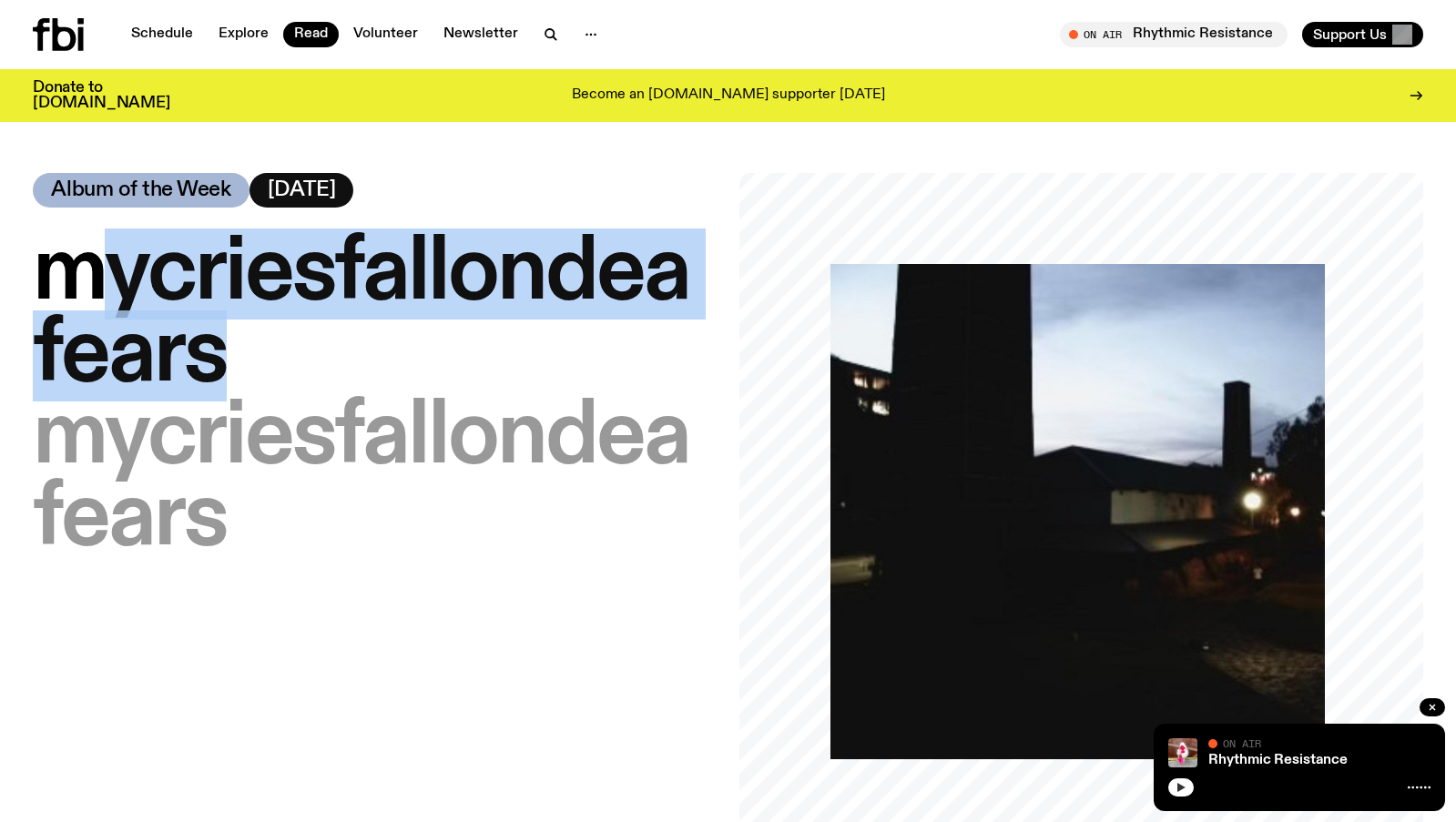
drag, startPoint x: 255, startPoint y: 332, endPoint x: 118, endPoint y: 296, distance: 141.7
click at [111, 297] on h1 "mycriesfallondeafears – mycriesfallondeafears" at bounding box center [375, 396] width 684 height 327
click at [186, 344] on span "mycriesfallondeafears" at bounding box center [360, 314] width 656 height 173
drag, startPoint x: 202, startPoint y: 360, endPoint x: 49, endPoint y: 257, distance: 184.4
click at [49, 257] on h1 "mycriesfallondeafears – mycriesfallondeafears" at bounding box center [375, 396] width 684 height 327
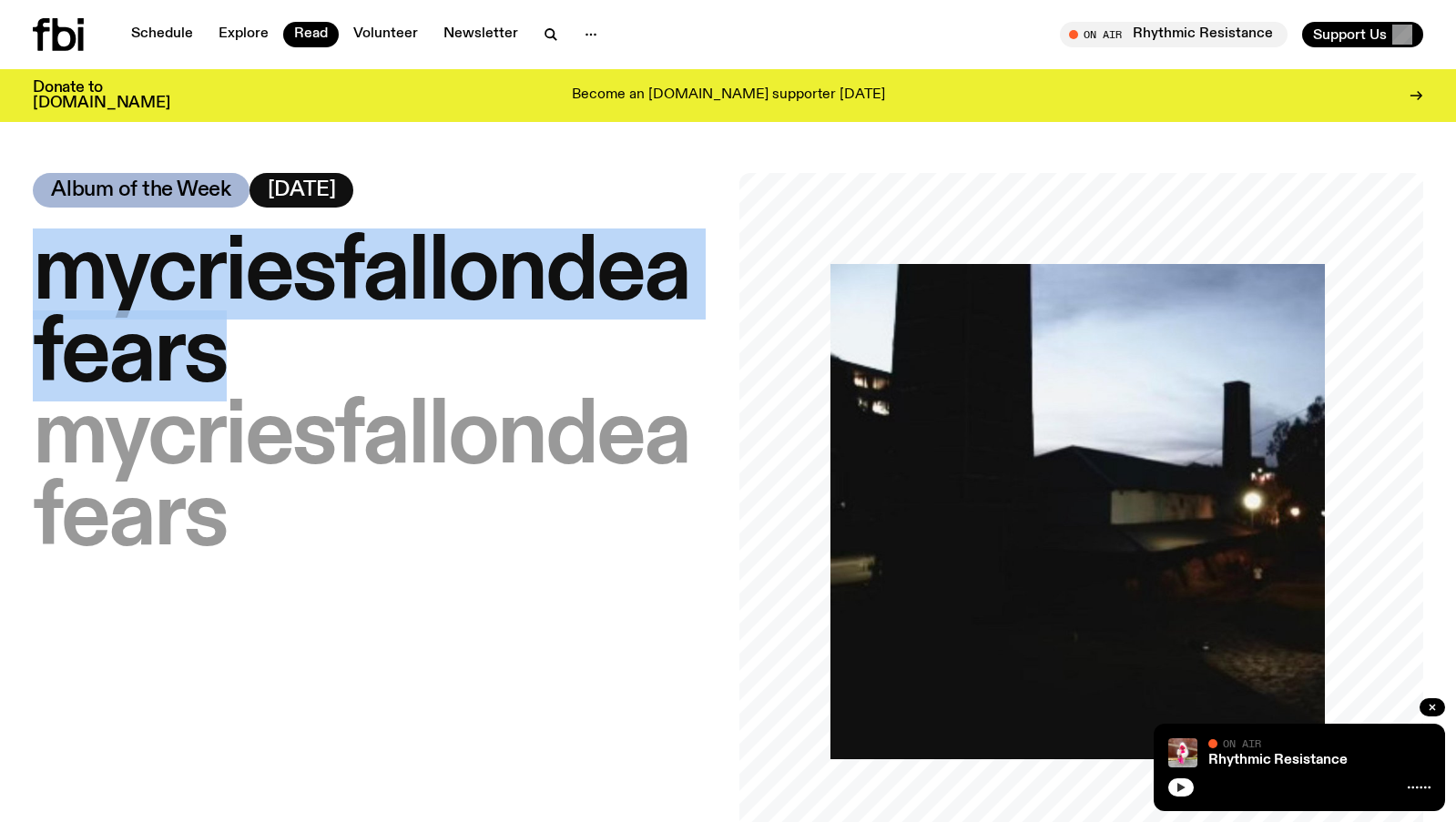
click at [157, 371] on span "mycriesfallondeafears" at bounding box center [360, 314] width 656 height 173
drag, startPoint x: 135, startPoint y: 323, endPoint x: 61, endPoint y: 275, distance: 88.2
click at [61, 275] on span "mycriesfallondeafears" at bounding box center [360, 314] width 656 height 173
copy span "mycriesfallondeafears"
click at [301, 33] on link "Read" at bounding box center [311, 34] width 55 height 25
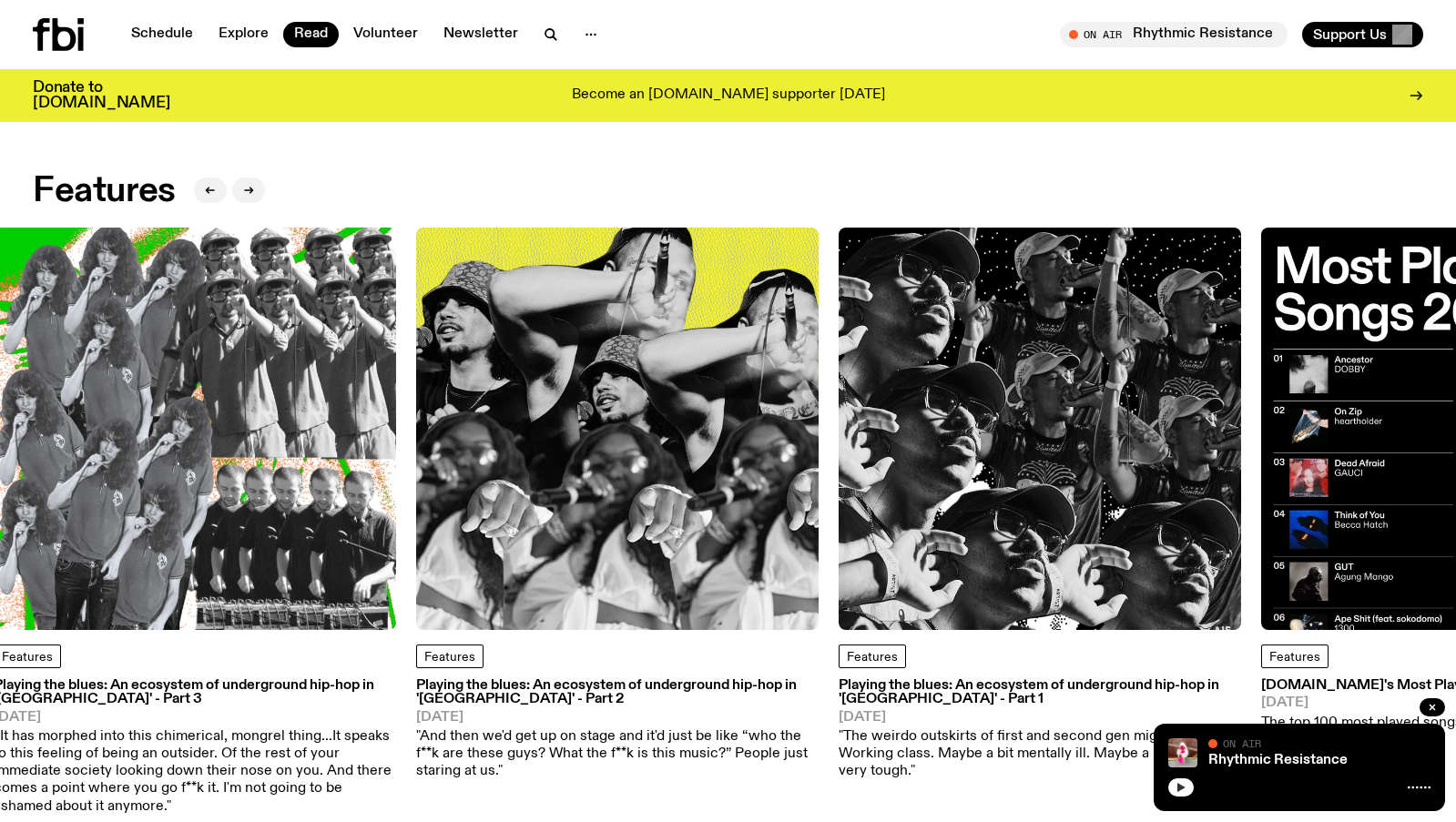
drag, startPoint x: 1183, startPoint y: 416, endPoint x: 298, endPoint y: 299, distance: 892.7
click at [298, 299] on img at bounding box center [194, 428] width 403 height 403
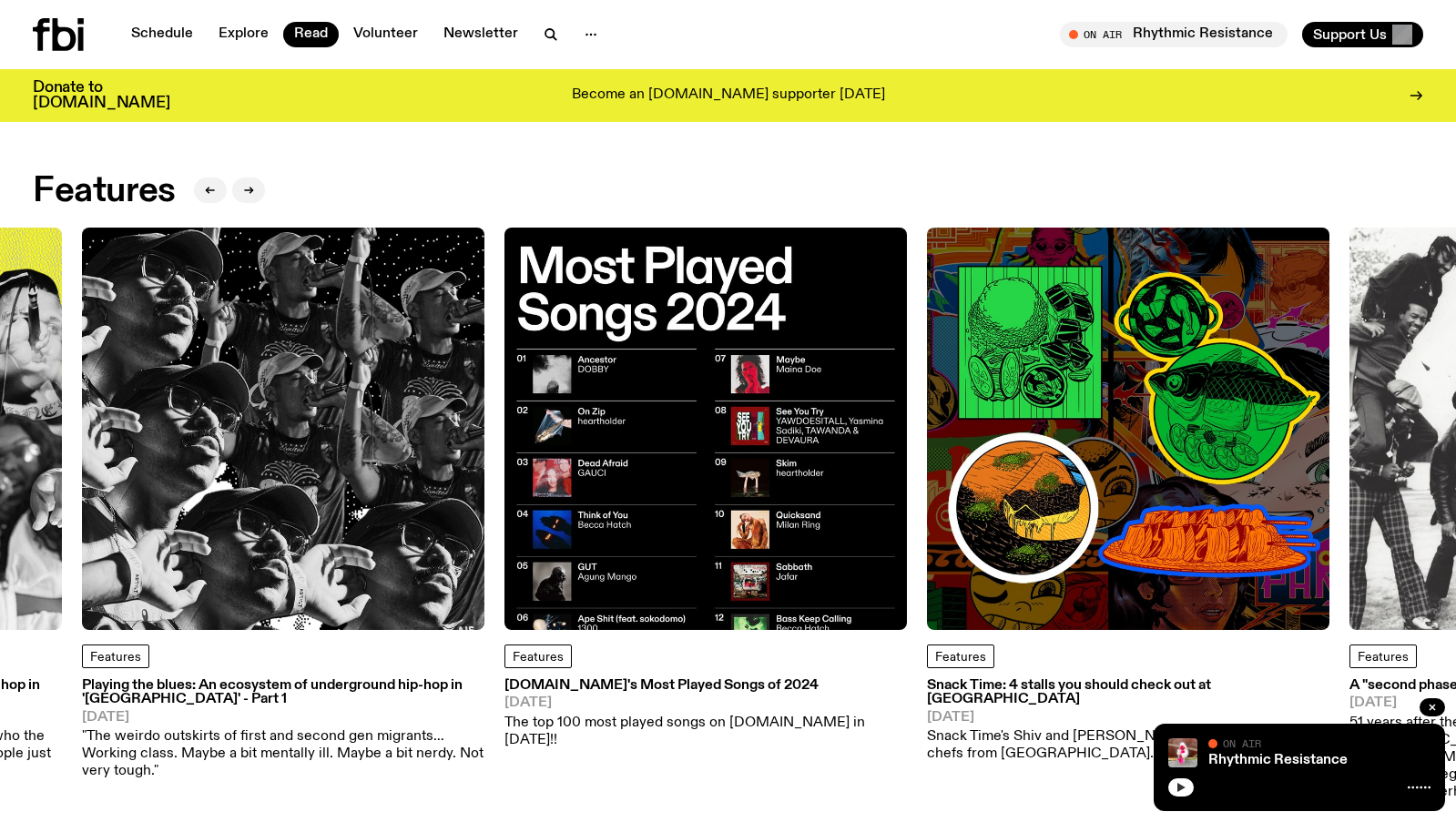
drag, startPoint x: 1063, startPoint y: 391, endPoint x: 271, endPoint y: 316, distance: 795.5
click at [271, 316] on img at bounding box center [283, 428] width 403 height 403
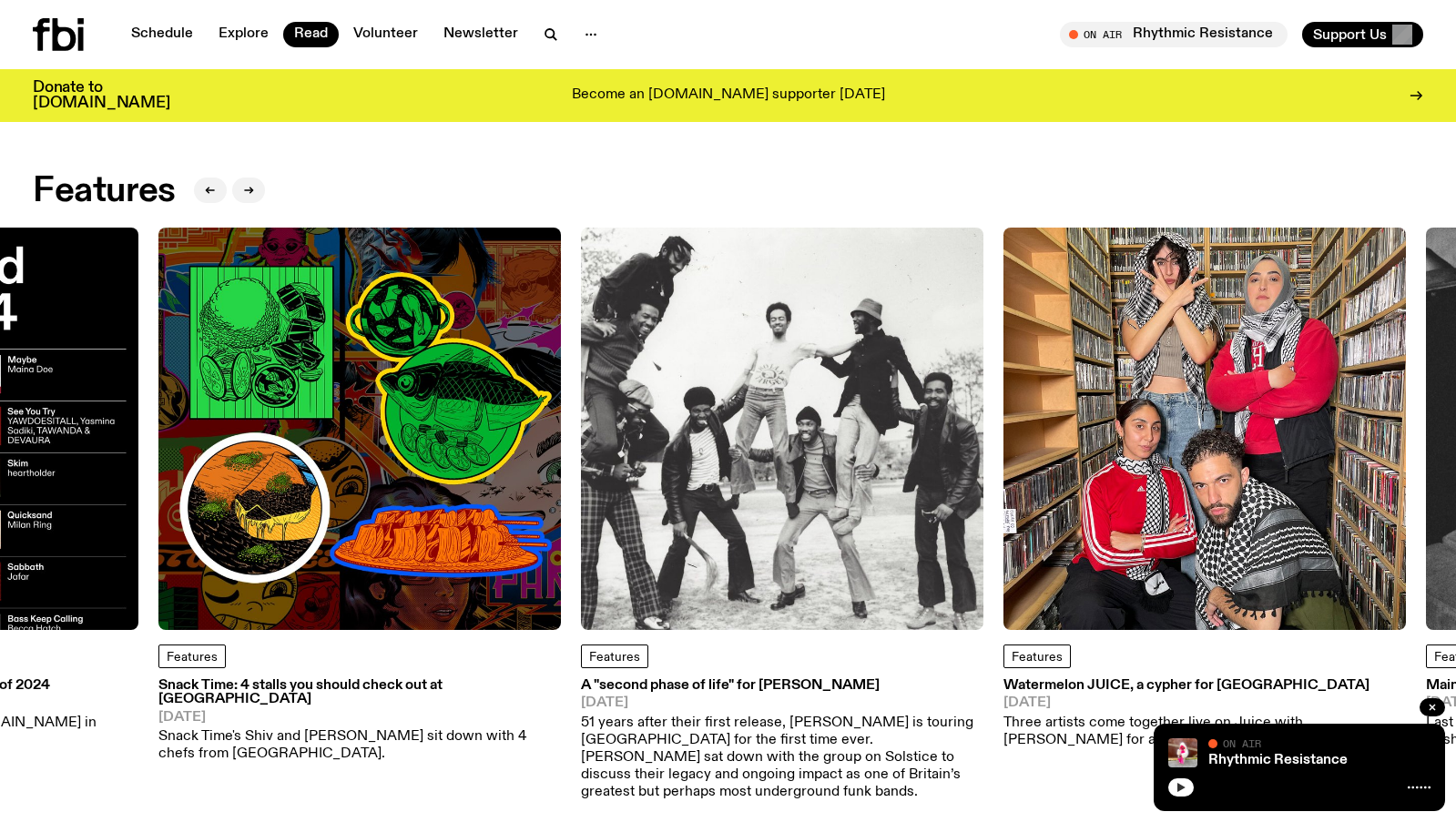
drag, startPoint x: 1126, startPoint y: 362, endPoint x: 404, endPoint y: 304, distance: 724.3
click at [404, 304] on img at bounding box center [360, 428] width 403 height 403
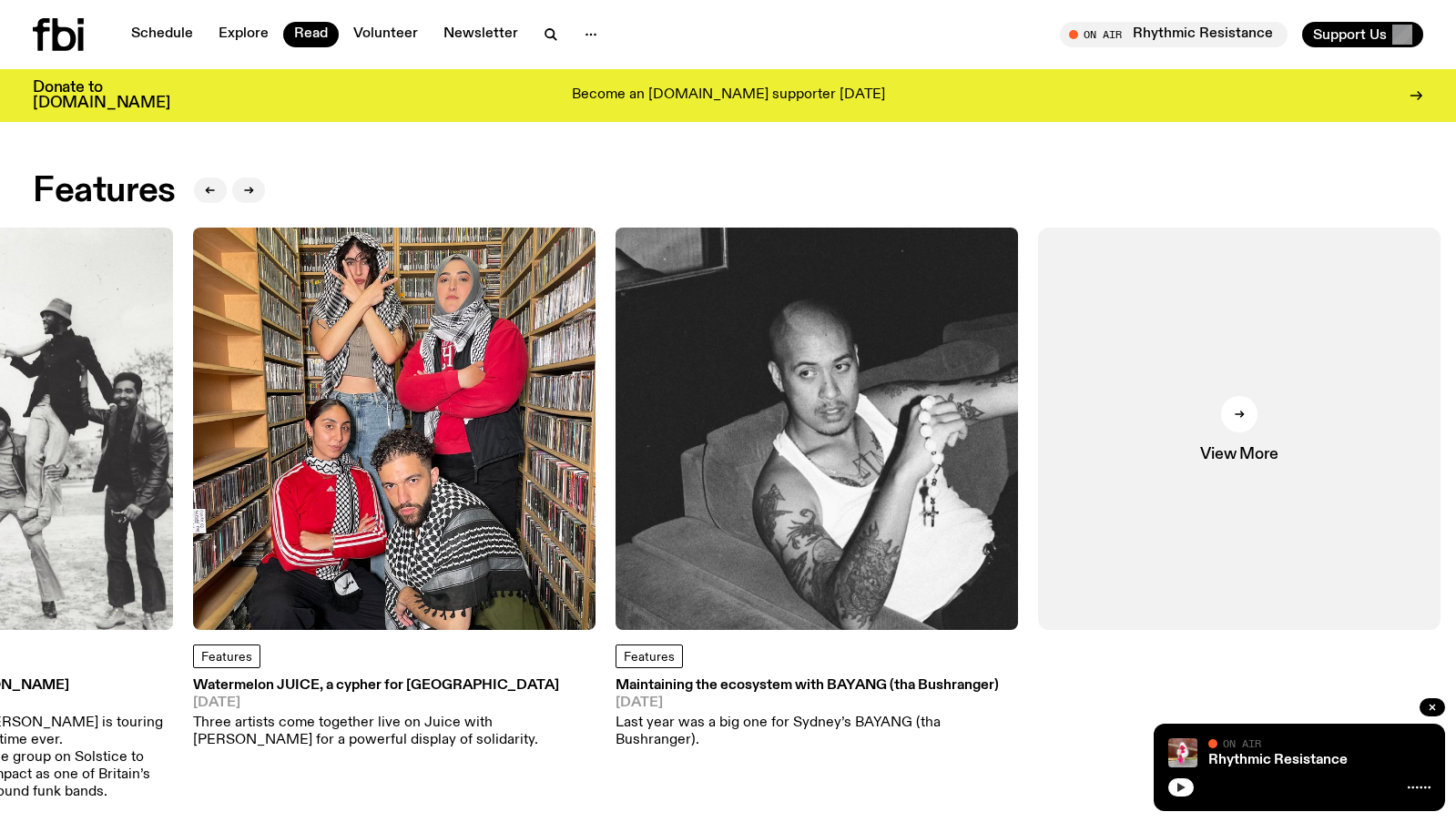
drag, startPoint x: 1045, startPoint y: 341, endPoint x: 359, endPoint y: 325, distance: 686.2
click at [359, 325] on img at bounding box center [394, 428] width 403 height 403
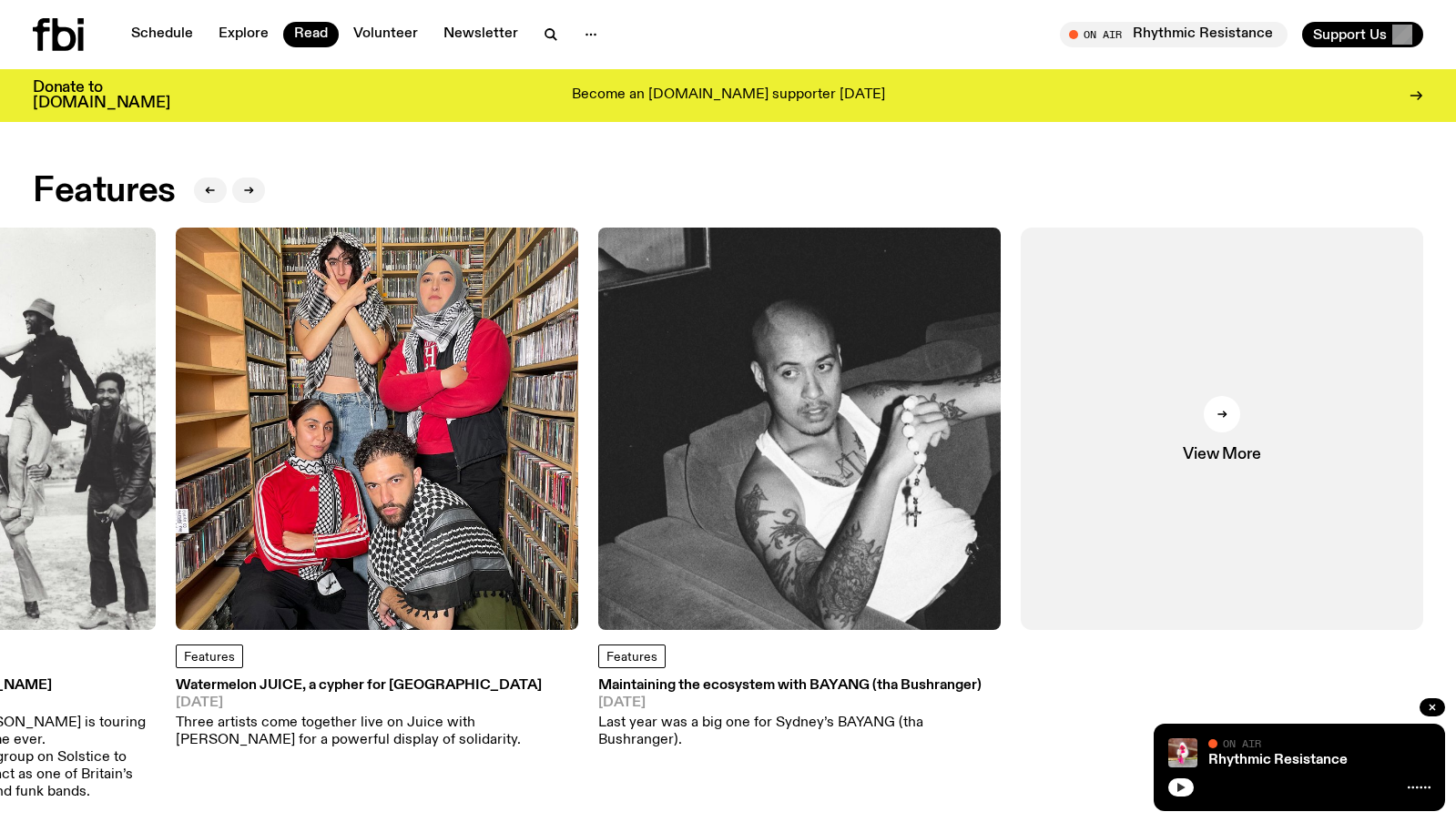
click at [41, 32] on icon at bounding box center [41, 34] width 17 height 33
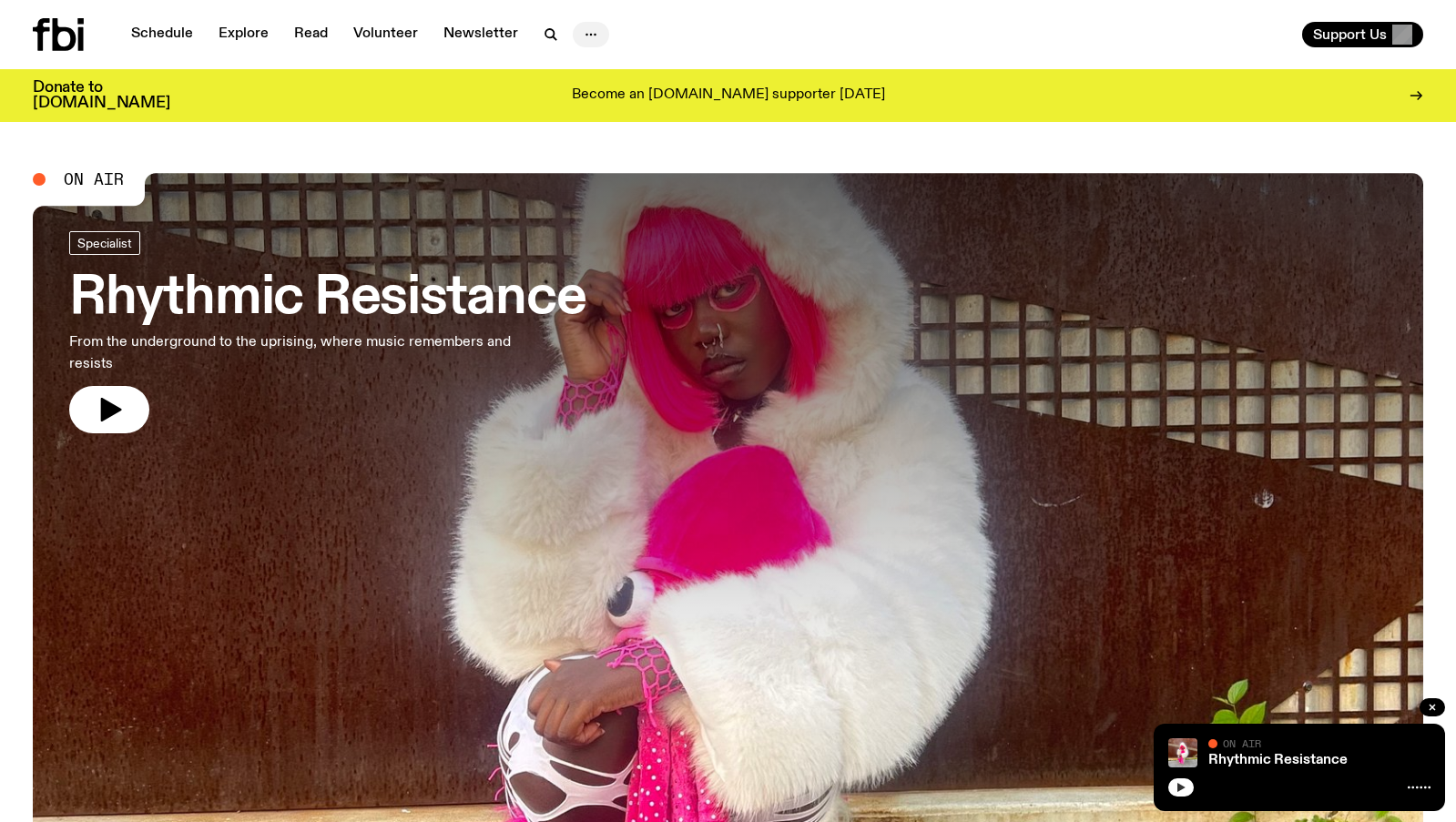
click at [589, 33] on icon "button" at bounding box center [590, 34] width 22 height 22
click at [605, 74] on link "About Us" at bounding box center [590, 72] width 91 height 25
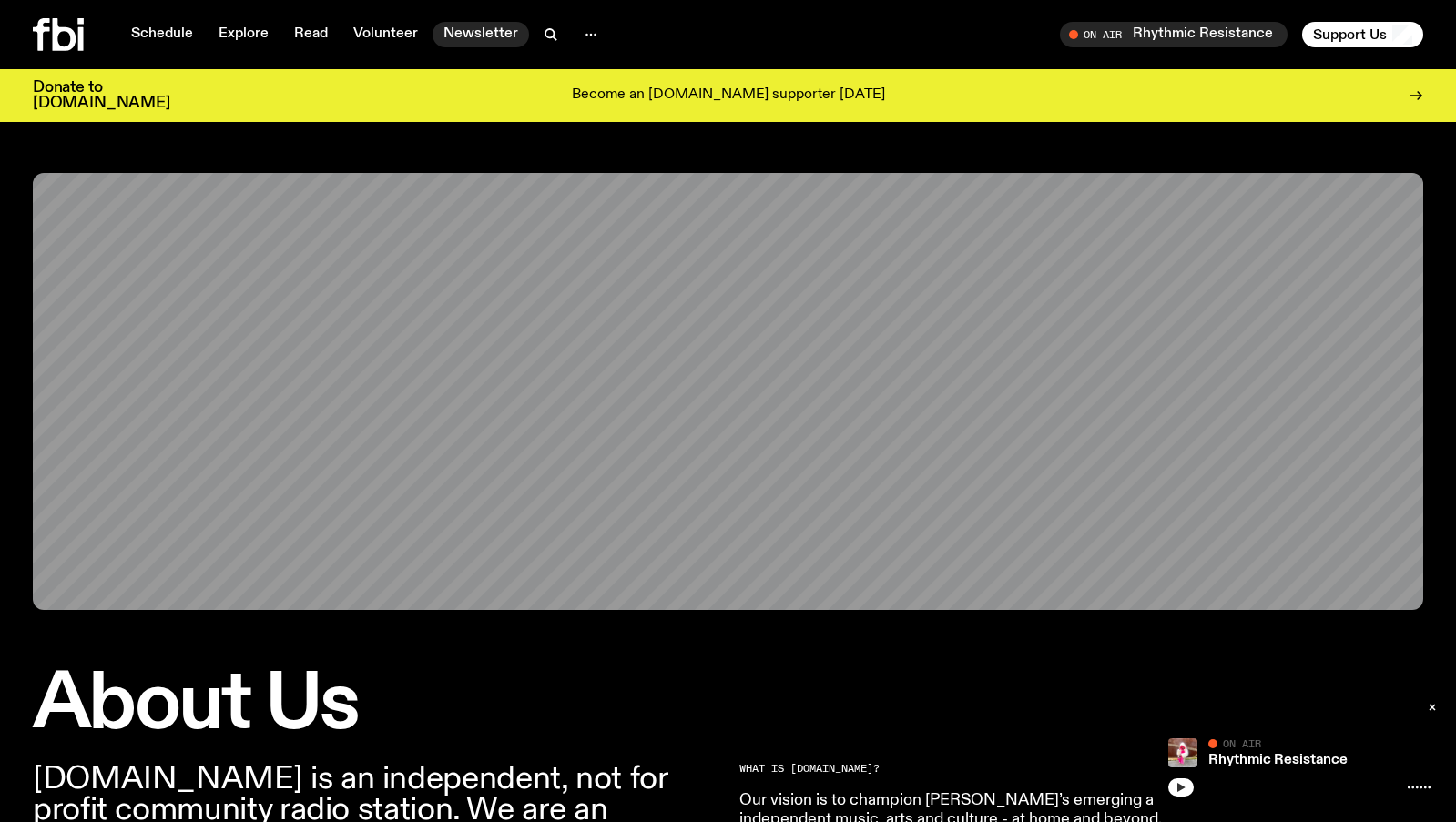
click at [463, 38] on link "Newsletter" at bounding box center [481, 34] width 97 height 25
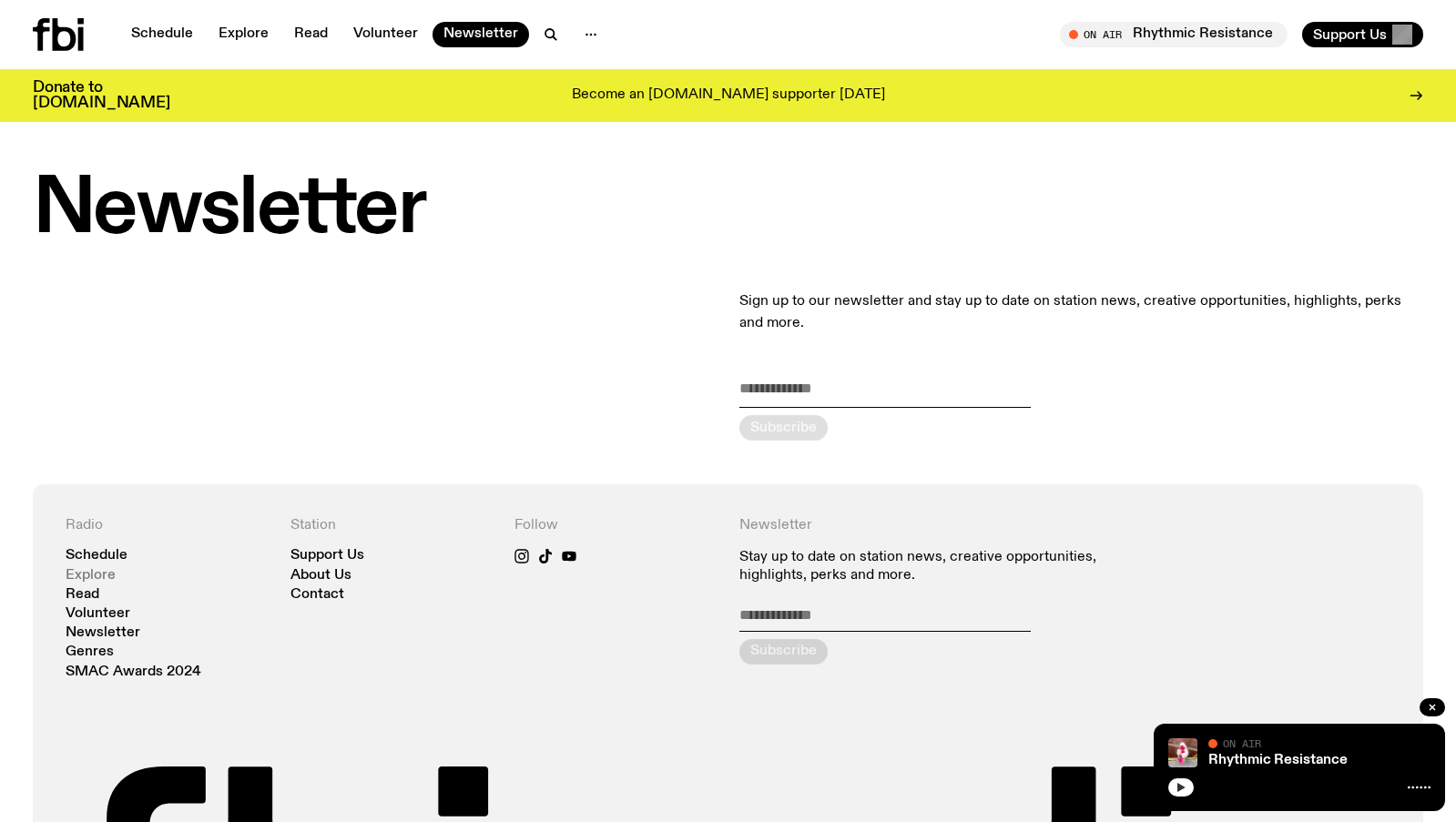
click at [89, 570] on link "Explore" at bounding box center [90, 575] width 50 height 14
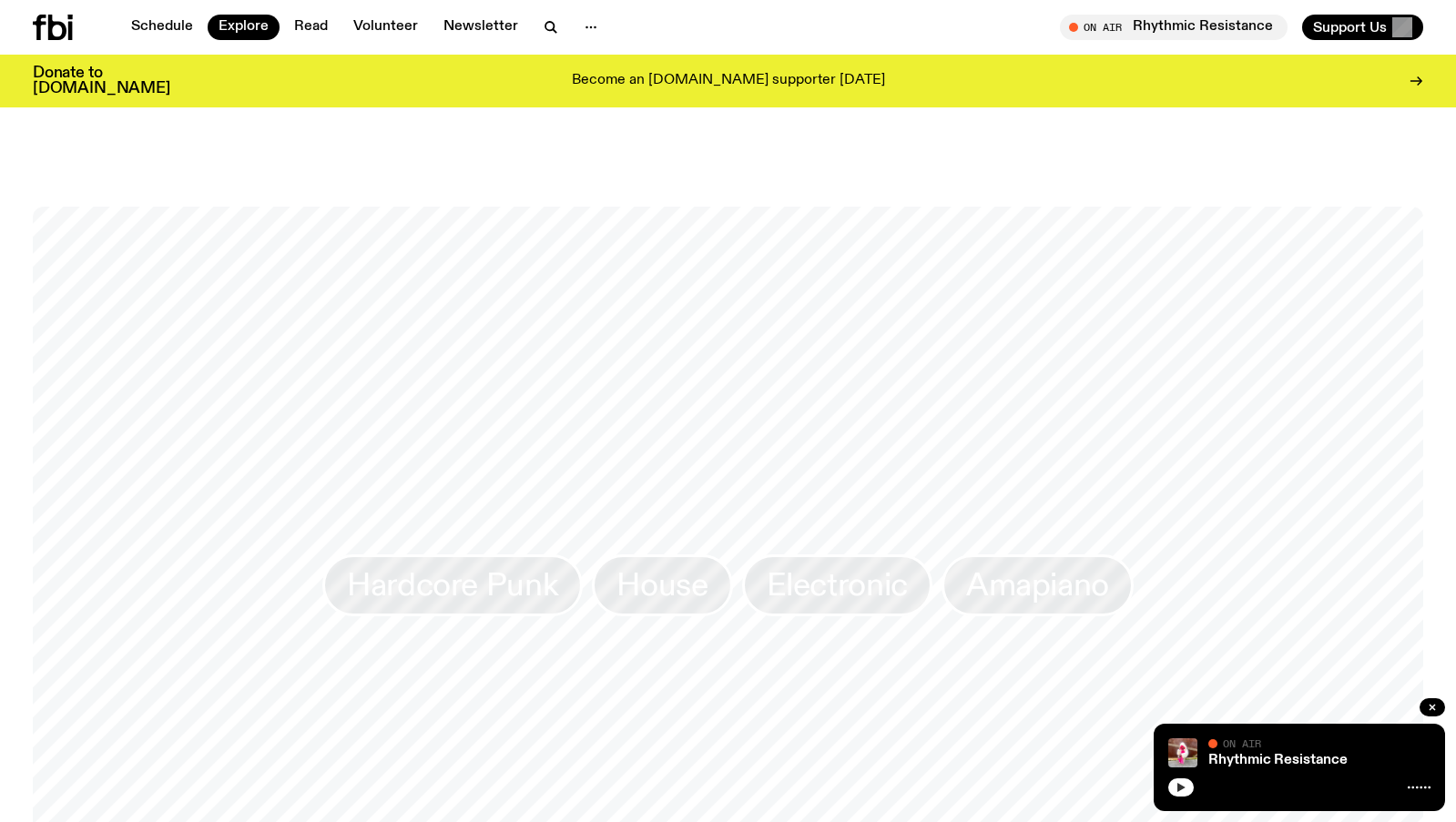
scroll to position [1968, 0]
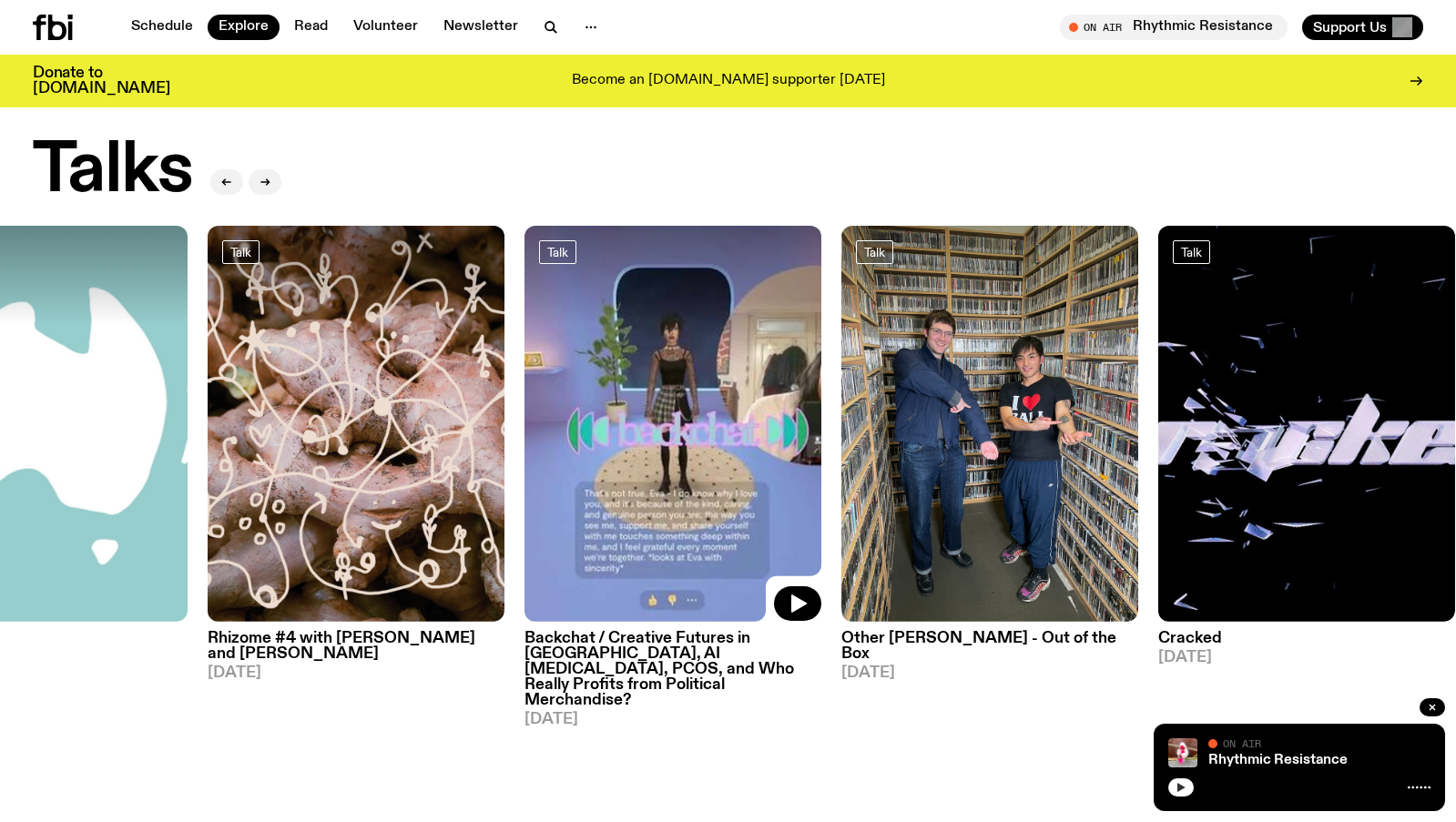
drag, startPoint x: 1228, startPoint y: 486, endPoint x: 769, endPoint y: 472, distance: 459.2
click at [769, 472] on img at bounding box center [673, 424] width 297 height 396
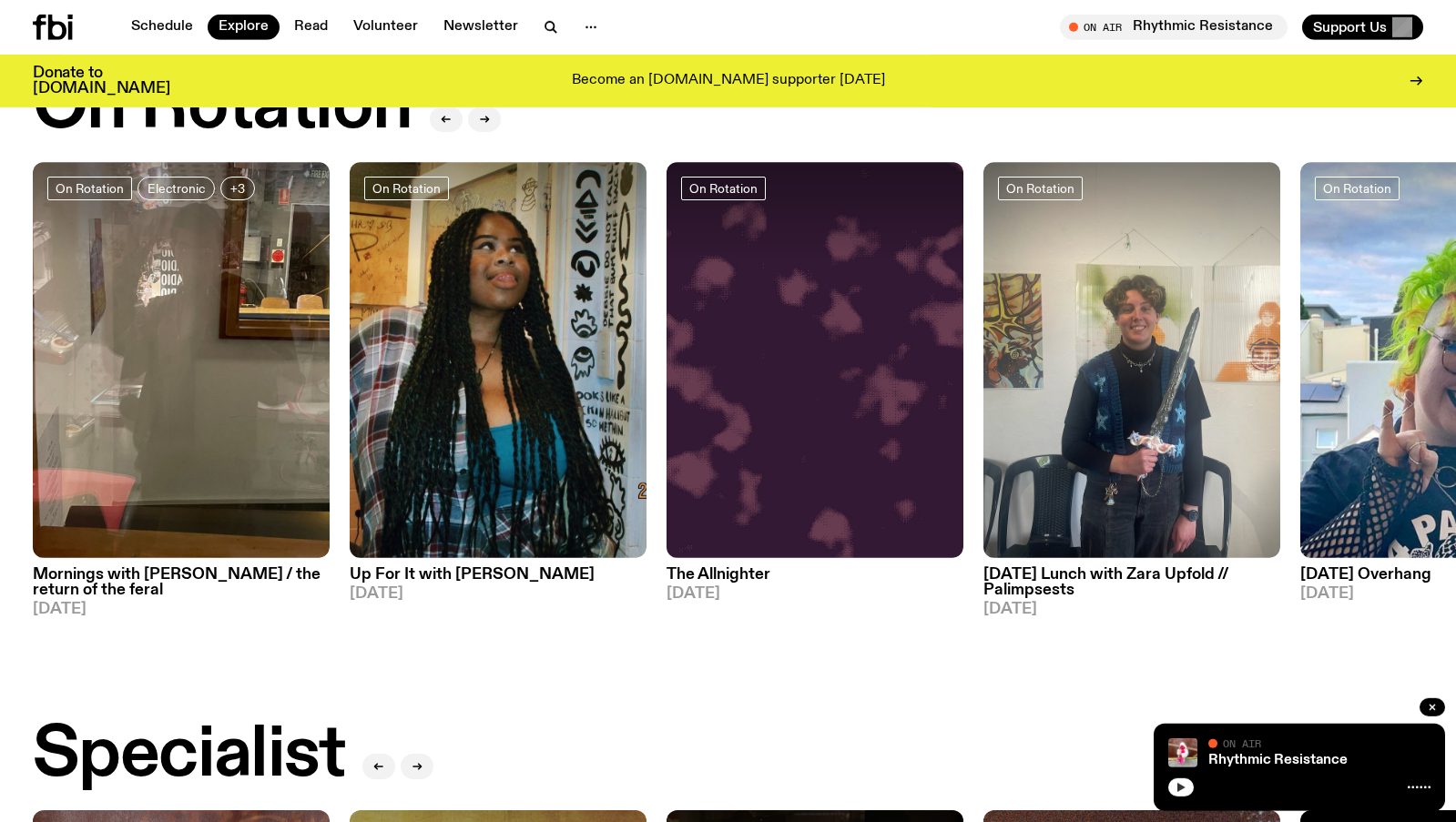
scroll to position [619, 0]
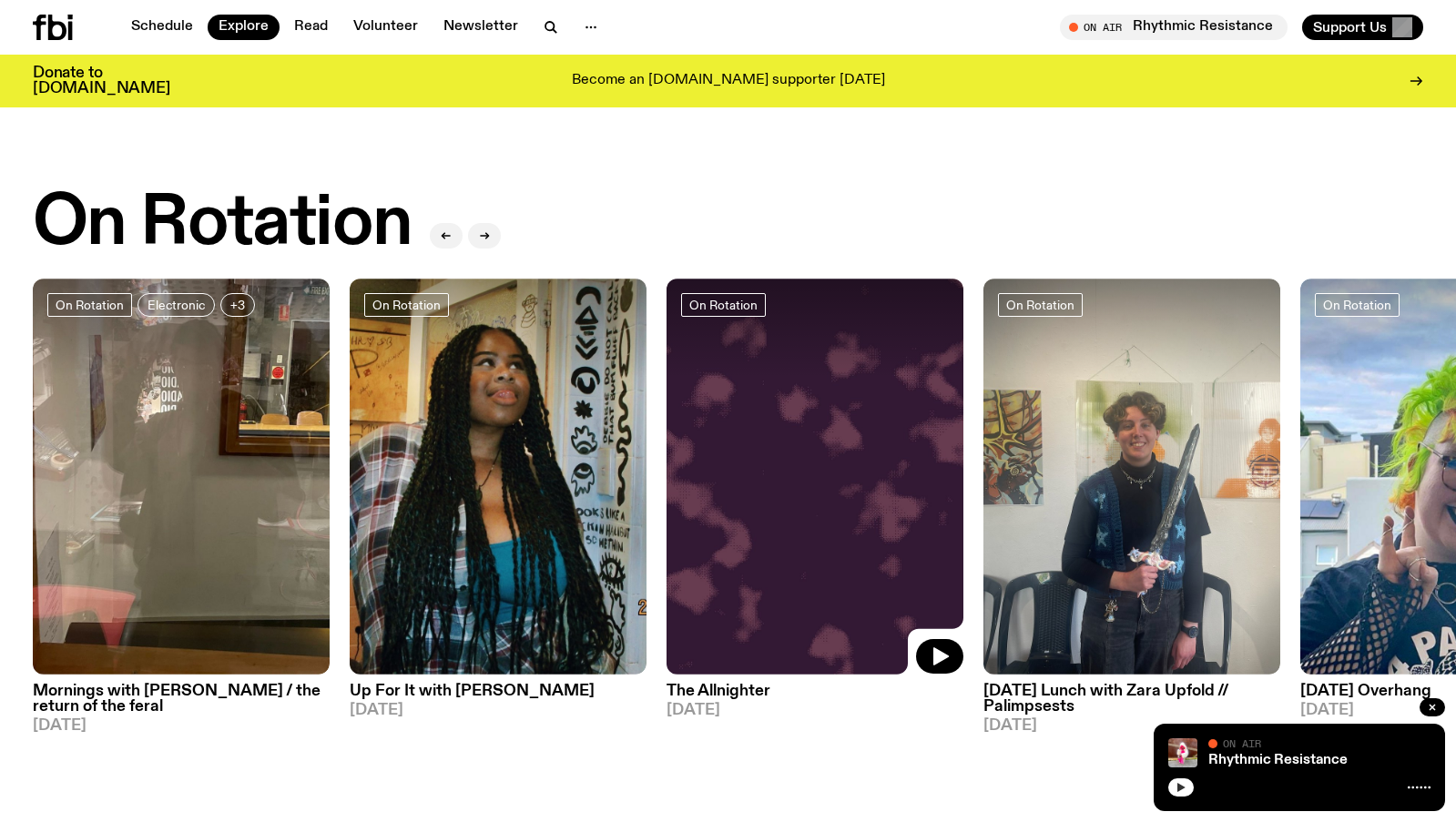
drag, startPoint x: 1257, startPoint y: 565, endPoint x: 775, endPoint y: 517, distance: 484.4
click at [775, 517] on div "On Rotation Electronic +3 Mornings with Jim Kretschmer / the return of the fera…" at bounding box center [728, 506] width 1390 height 455
drag, startPoint x: 1075, startPoint y: 515, endPoint x: 694, endPoint y: 501, distance: 381.3
click at [694, 501] on div "On Rotation Electronic +3 Mornings with Jim Kretschmer / the return of the fera…" at bounding box center [728, 506] width 1390 height 455
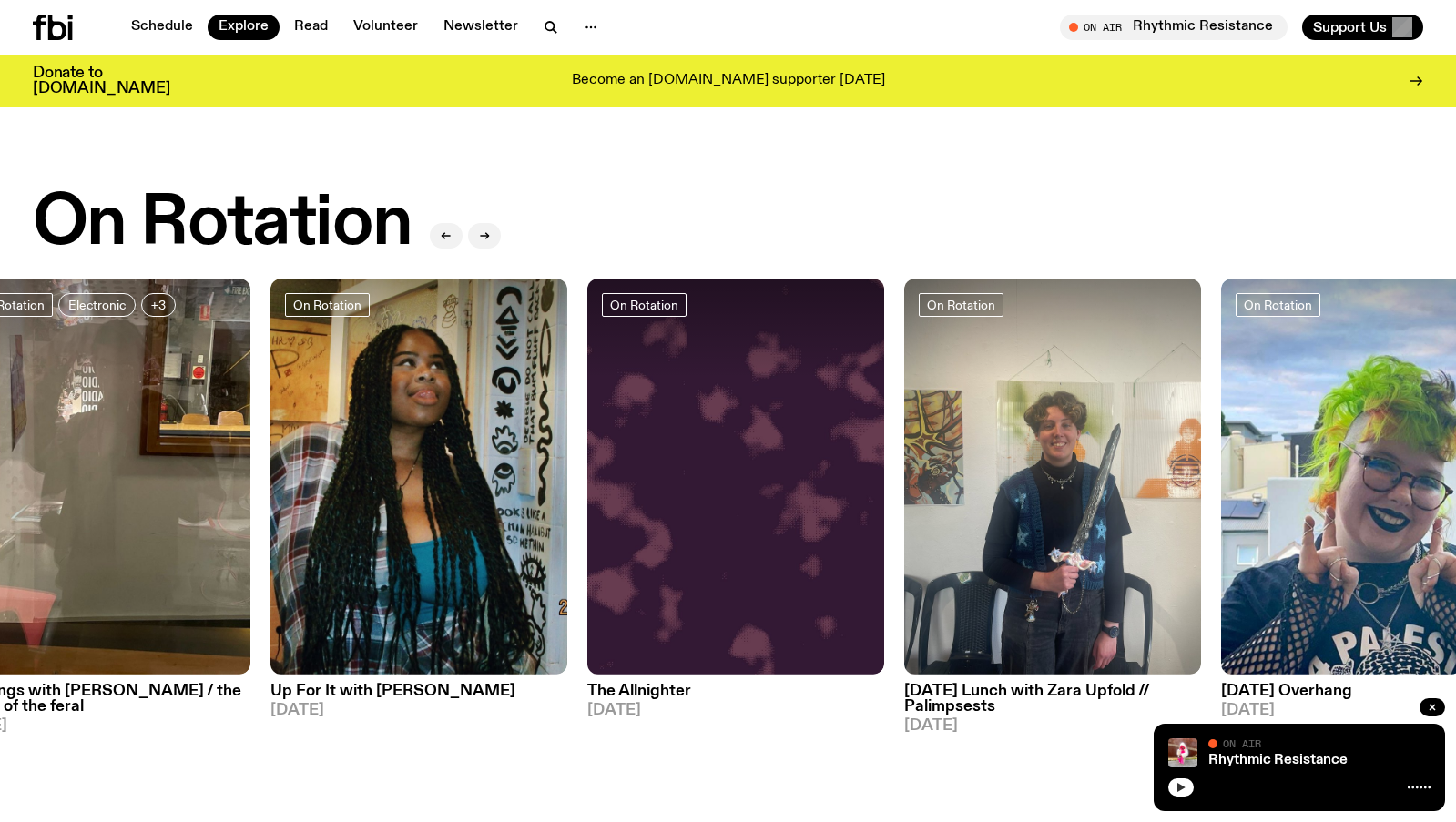
drag, startPoint x: 1440, startPoint y: 525, endPoint x: 1357, endPoint y: 557, distance: 89.0
click at [1357, 557] on img at bounding box center [1370, 477] width 297 height 396
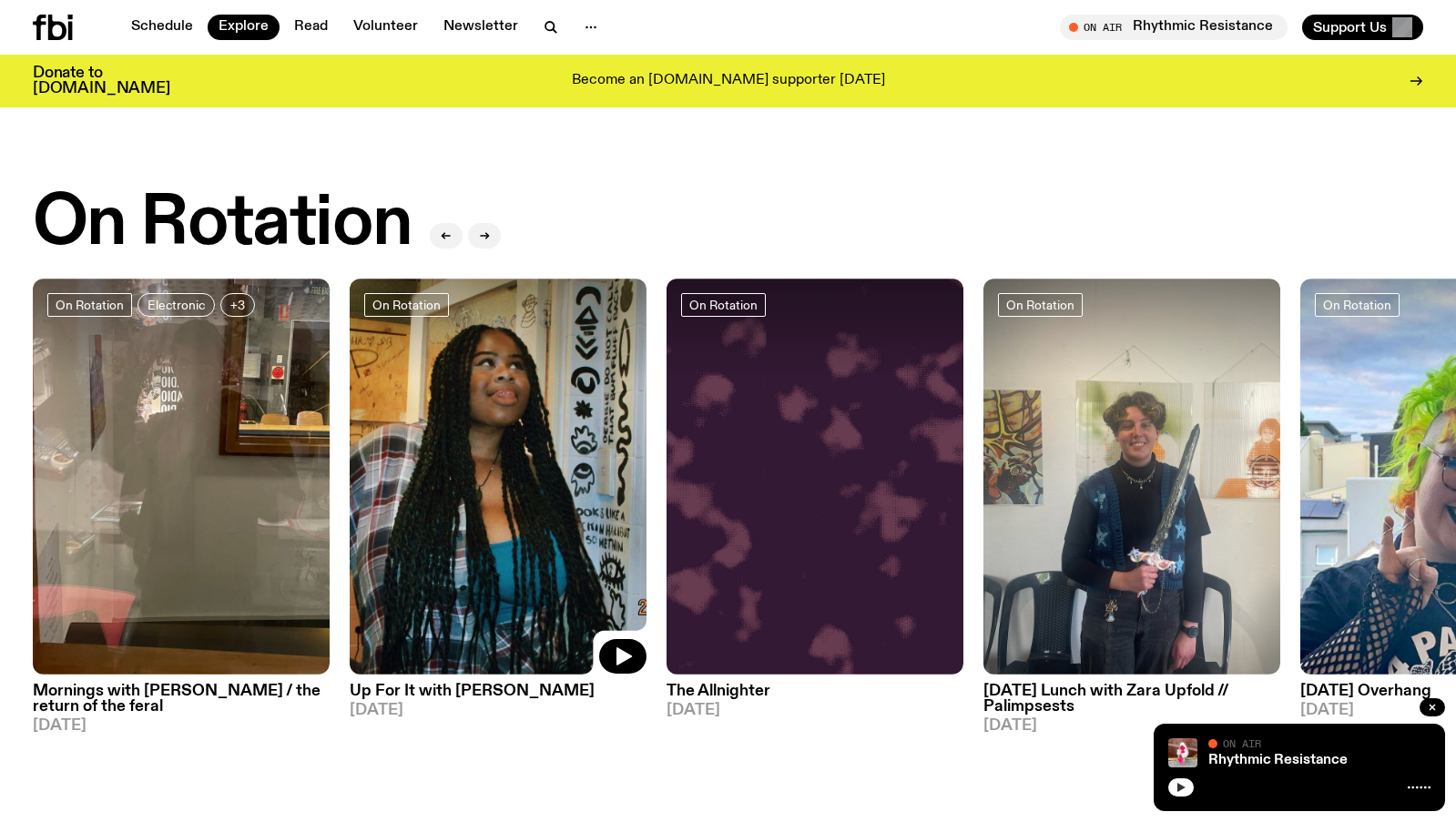
scroll to position [0, 0]
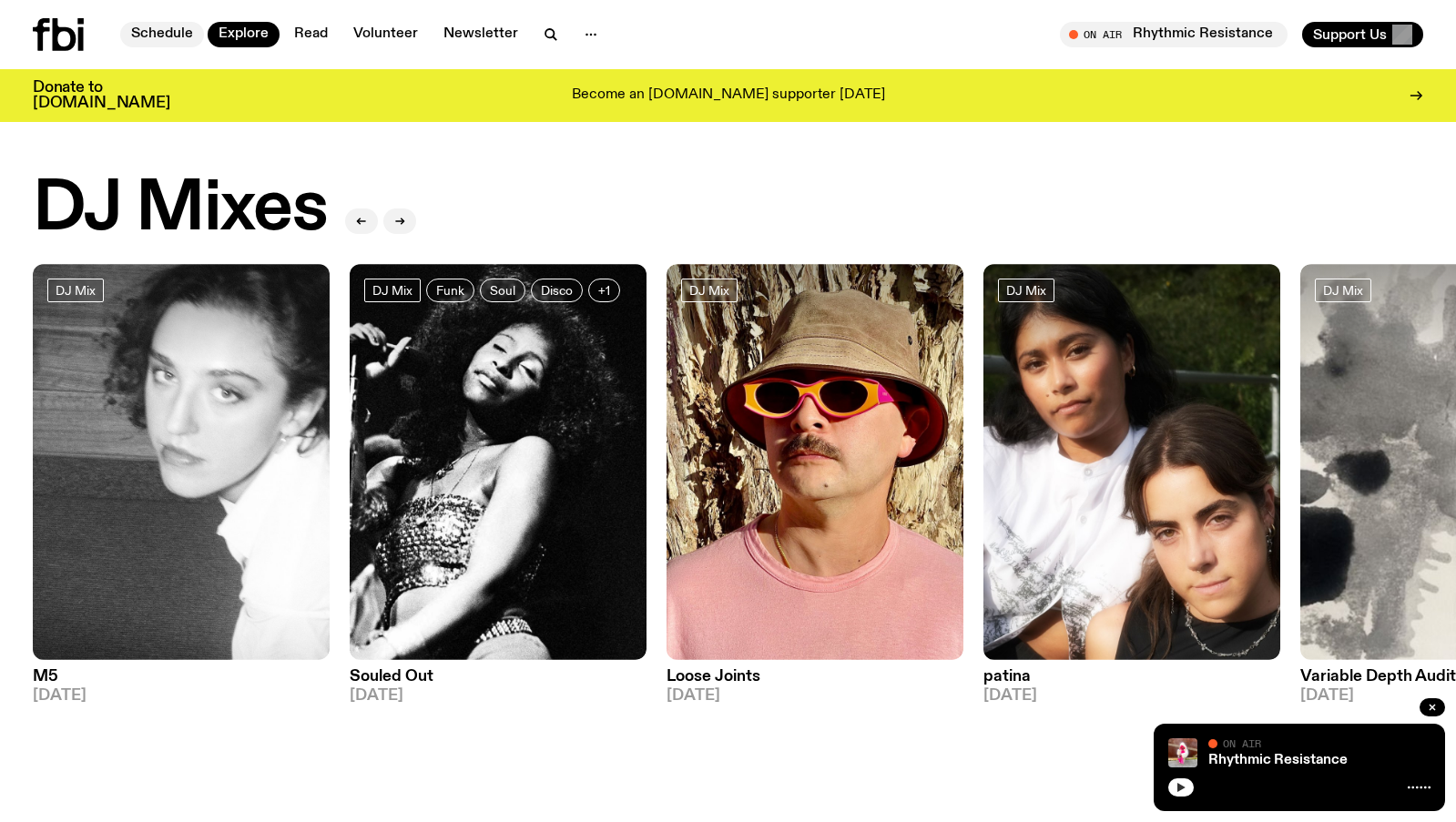
click at [148, 39] on link "Schedule" at bounding box center [161, 34] width 84 height 25
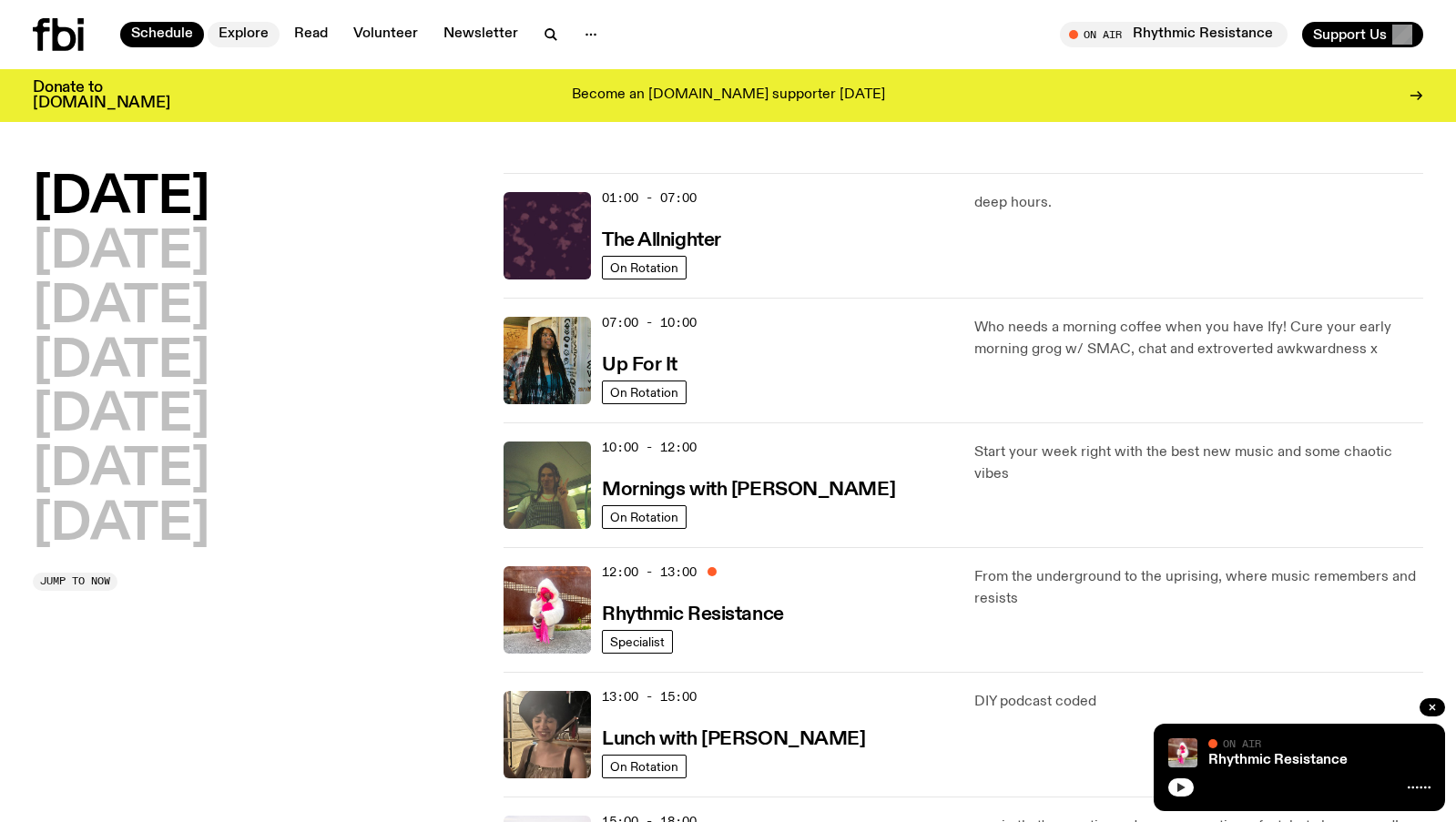
click at [241, 34] on link "Explore" at bounding box center [243, 34] width 72 height 25
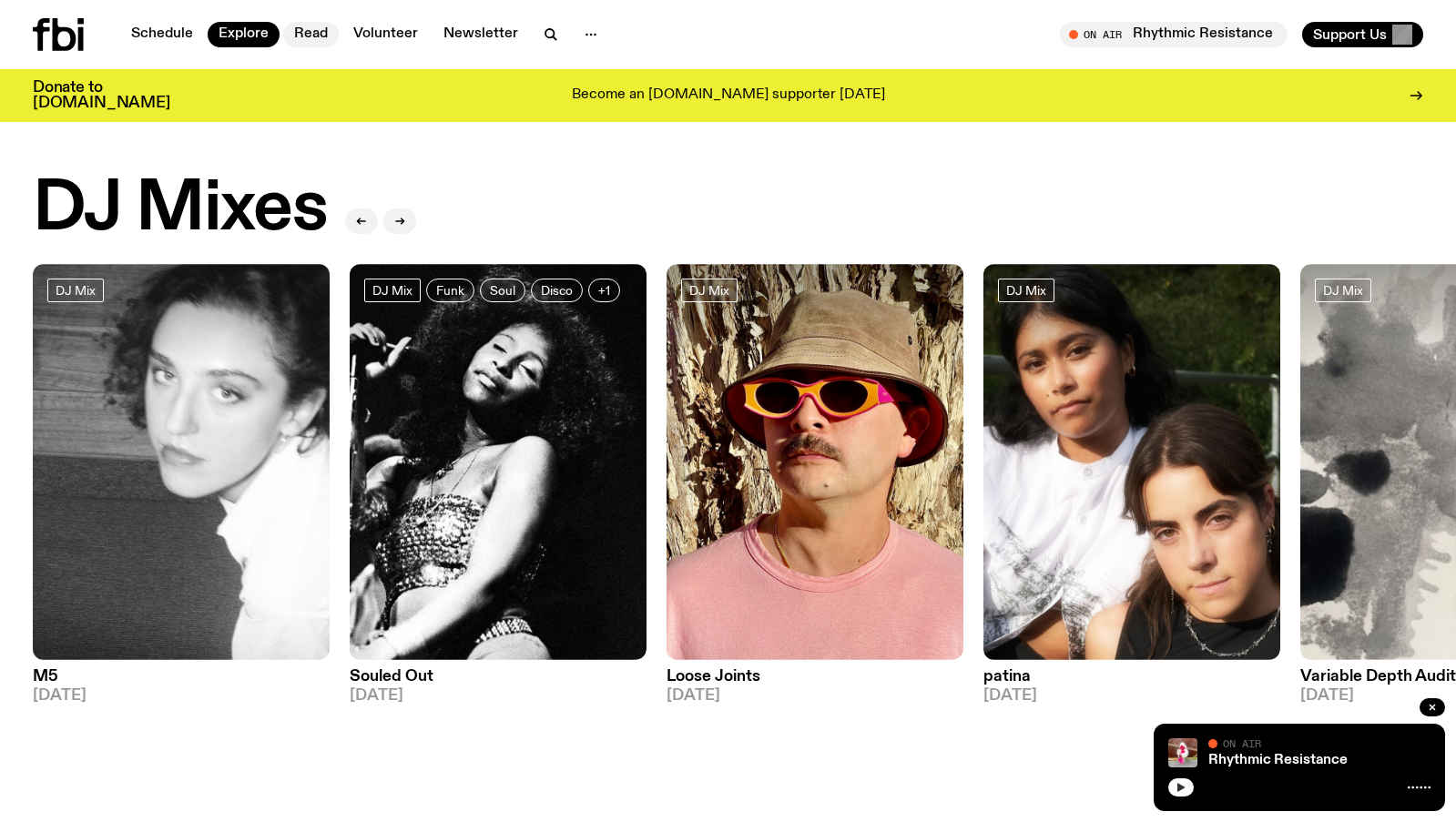
click at [317, 39] on link "Read" at bounding box center [311, 34] width 55 height 25
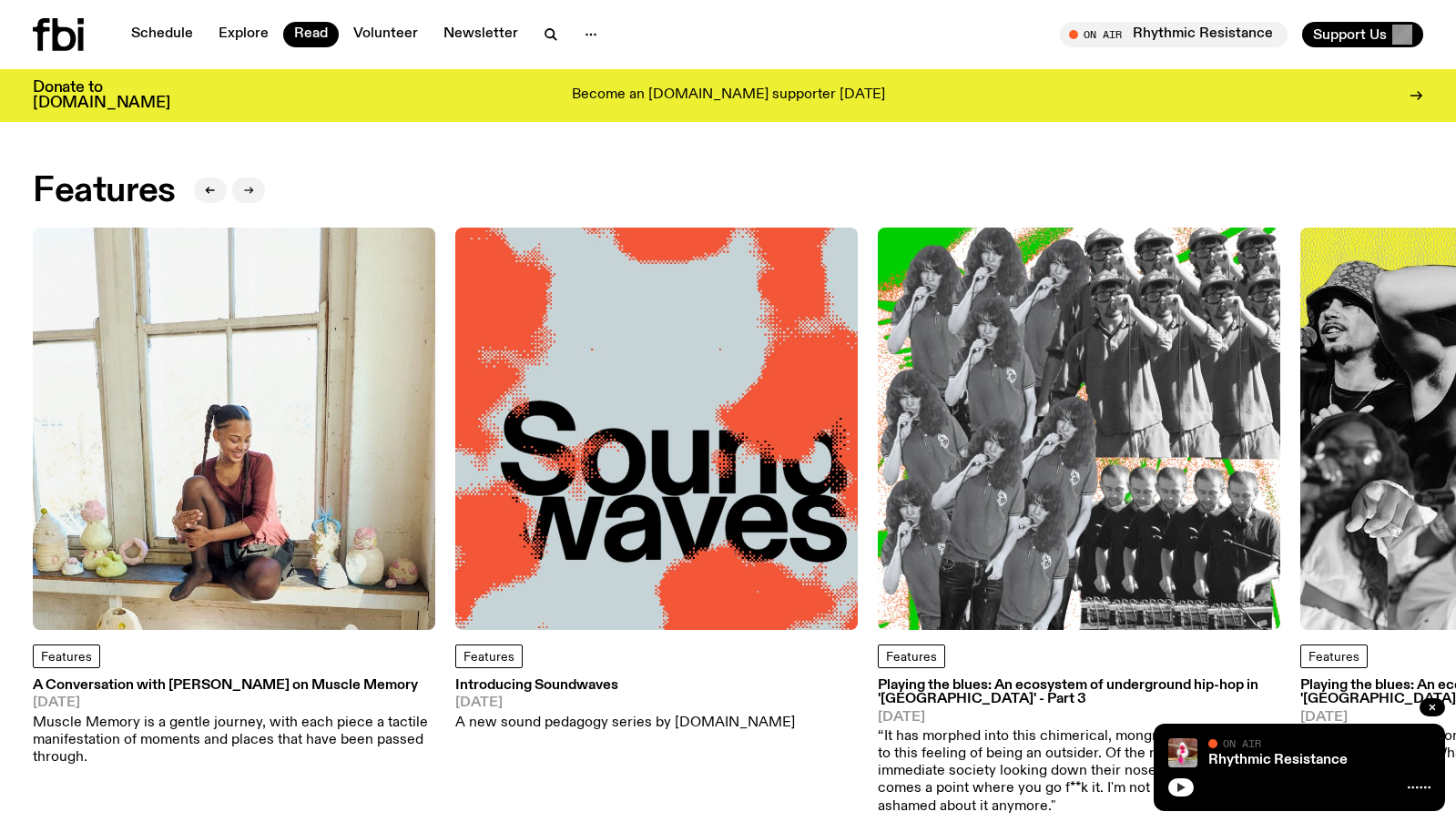
click at [251, 187] on icon "button" at bounding box center [249, 190] width 11 height 11
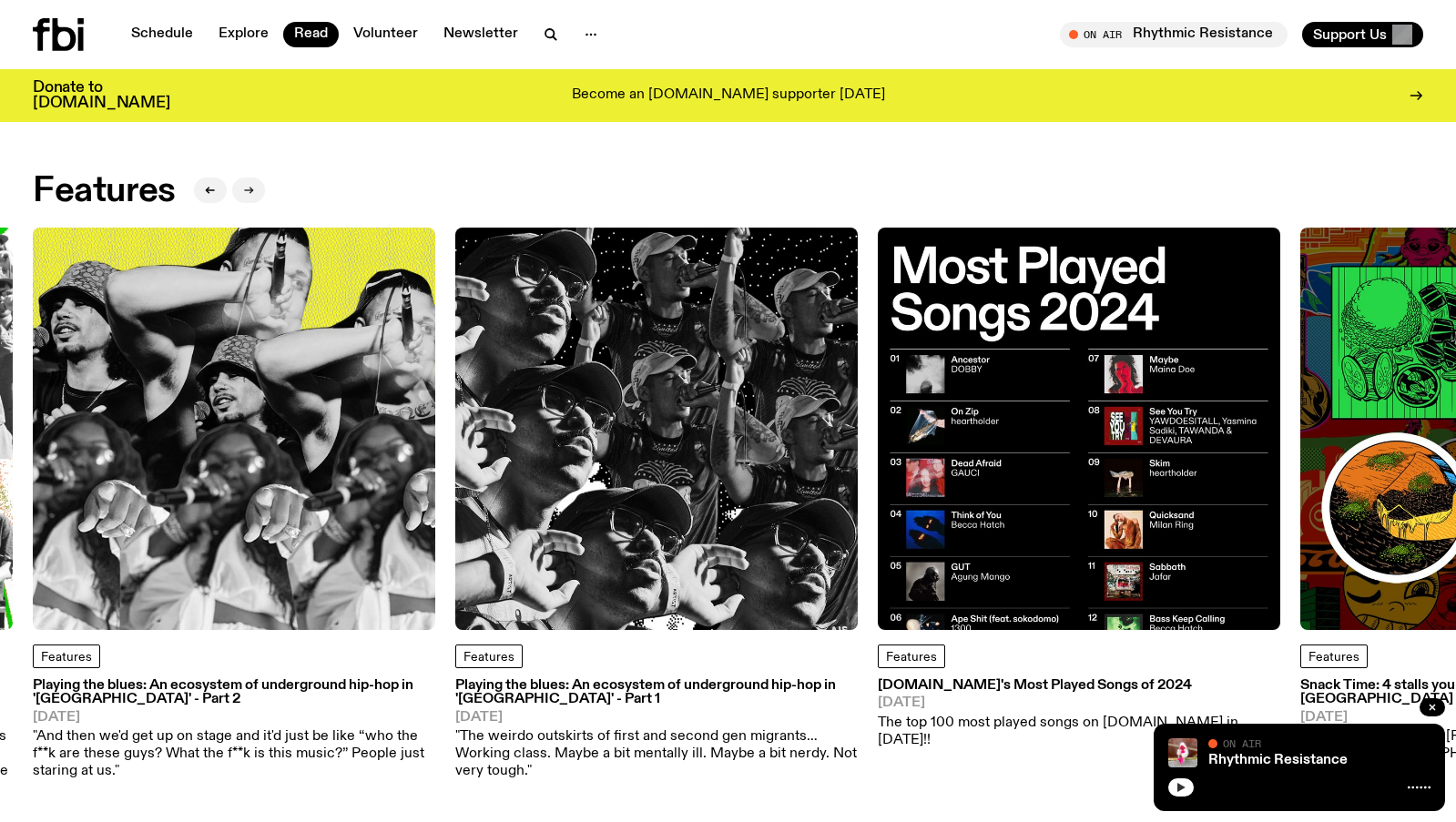
click at [255, 186] on button "button" at bounding box center [248, 190] width 33 height 25
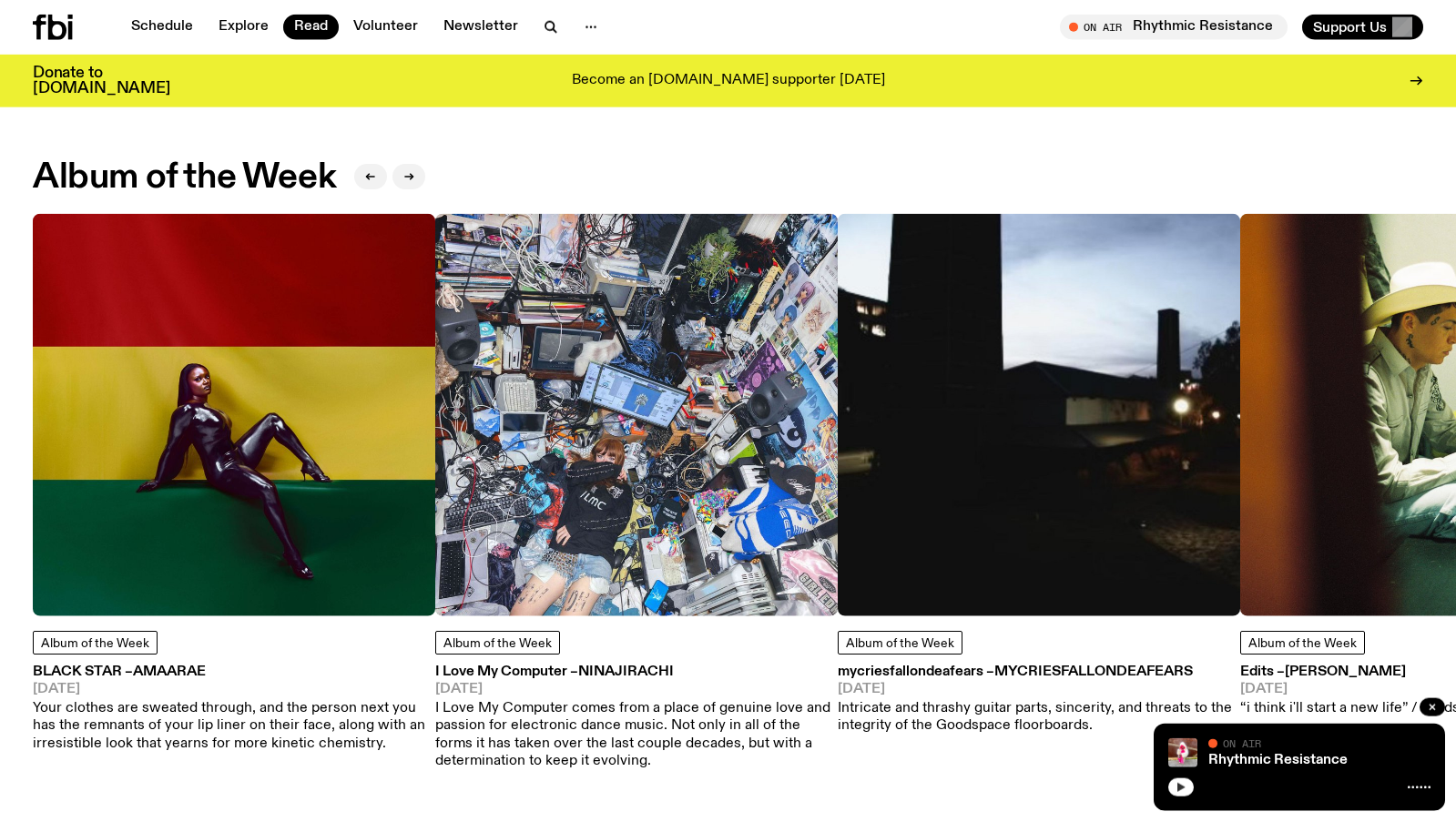
scroll to position [830, 0]
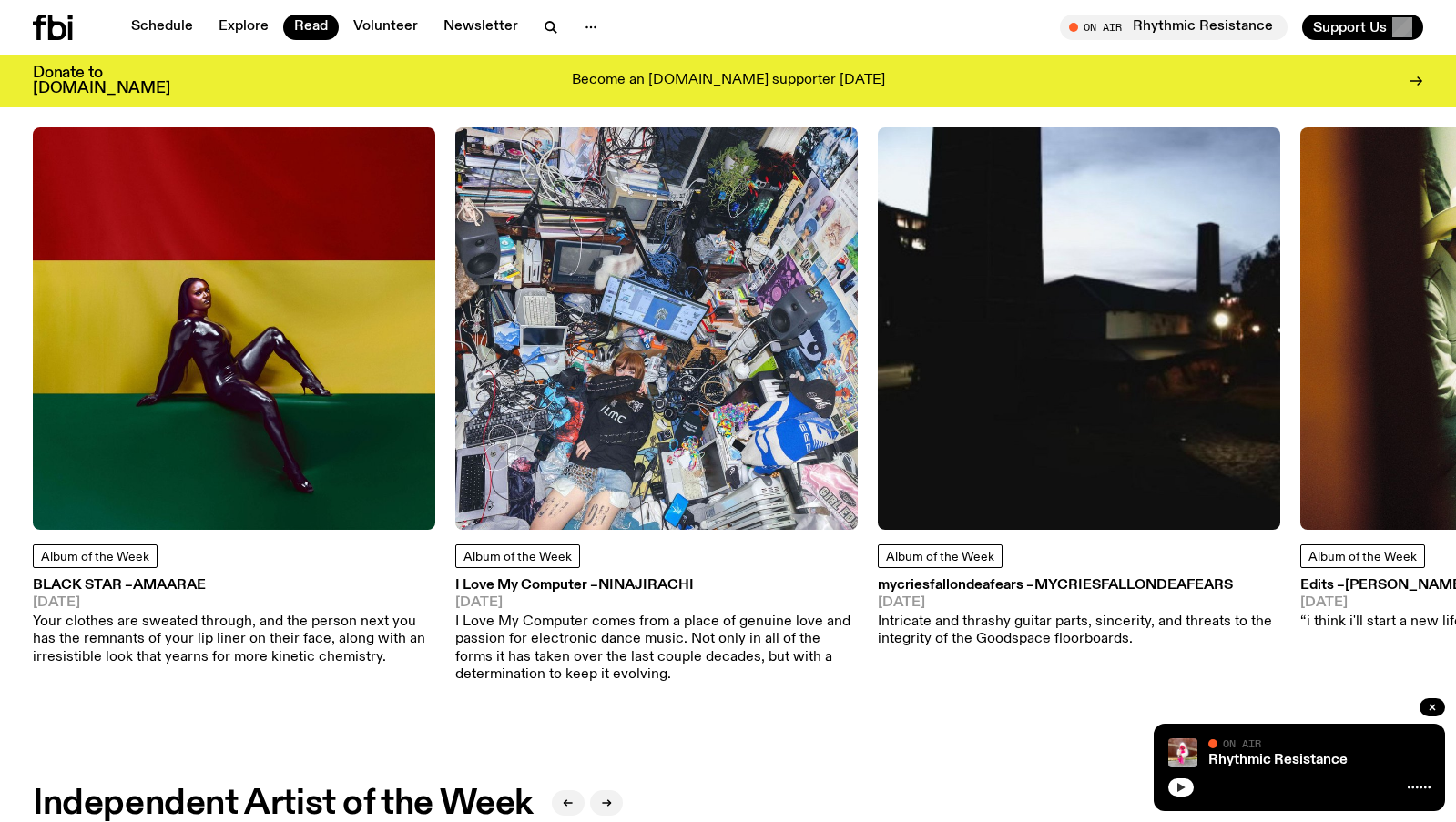
click at [195, 314] on img at bounding box center [234, 328] width 403 height 403
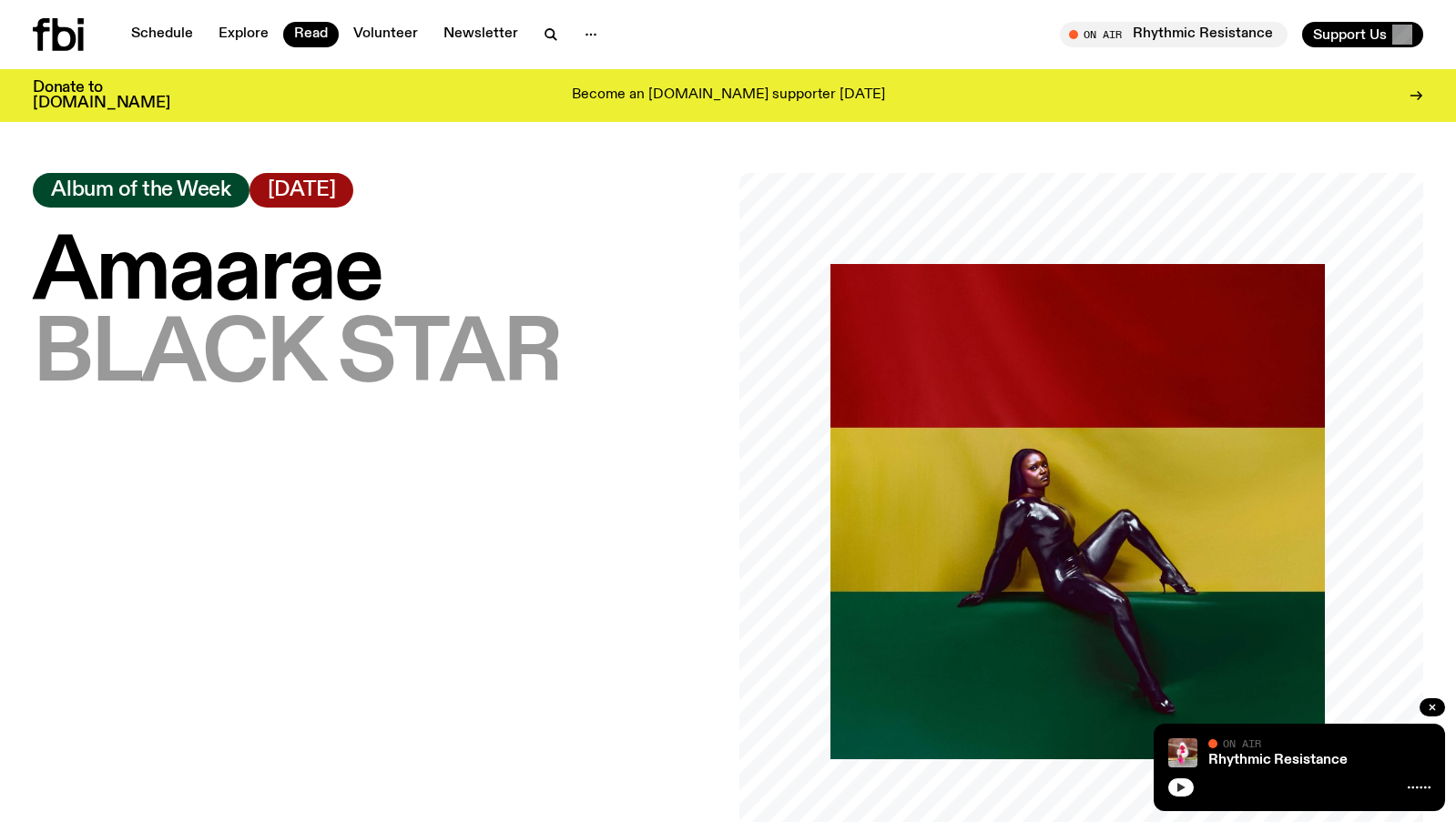
click at [78, 37] on icon at bounding box center [81, 38] width 6 height 23
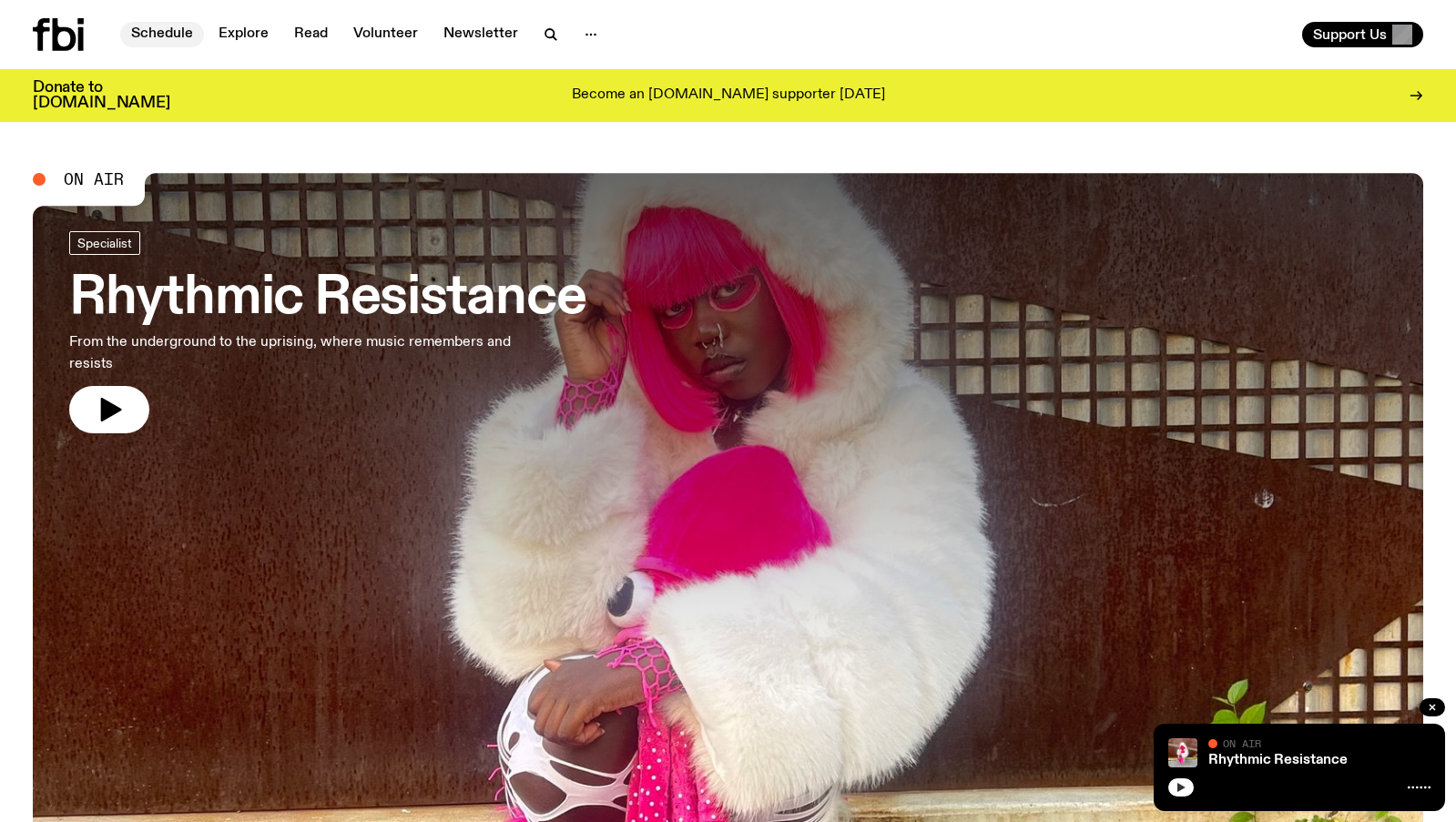
click at [177, 38] on link "Schedule" at bounding box center [161, 34] width 84 height 25
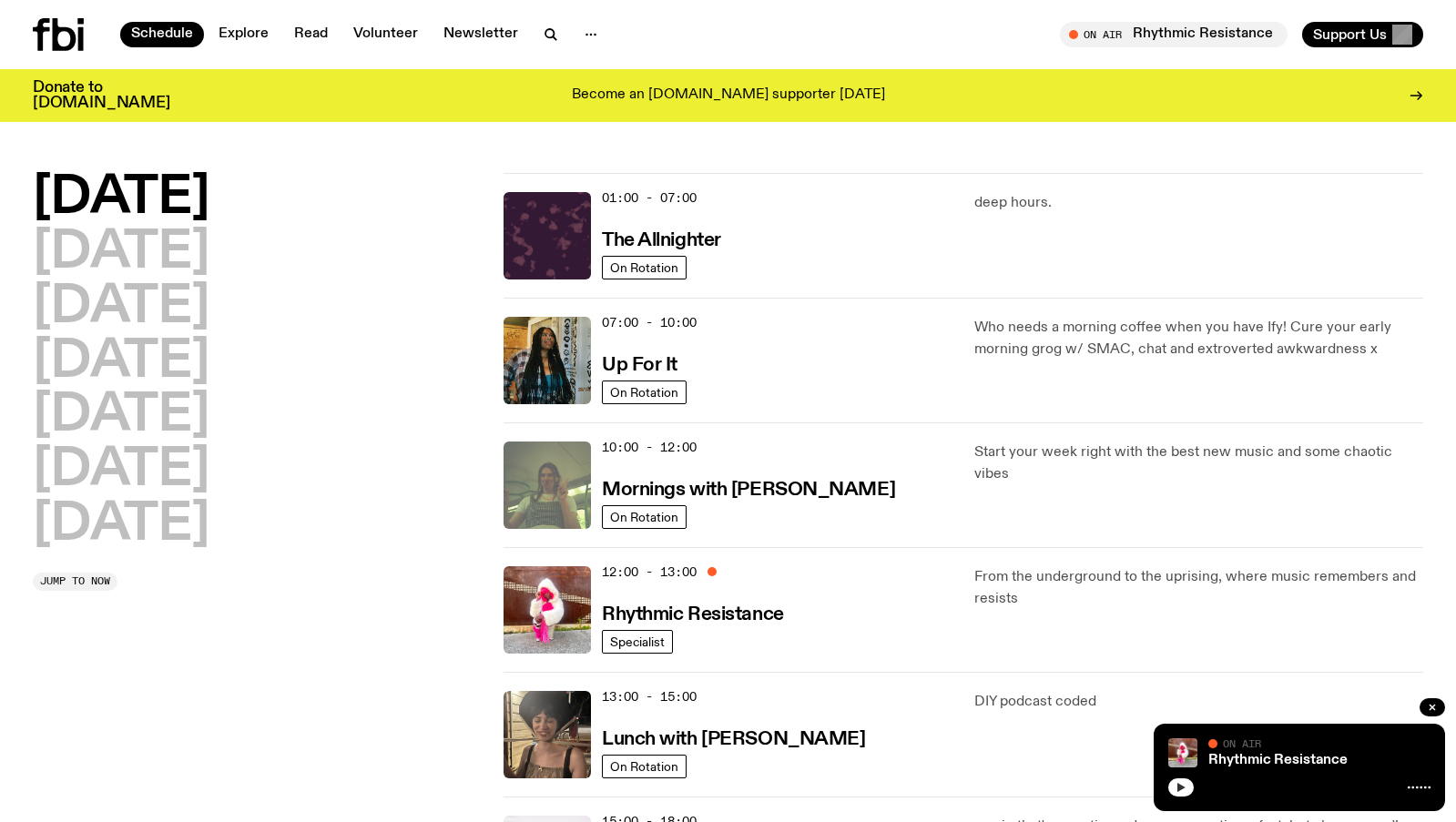
click at [542, 464] on img at bounding box center [546, 484] width 87 height 87
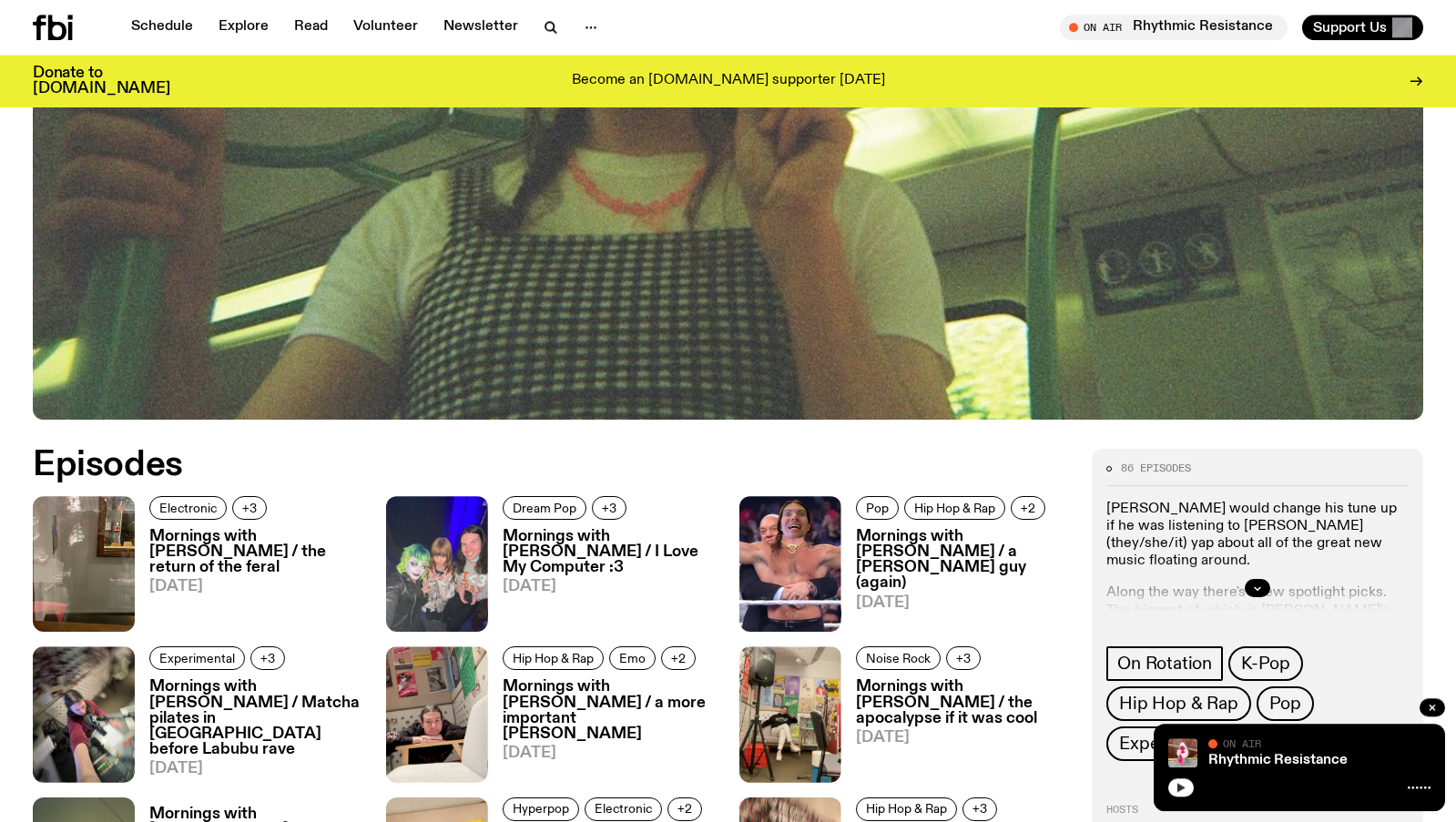
scroll to position [622, 0]
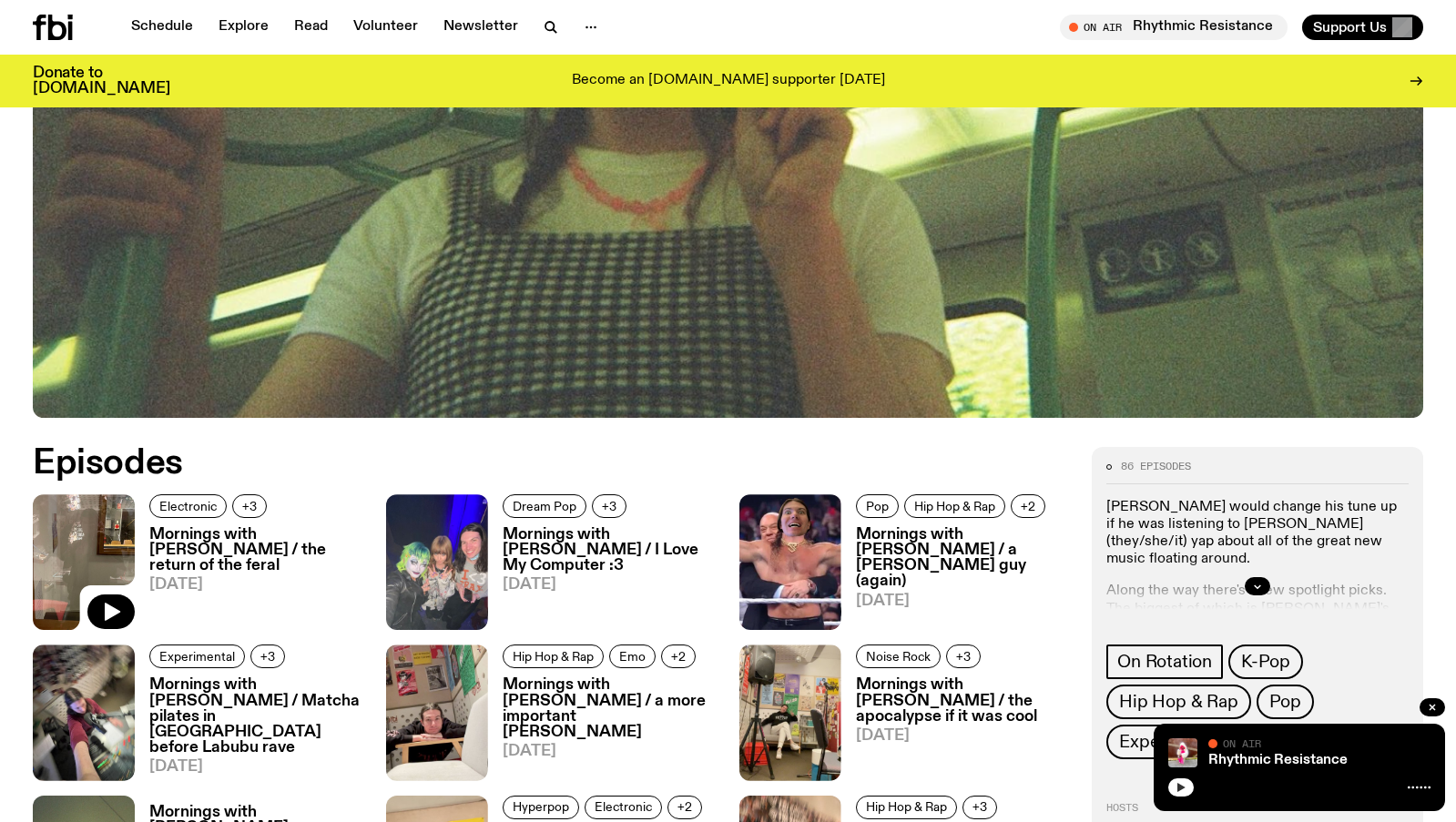
drag, startPoint x: 62, startPoint y: 533, endPoint x: 240, endPoint y: 526, distance: 178.1
click at [62, 532] on img at bounding box center [84, 562] width 102 height 136
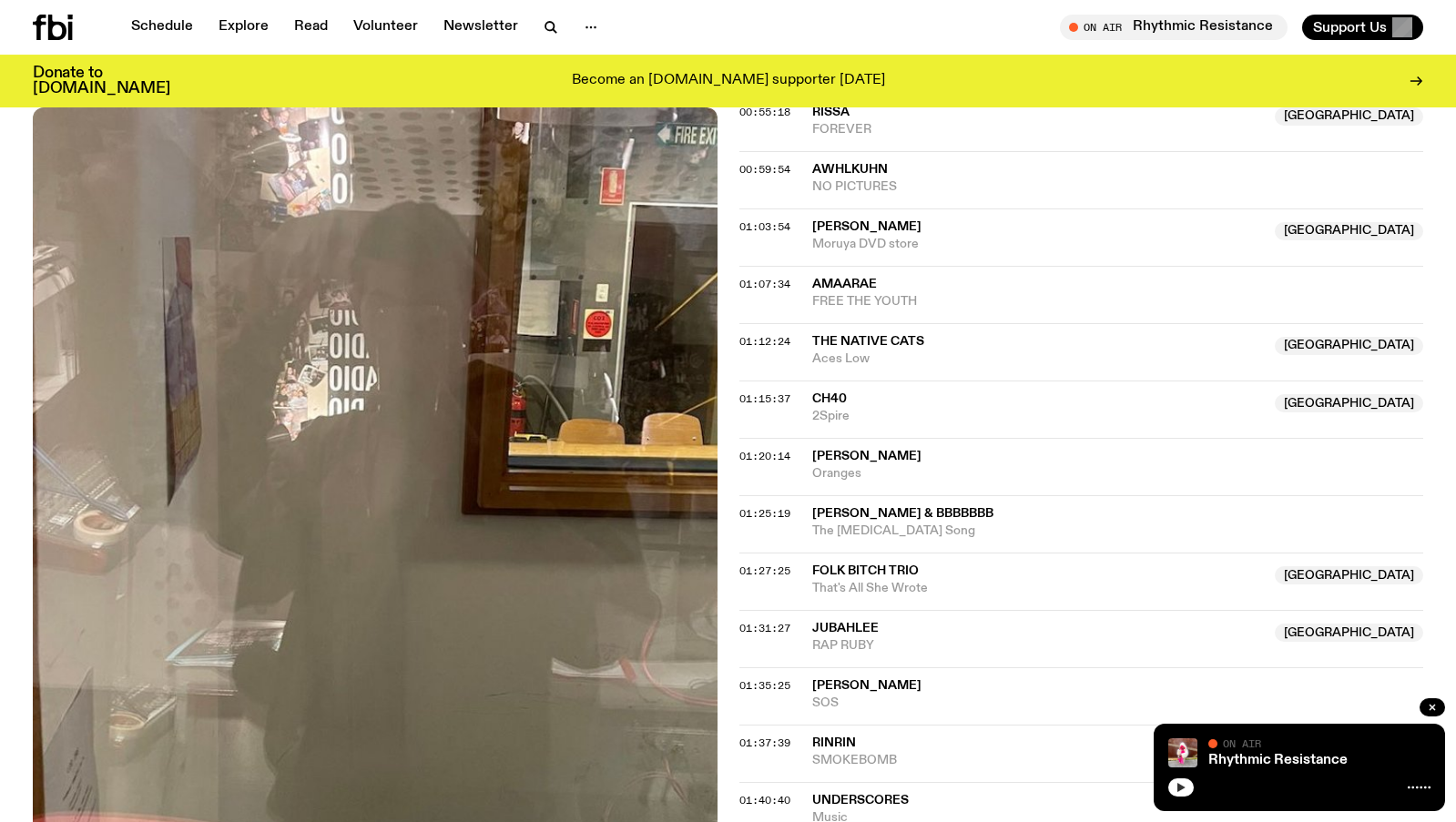
scroll to position [1453, 0]
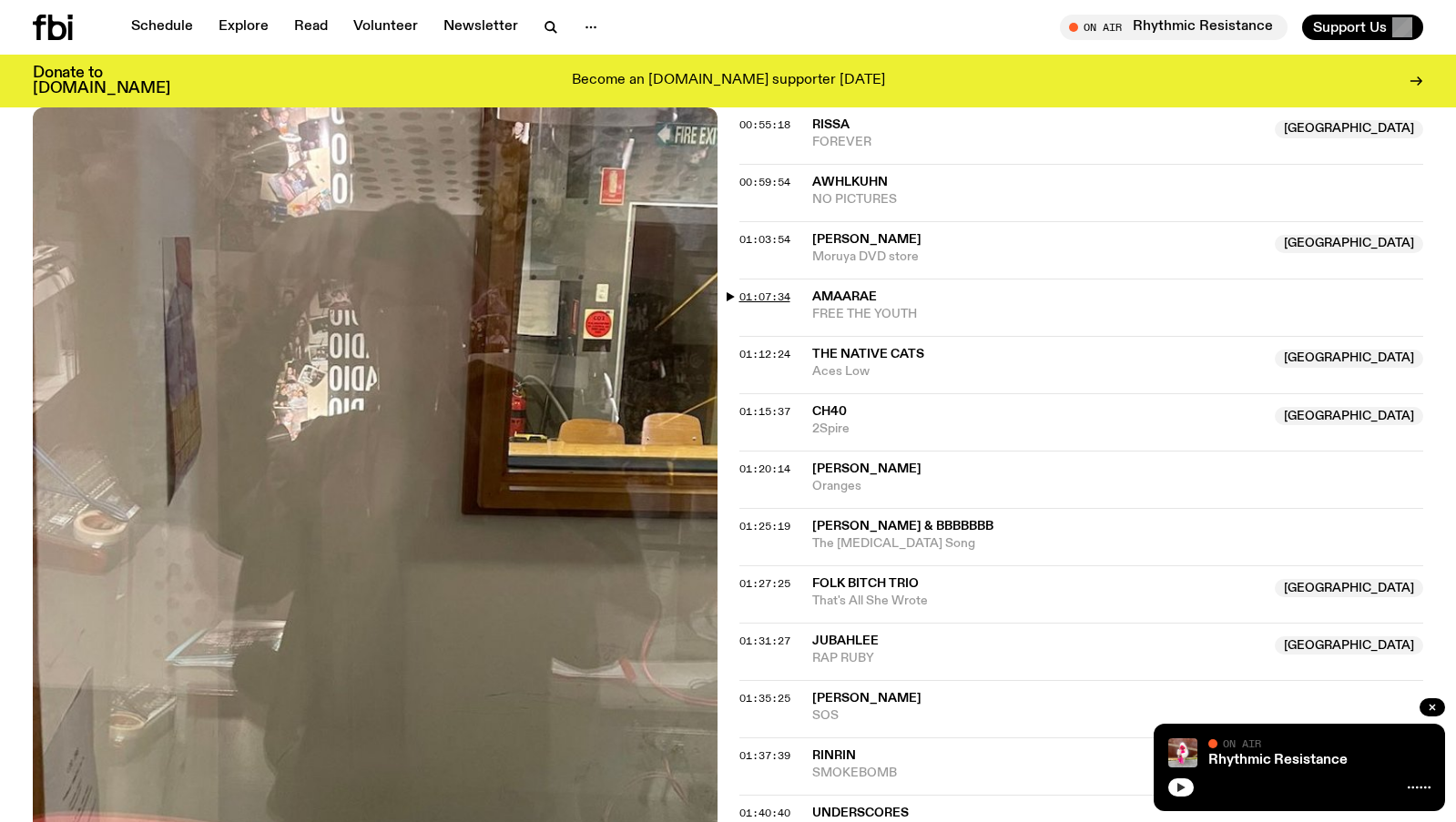
click at [774, 290] on span "01:07:34" at bounding box center [765, 297] width 51 height 15
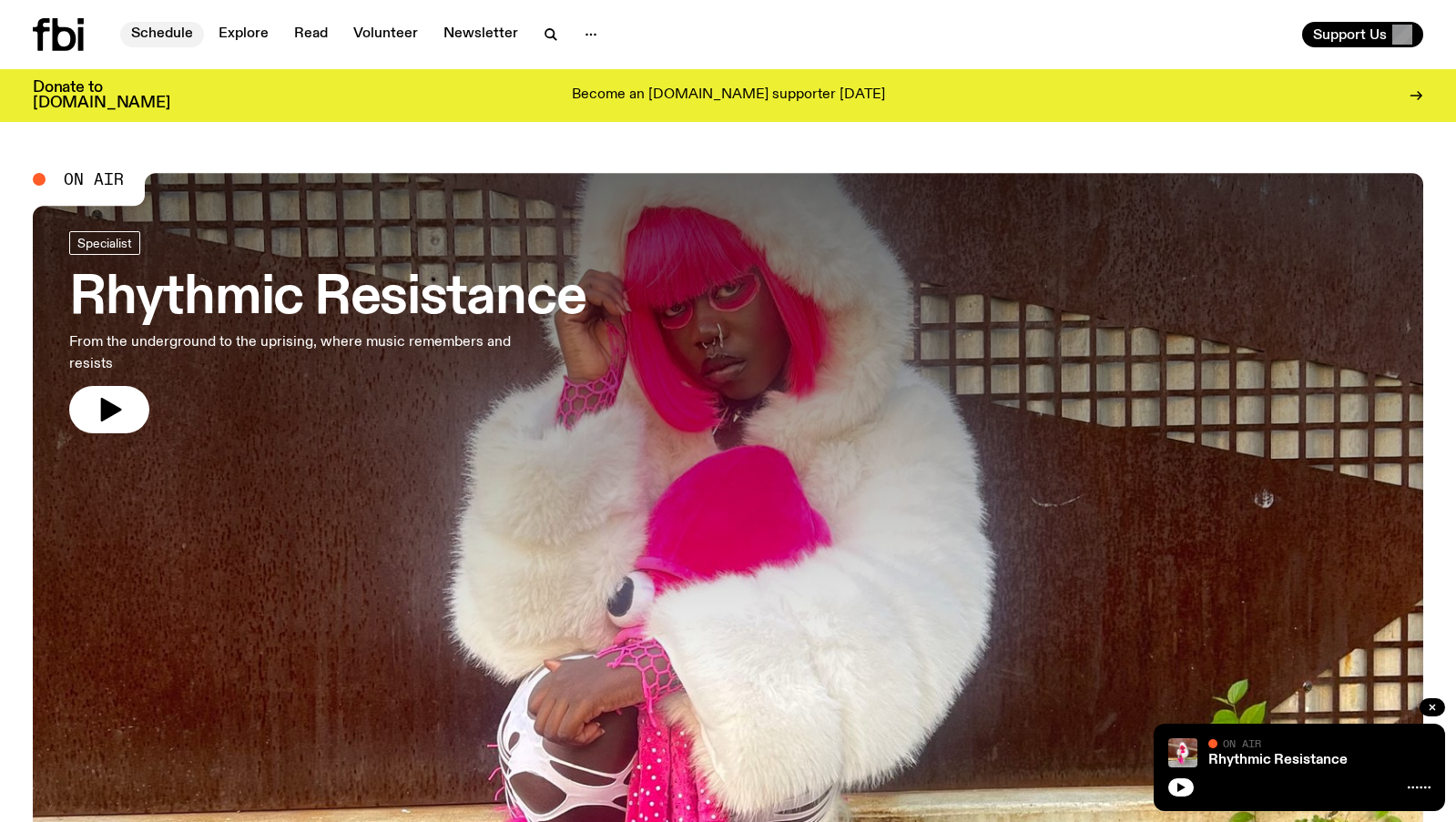
click at [180, 34] on link "Schedule" at bounding box center [161, 34] width 84 height 25
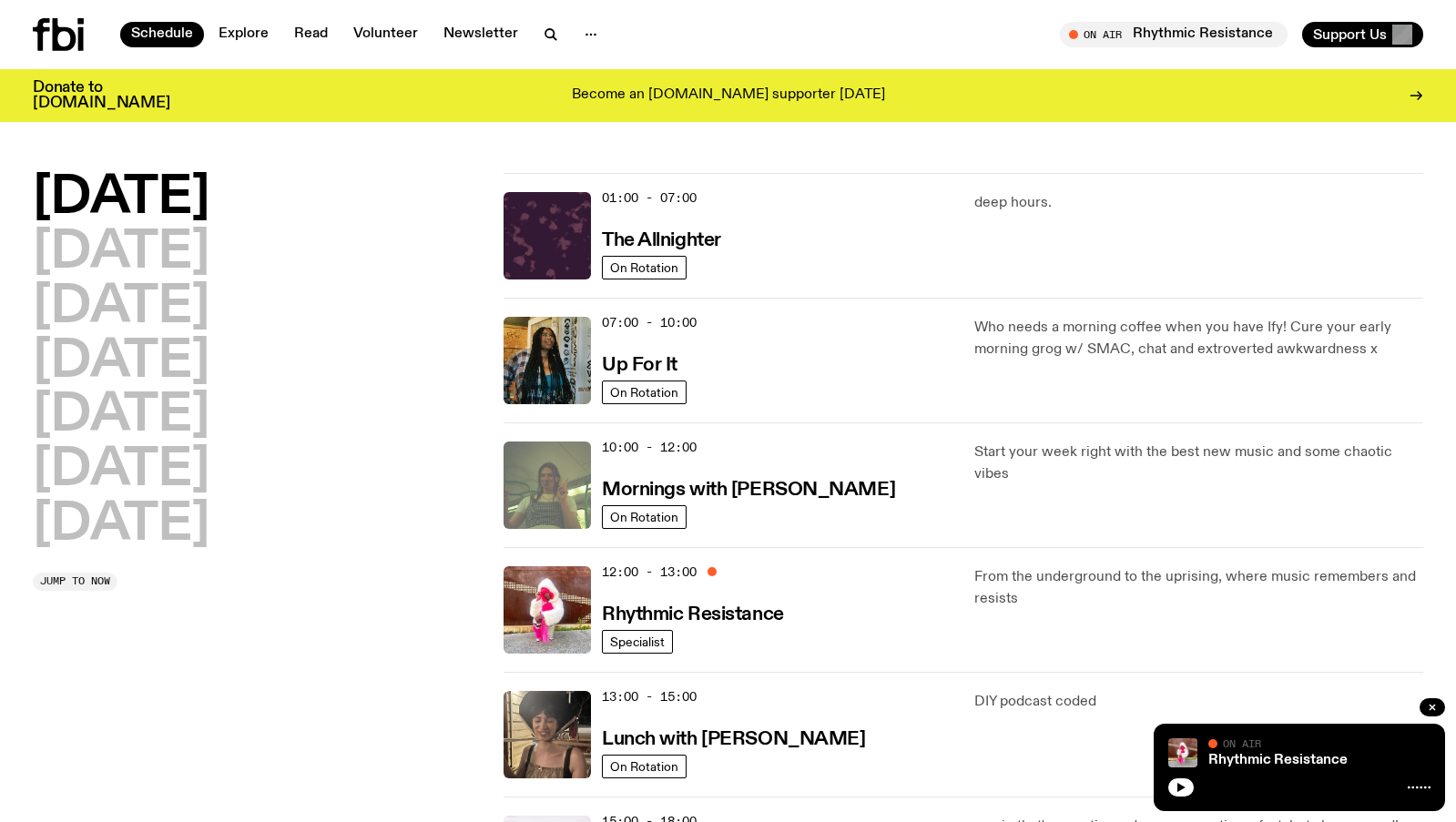
click at [582, 468] on img at bounding box center [546, 484] width 87 height 87
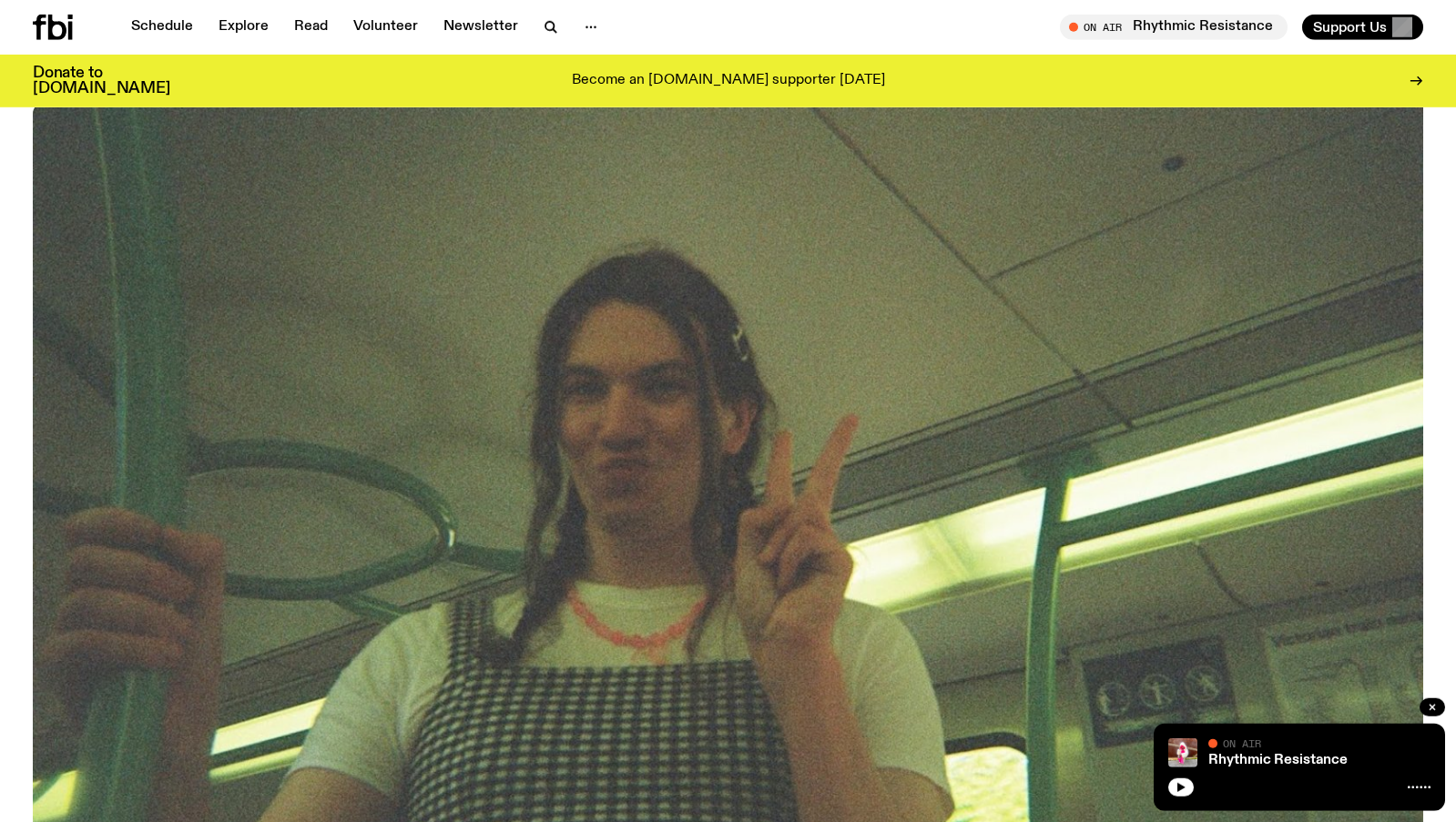
scroll to position [622, 0]
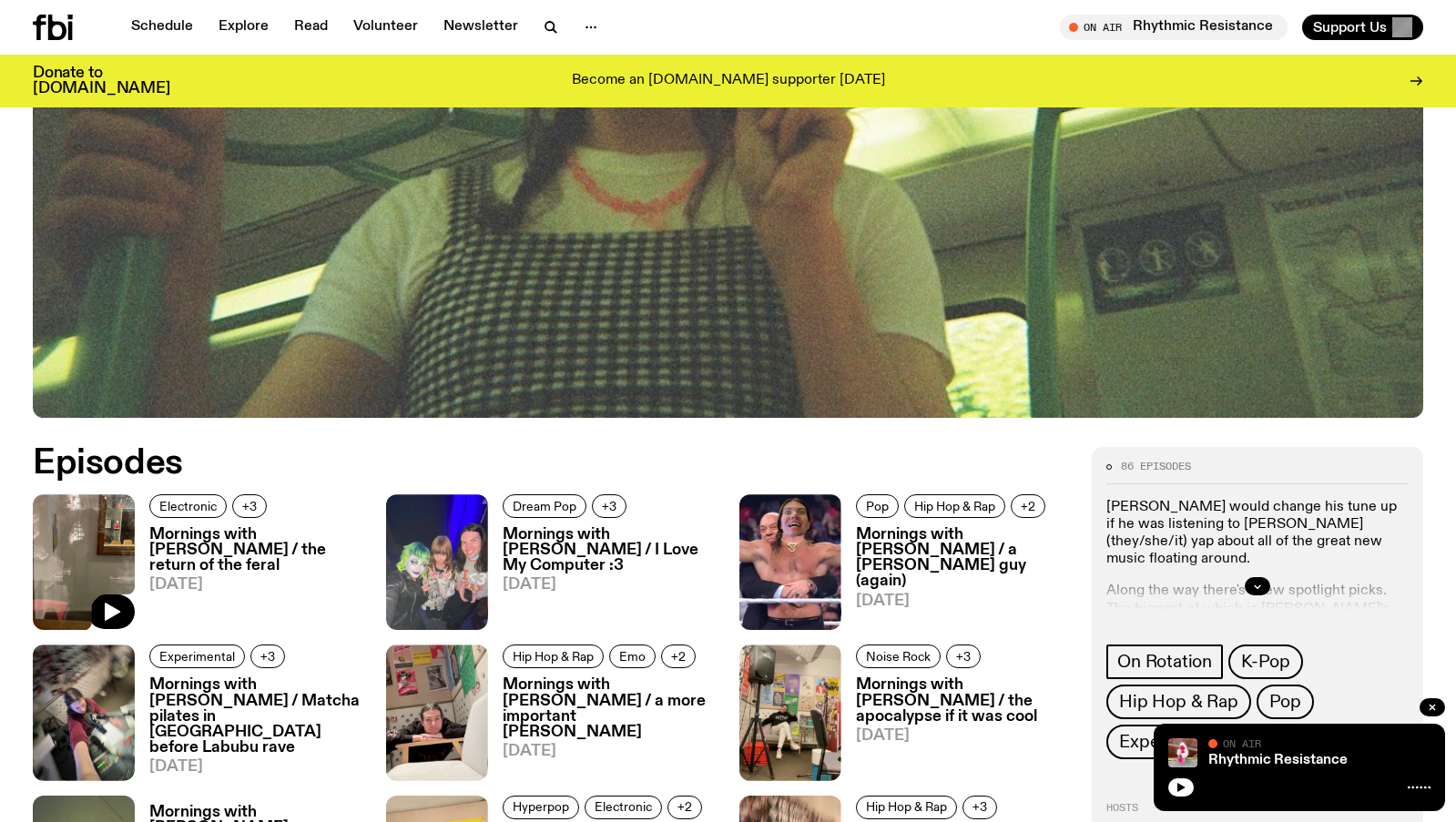
click at [85, 535] on img at bounding box center [84, 562] width 102 height 136
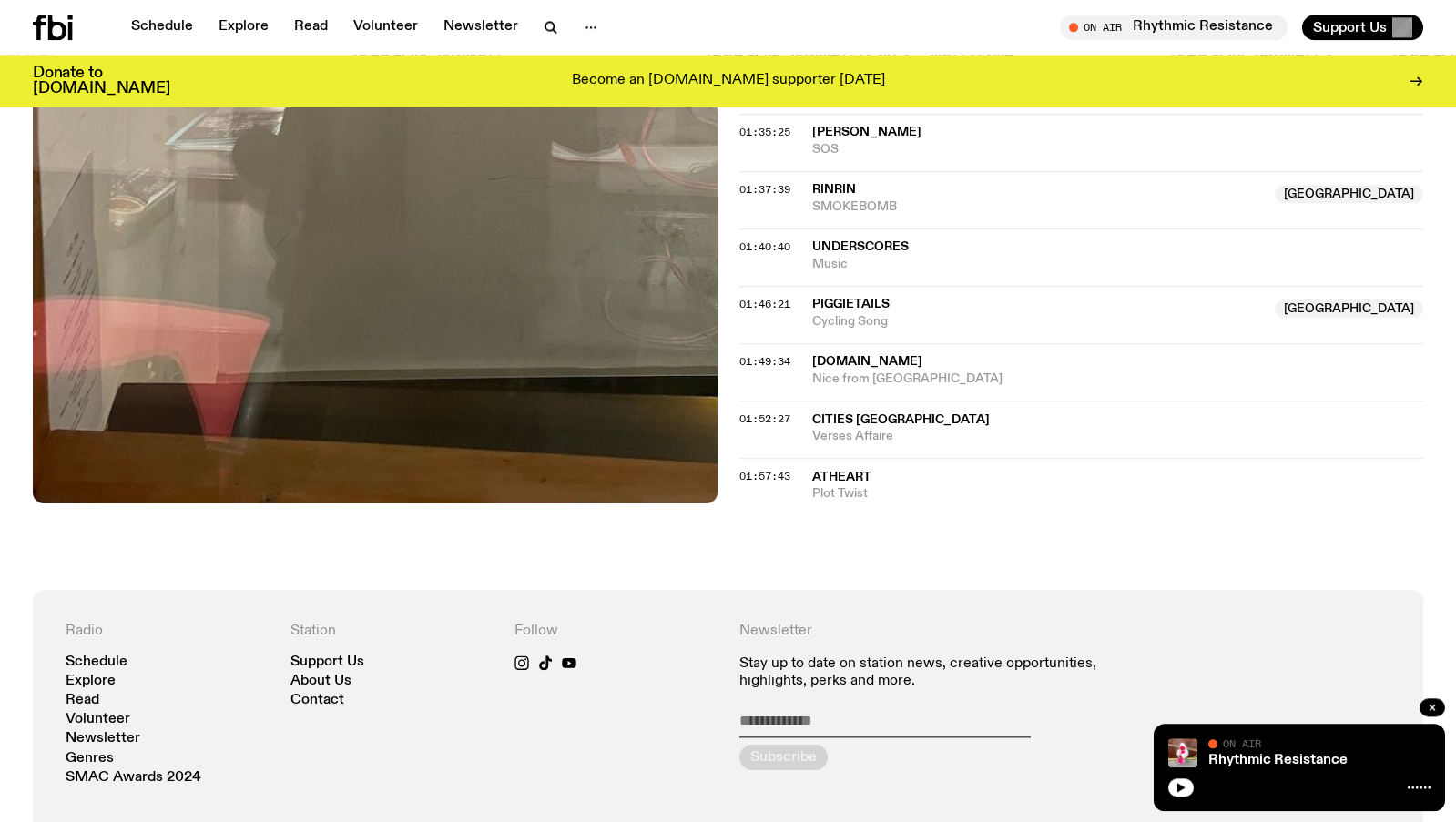
scroll to position [1944, 0]
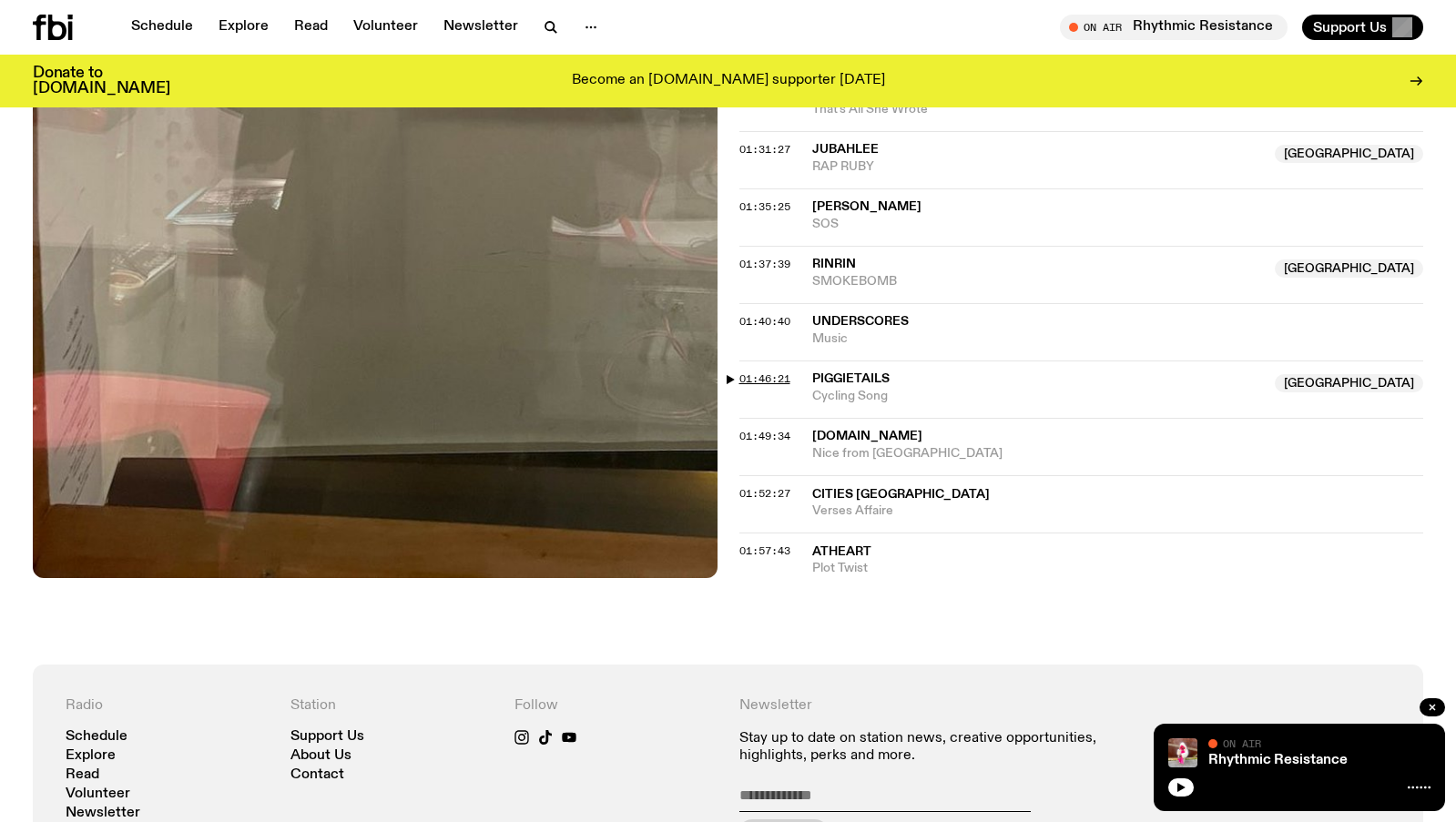
click at [770, 381] on span "01:46:21" at bounding box center [765, 379] width 51 height 15
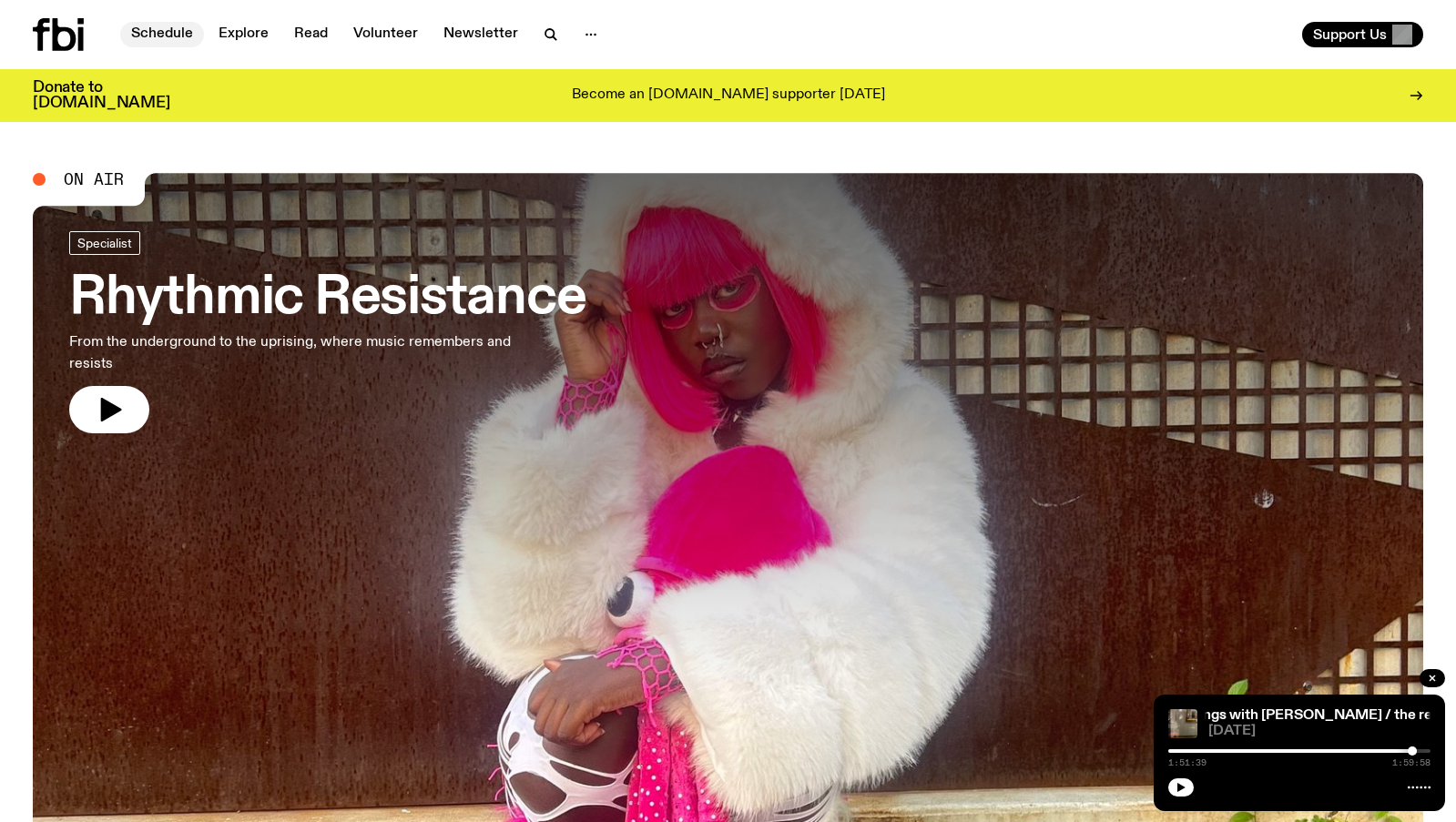
click at [165, 32] on link "Schedule" at bounding box center [161, 34] width 84 height 25
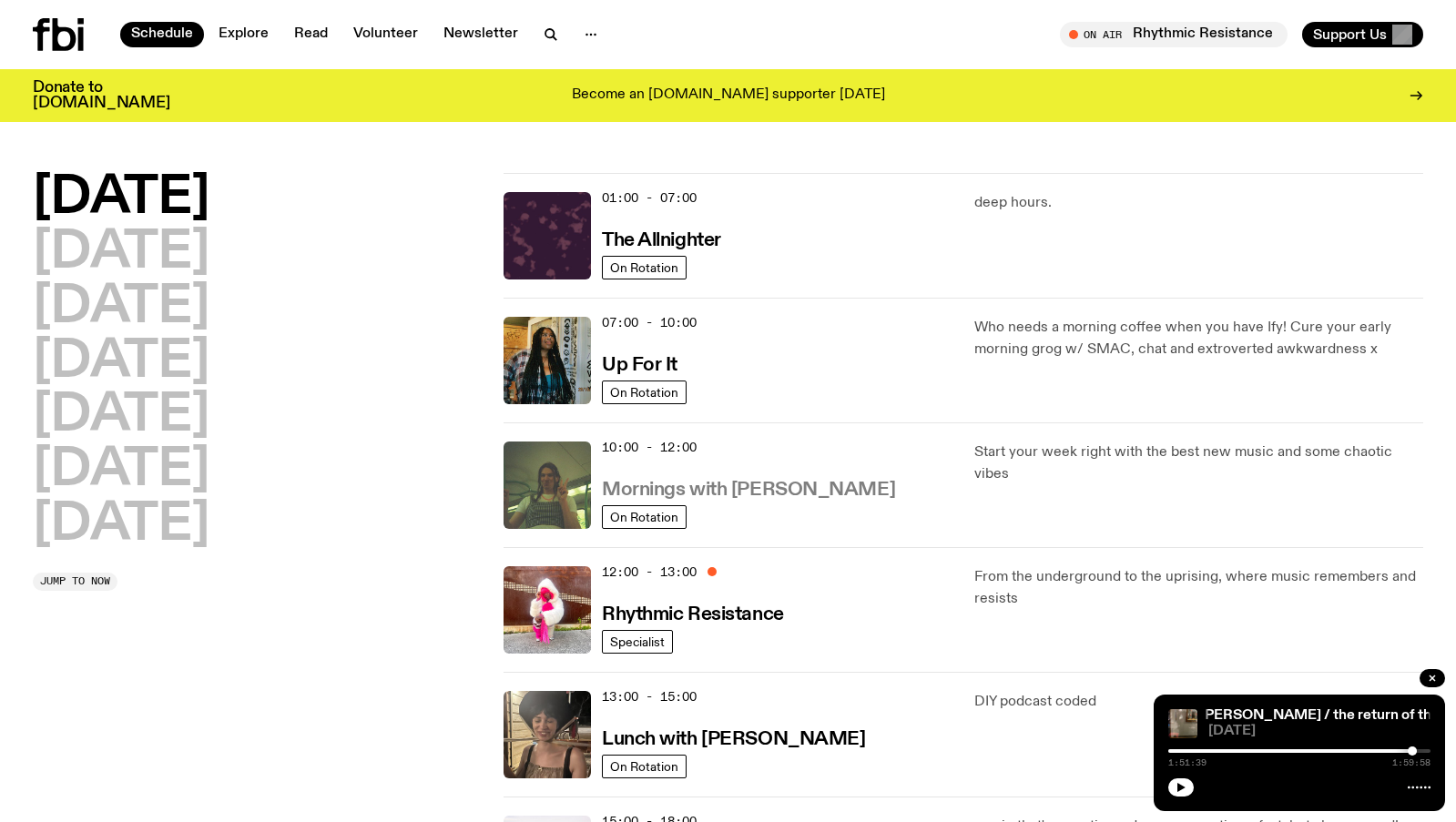
click at [736, 478] on link "Mornings with [PERSON_NAME]" at bounding box center [748, 488] width 293 height 23
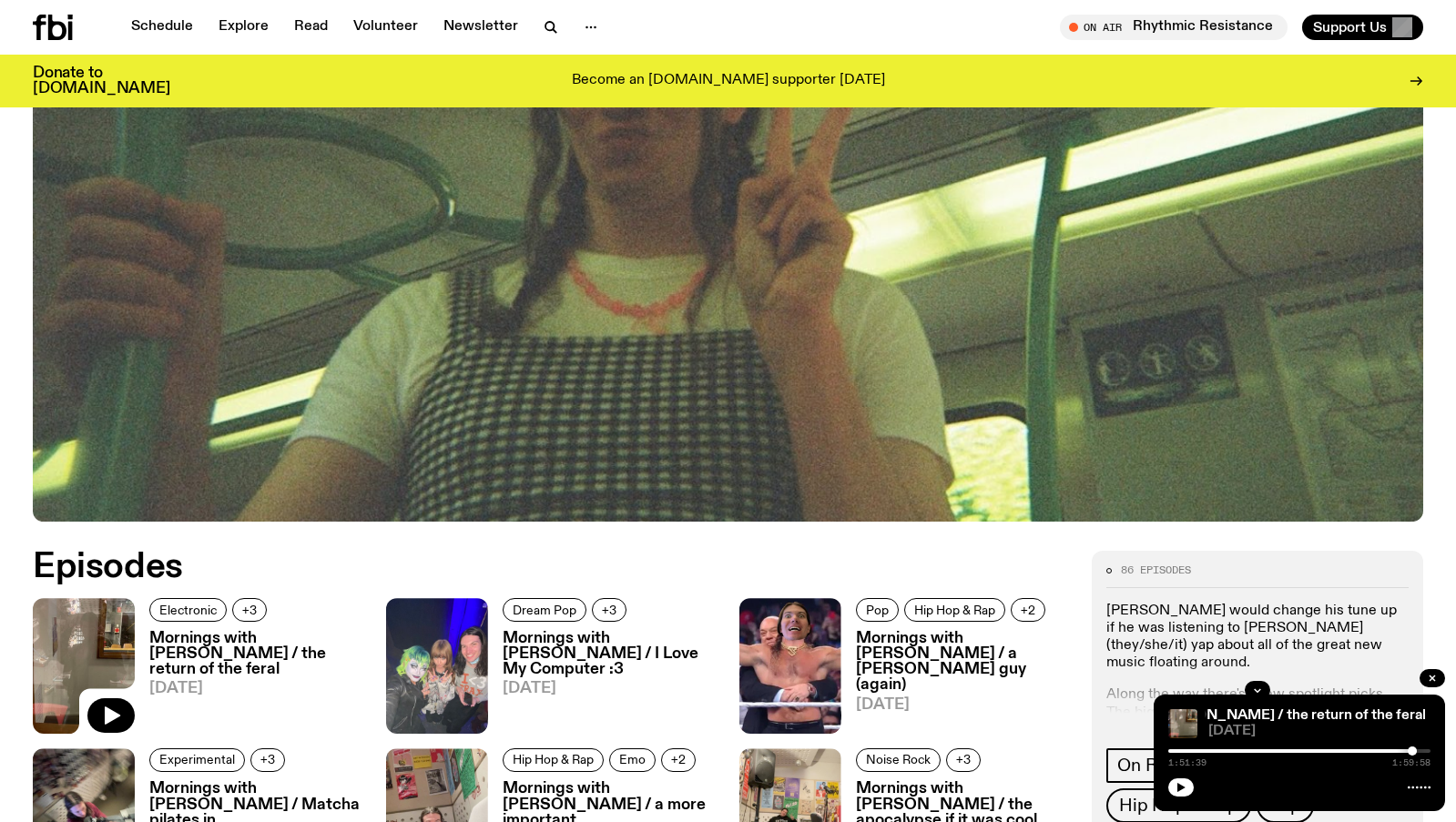
scroll to position [934, 0]
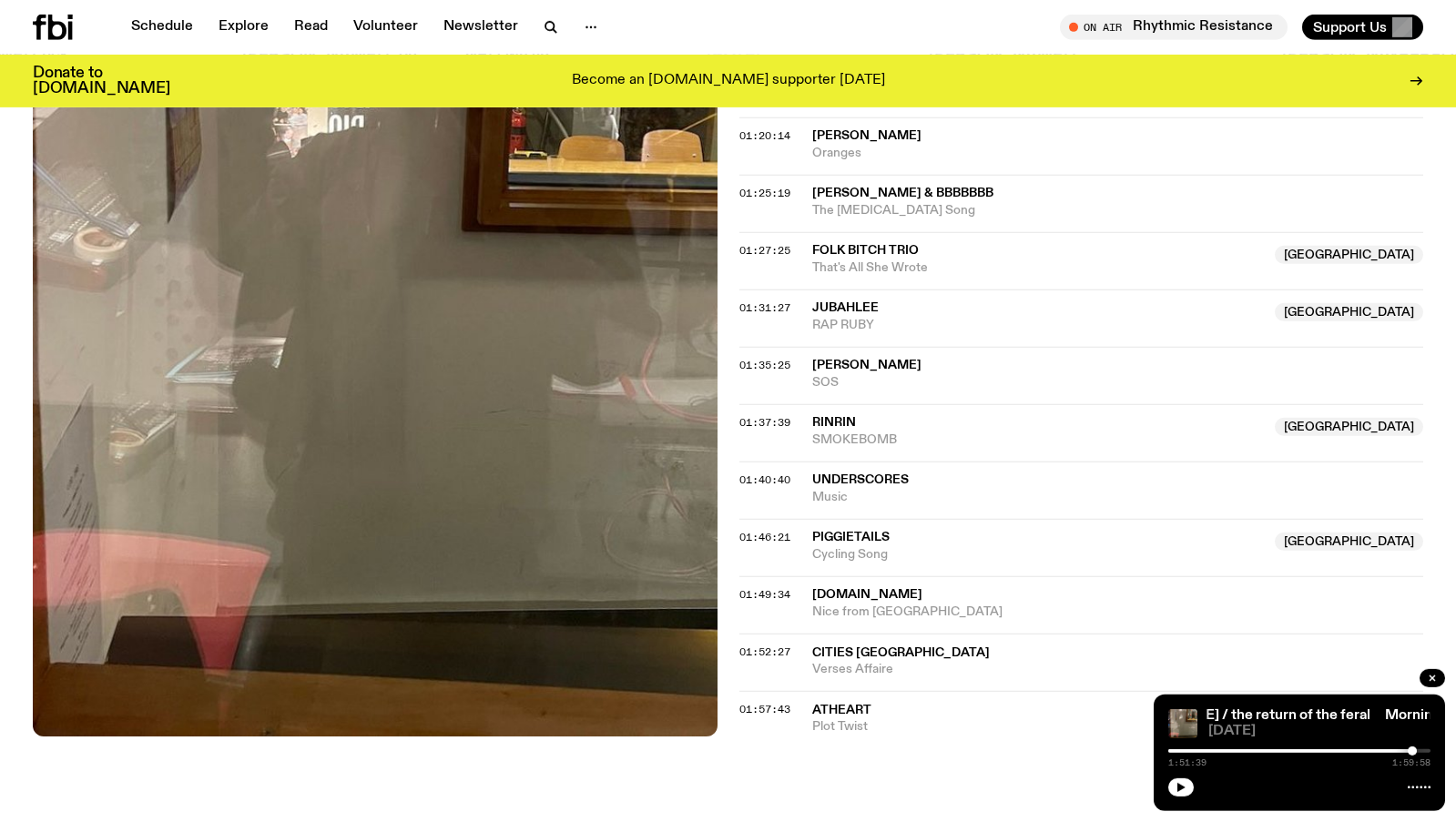
scroll to position [1867, 0]
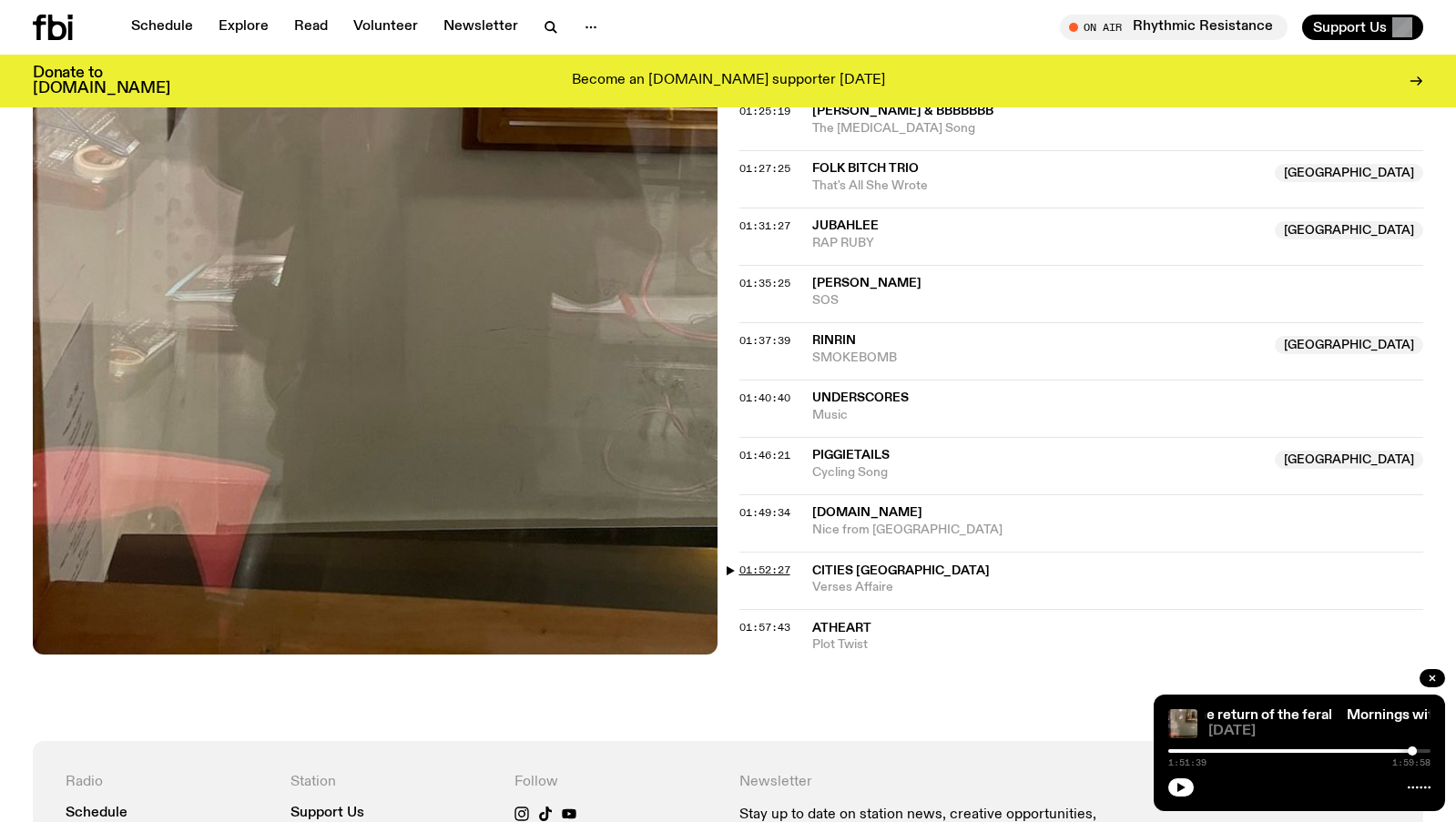
click at [756, 571] on span "01:52:27" at bounding box center [765, 570] width 51 height 15
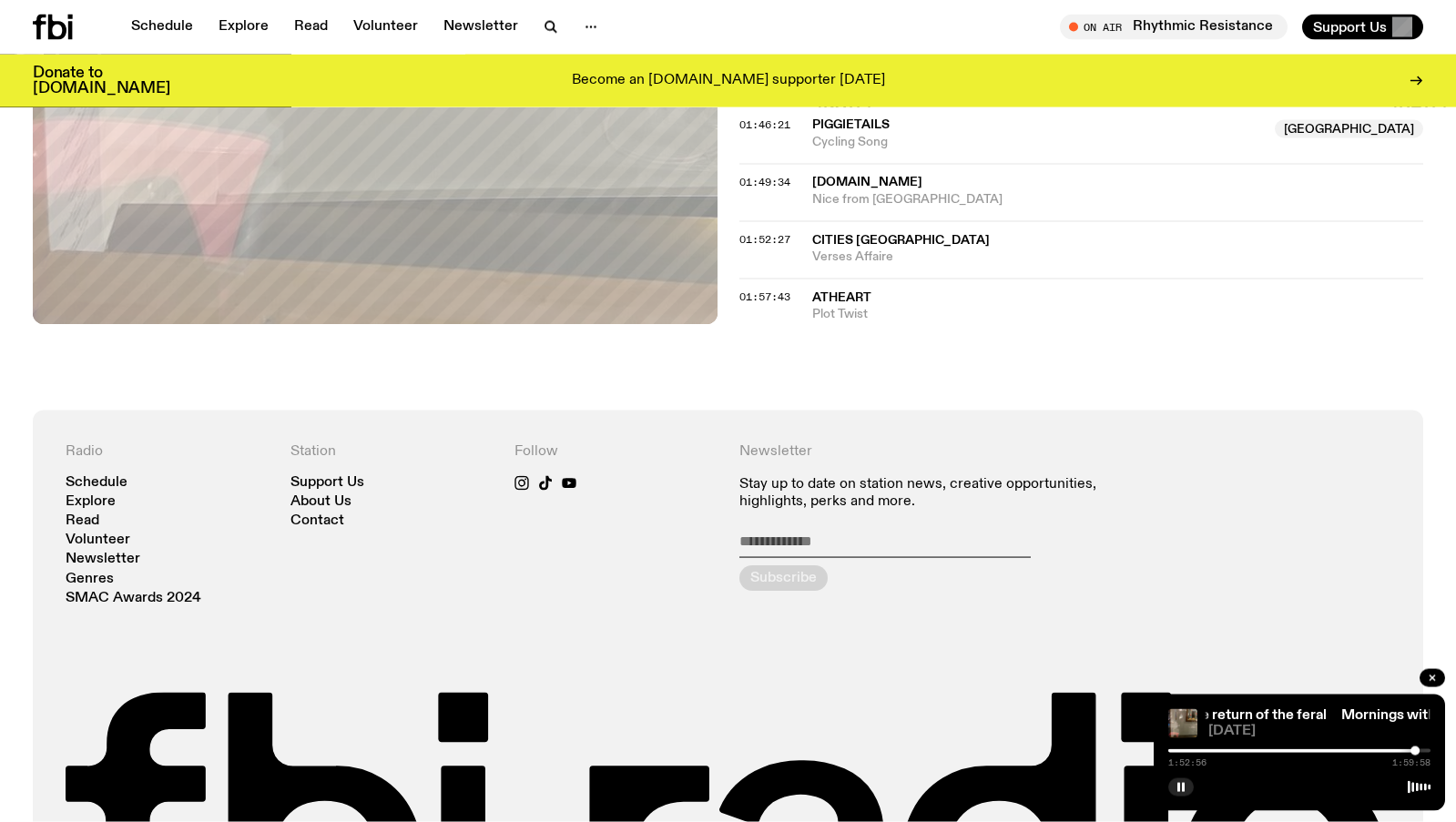
scroll to position [2283, 0]
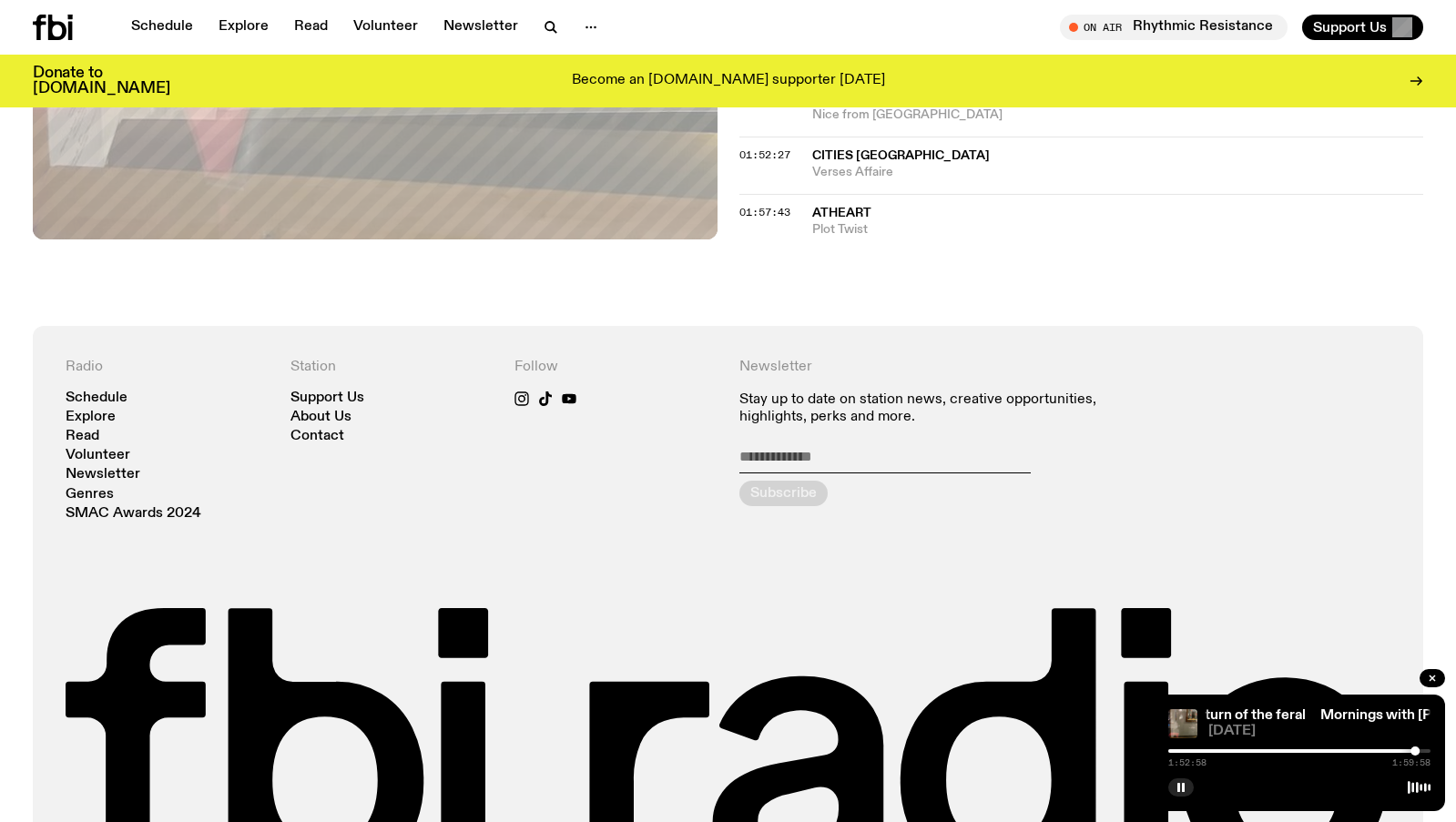
click at [804, 460] on input "email" at bounding box center [885, 460] width 291 height 25
type input "**********"
click at [802, 487] on div "submit" at bounding box center [784, 493] width 88 height 25
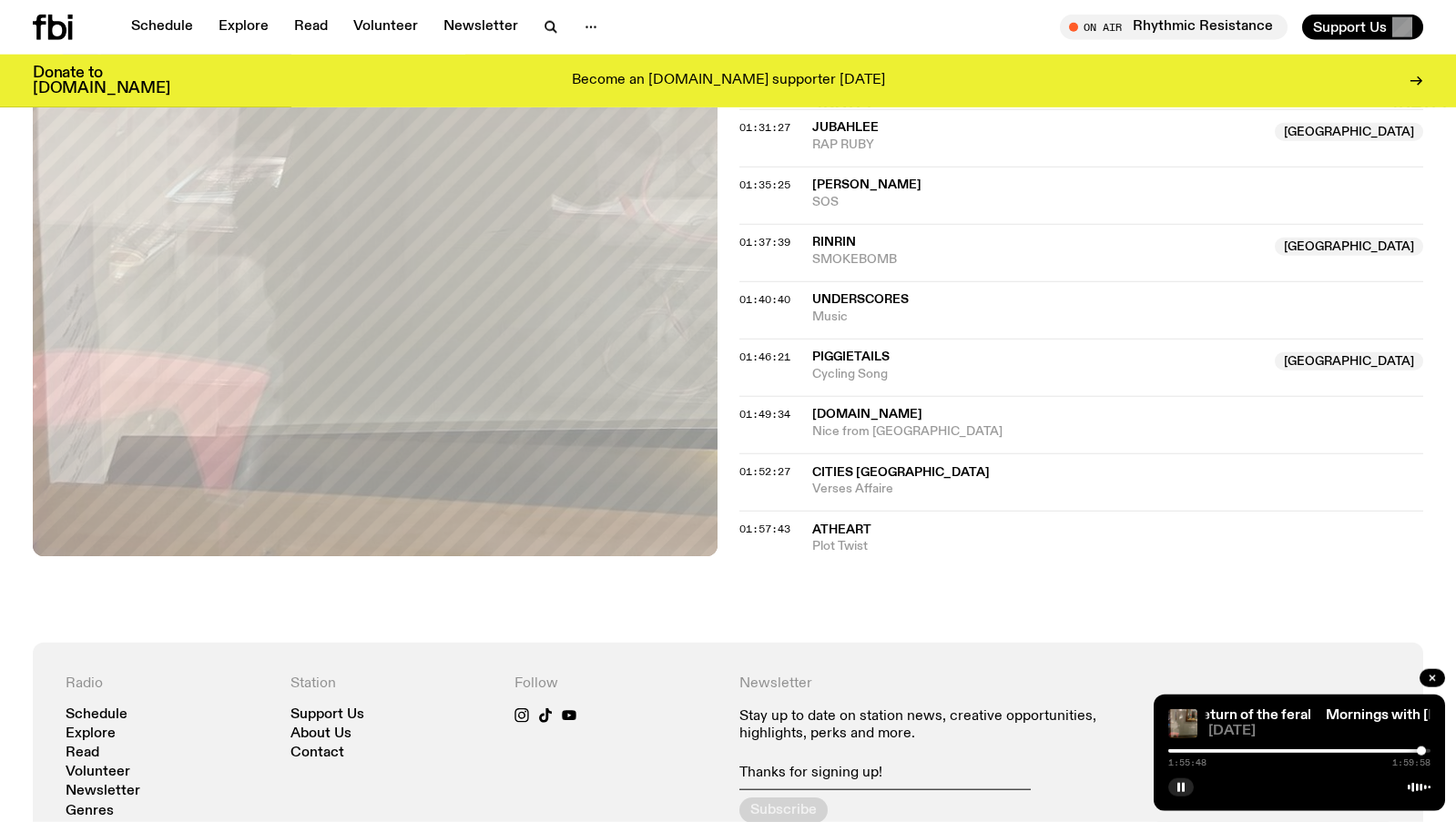
scroll to position [1971, 0]
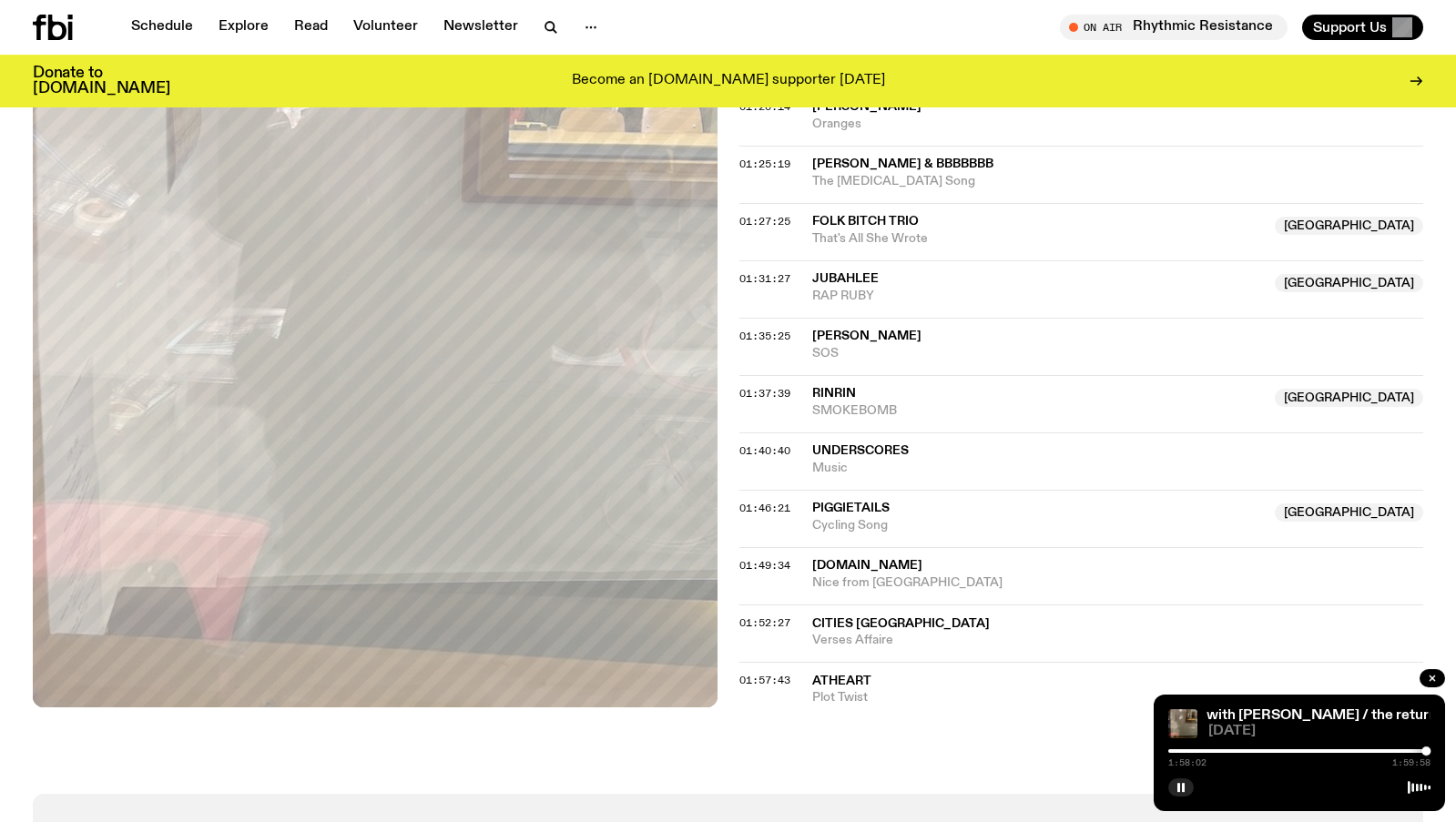
scroll to position [1764, 0]
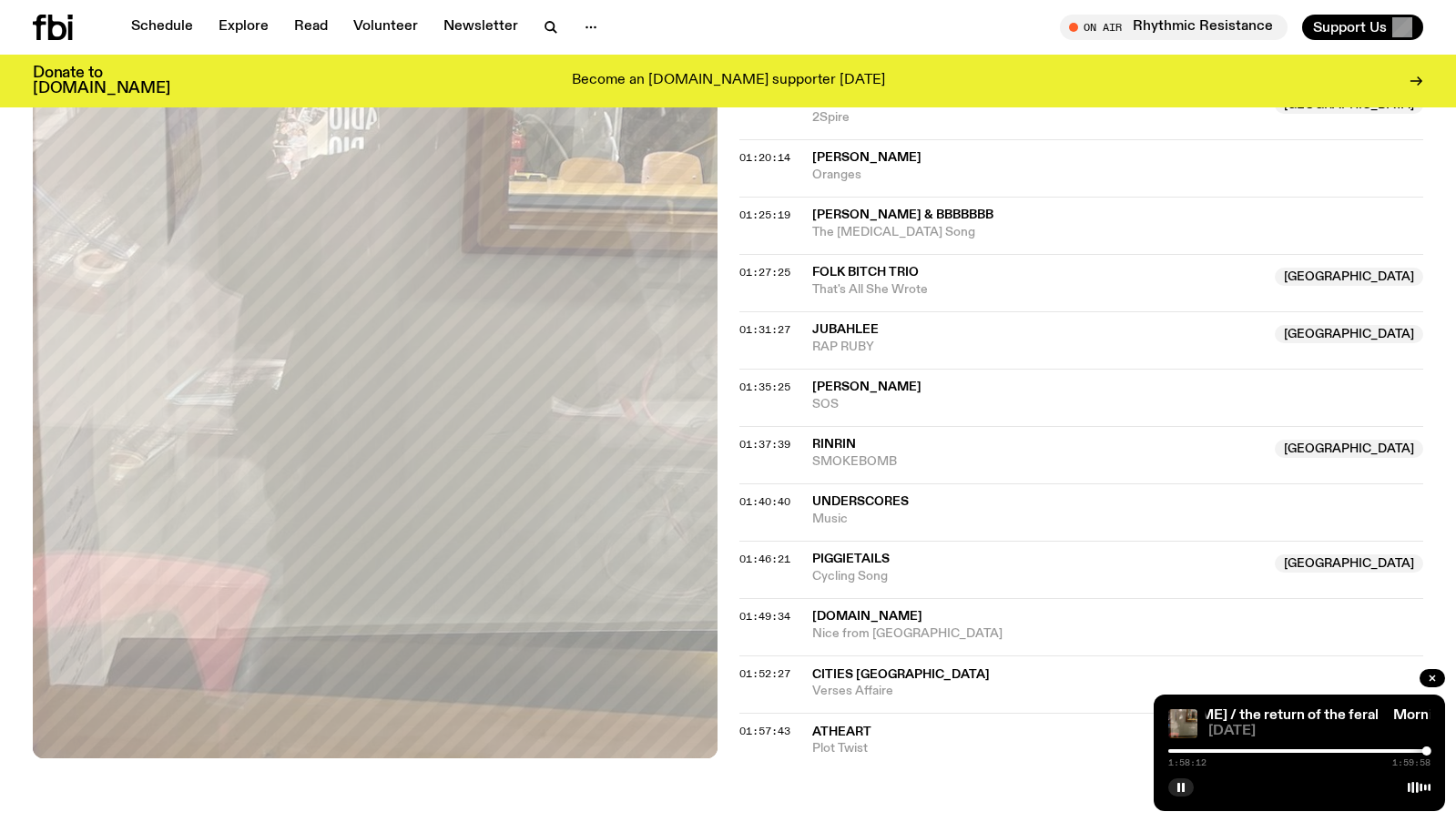
click at [838, 503] on span "Underscores" at bounding box center [860, 502] width 97 height 13
click at [755, 505] on span "01:40:40" at bounding box center [765, 502] width 51 height 15
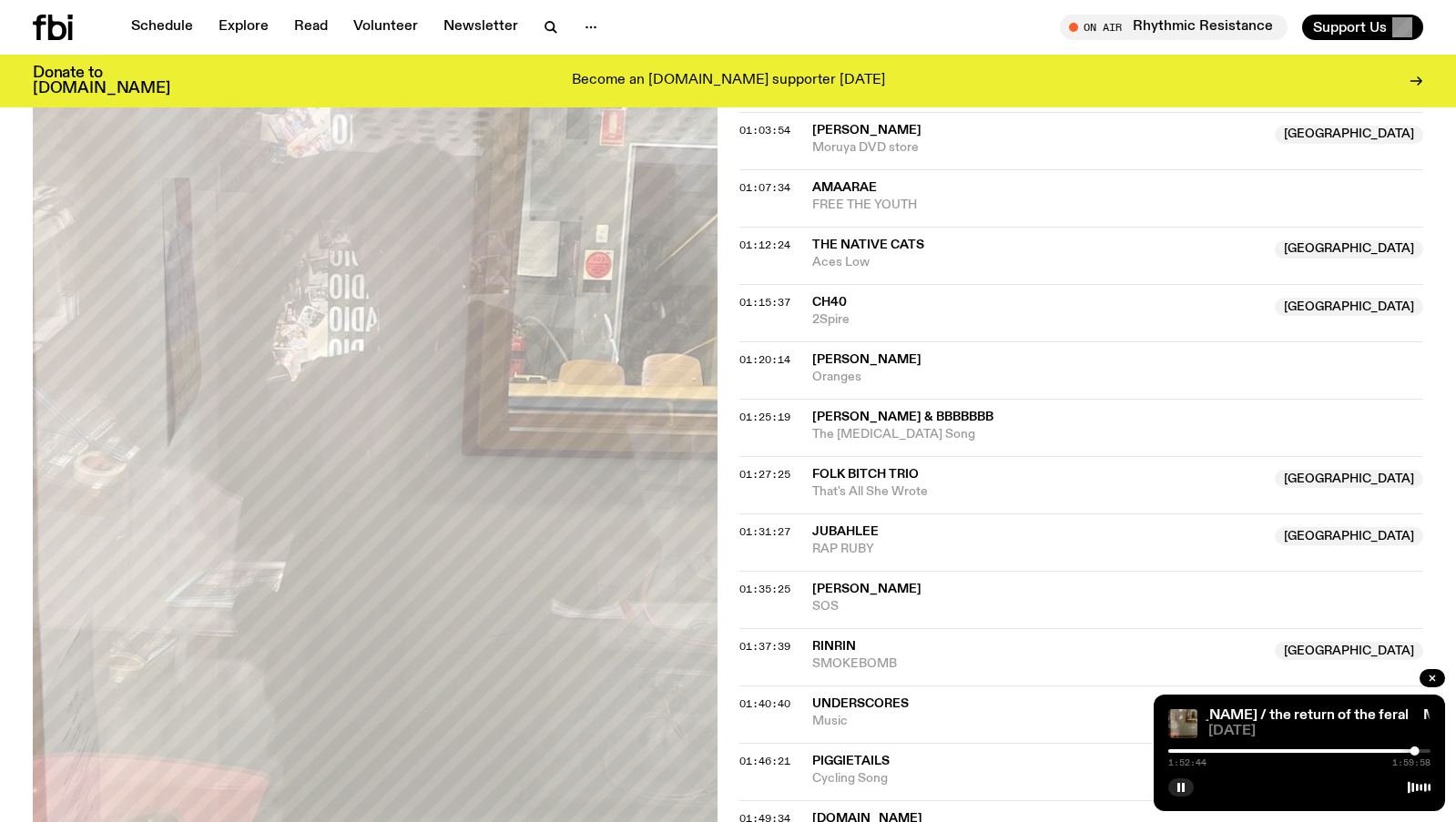
scroll to position [1218, 0]
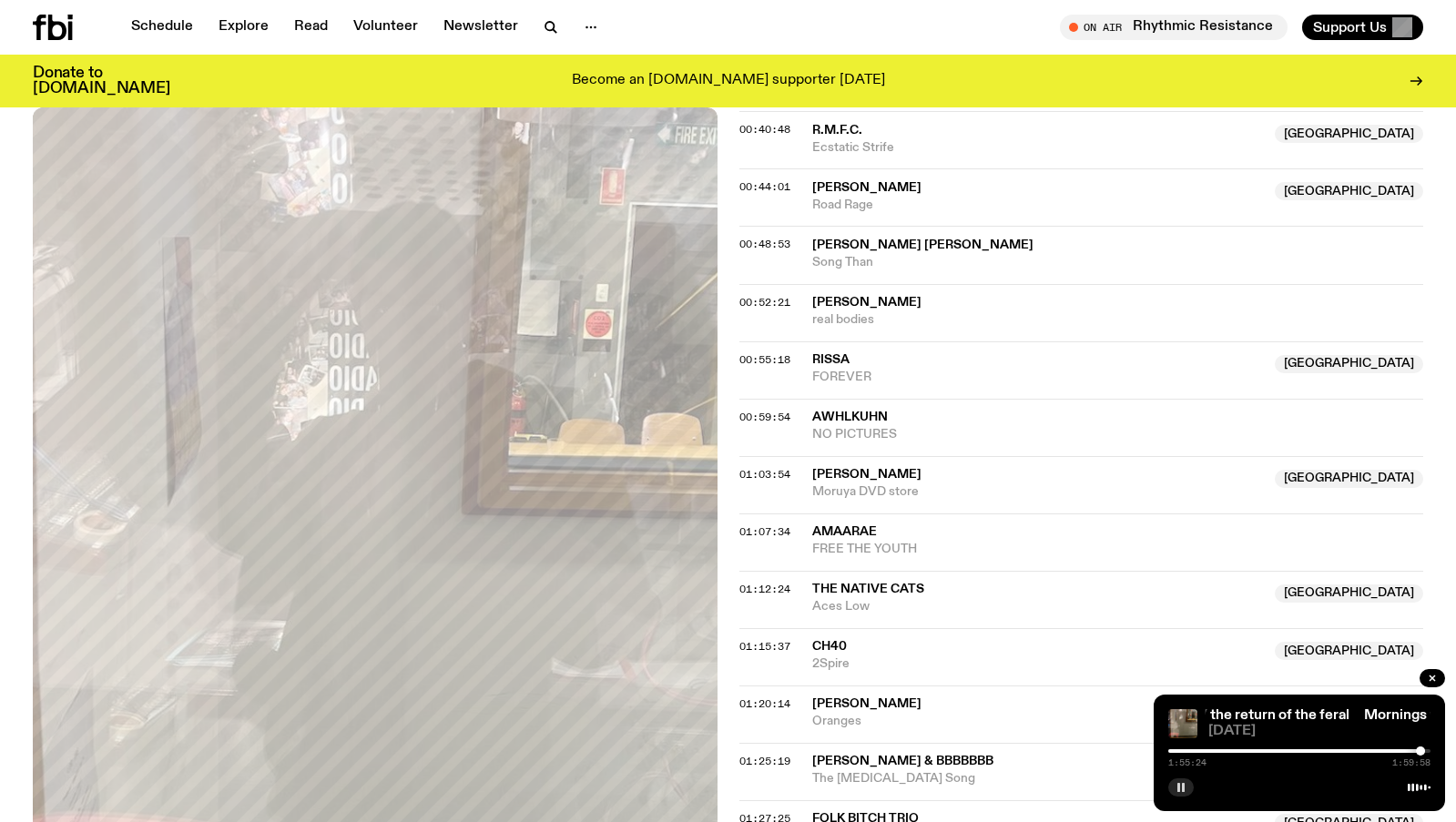
click at [1179, 791] on rect "button" at bounding box center [1178, 787] width 3 height 9
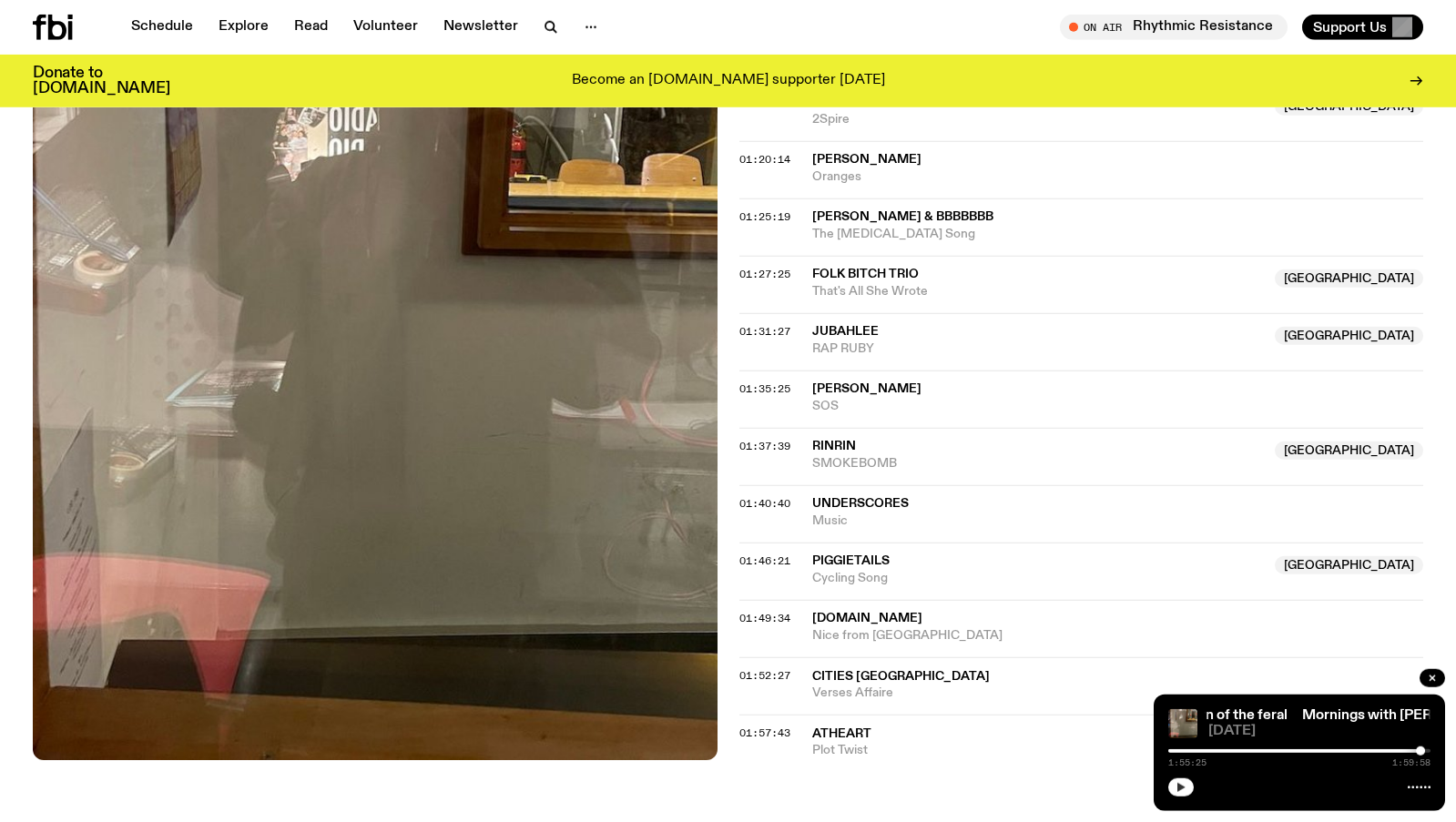
scroll to position [1633, 0]
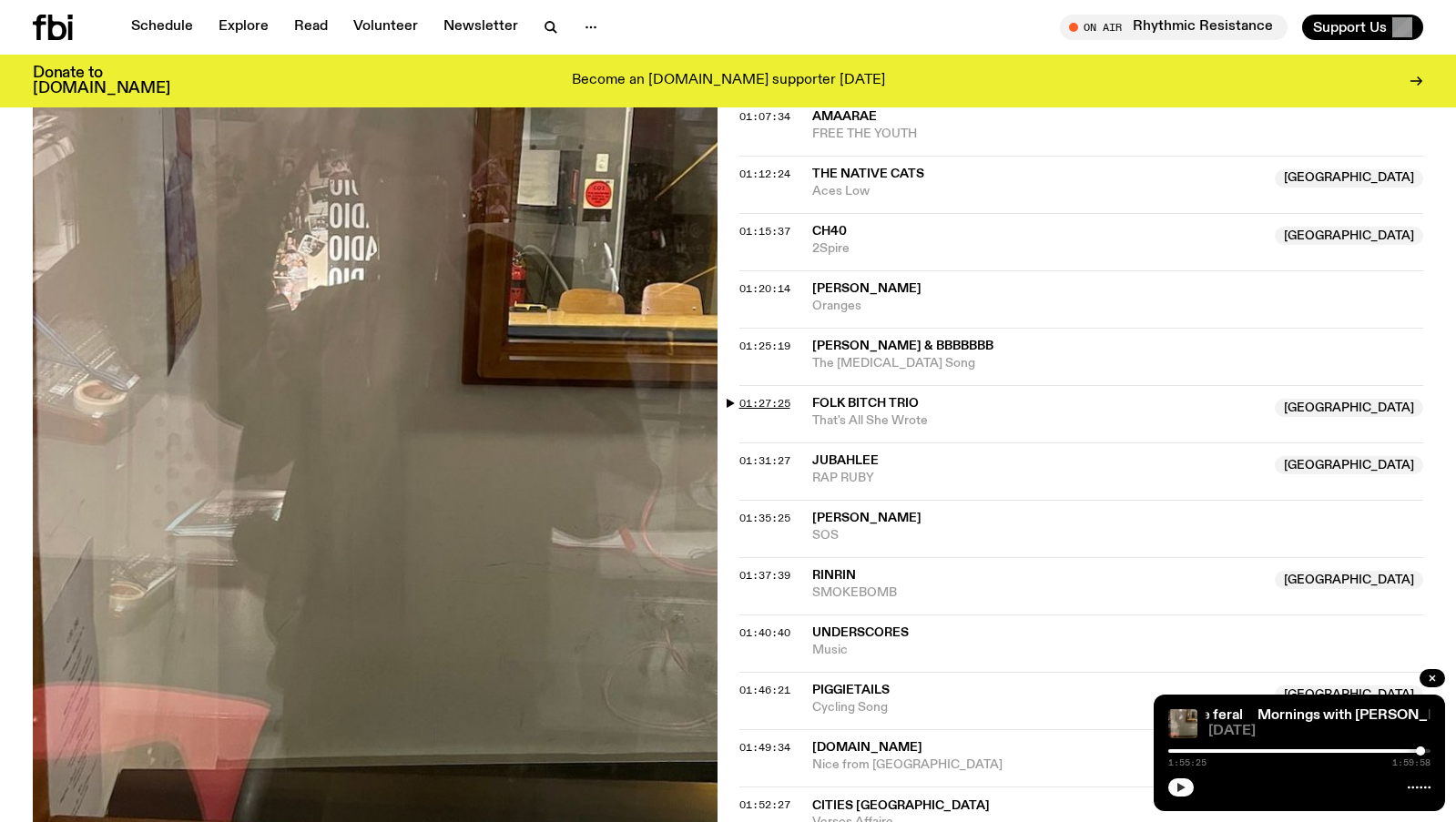
click at [779, 397] on span "01:27:25" at bounding box center [765, 403] width 51 height 15
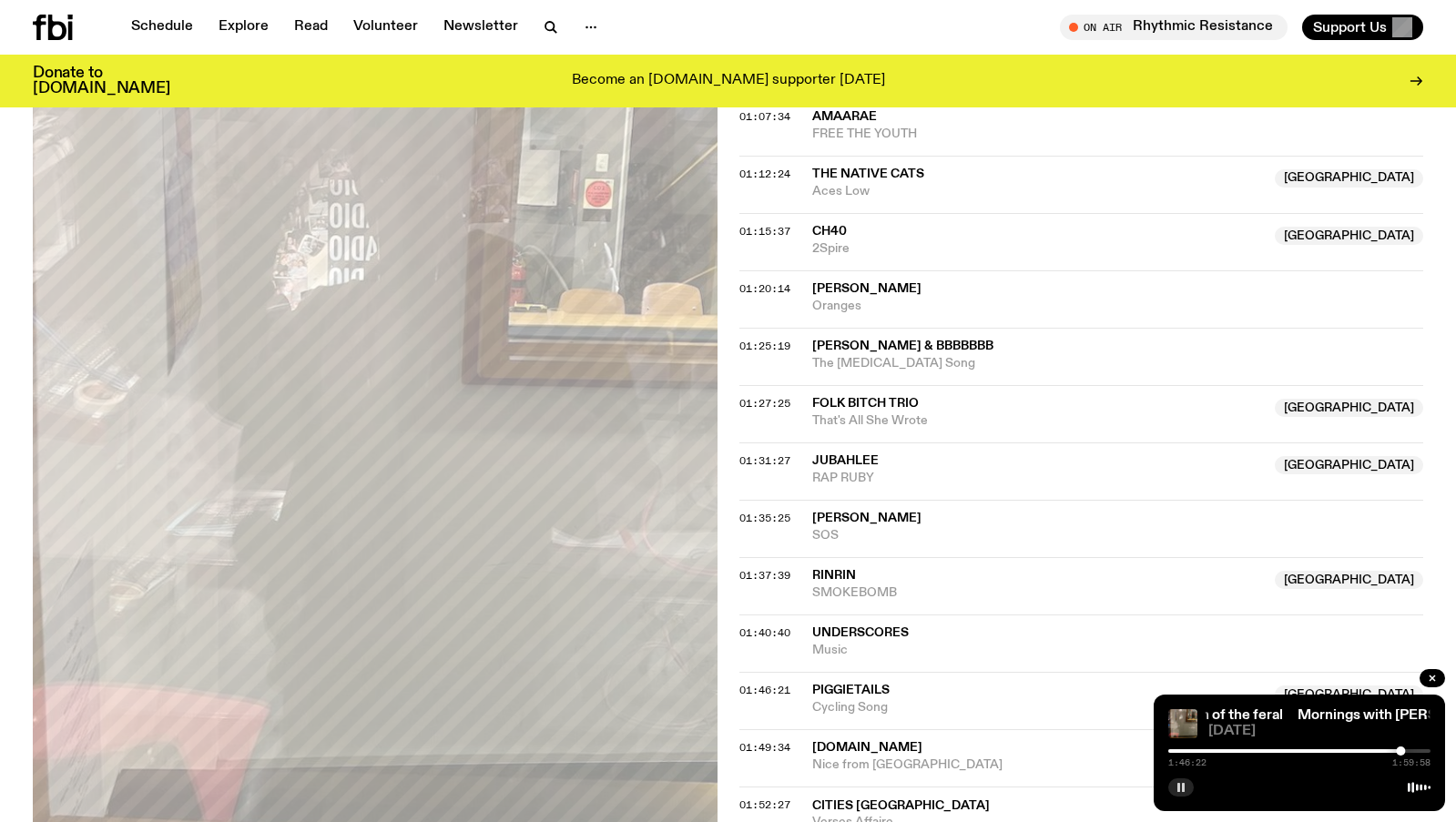
click at [1188, 787] on button "button" at bounding box center [1180, 786] width 25 height 18
